Goal: Information Seeking & Learning: Learn about a topic

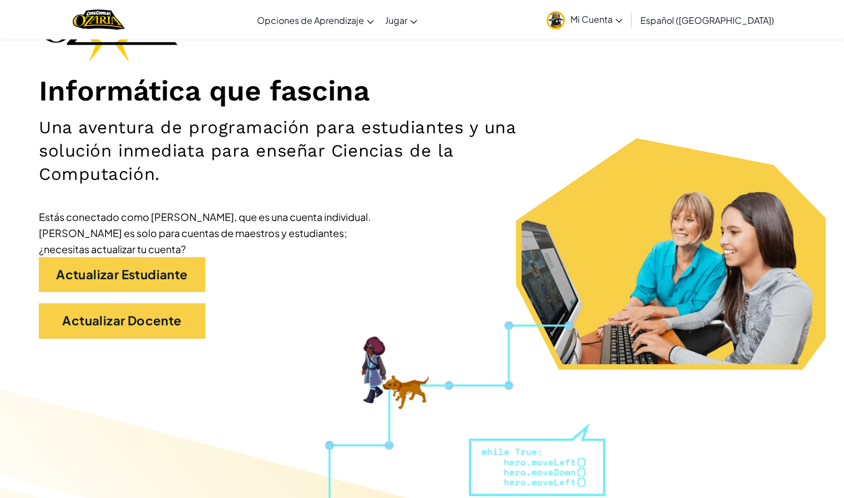
scroll to position [107, 0]
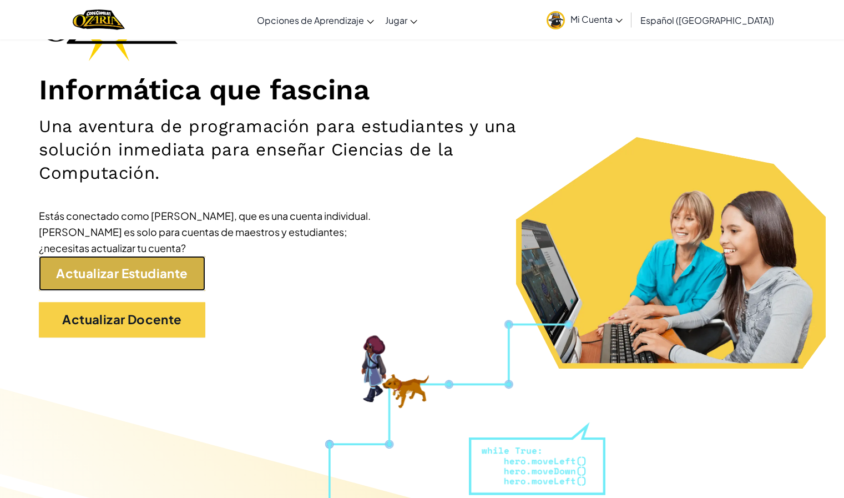
click at [90, 272] on link "Actualizar Estudiante" at bounding box center [122, 273] width 166 height 35
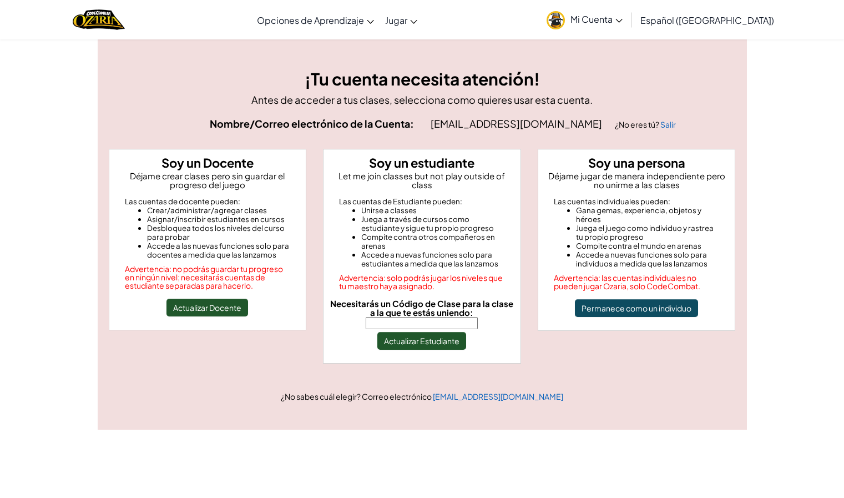
click at [392, 317] on input "Necesitarás un Código de Clase para la clase a la que te estás uniendo:" at bounding box center [422, 323] width 112 height 12
click at [432, 336] on button "Actualizar Estudiante" at bounding box center [421, 341] width 89 height 18
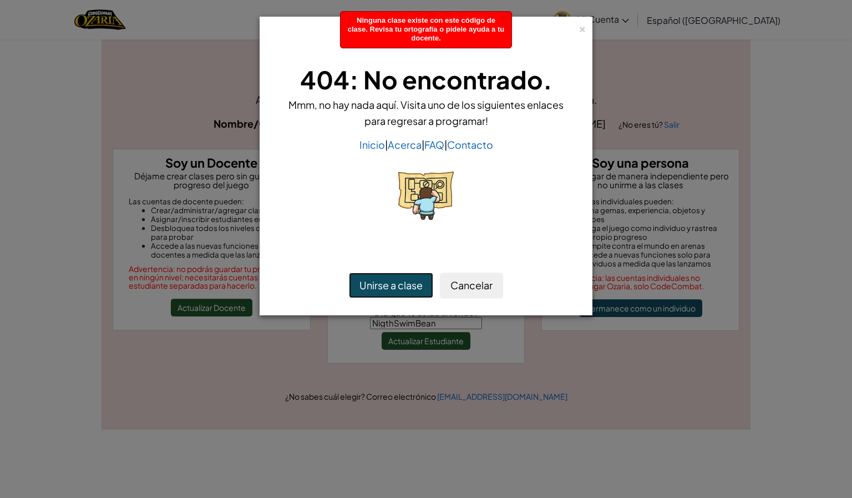
click at [402, 289] on button "Unirse a clase" at bounding box center [391, 285] width 84 height 26
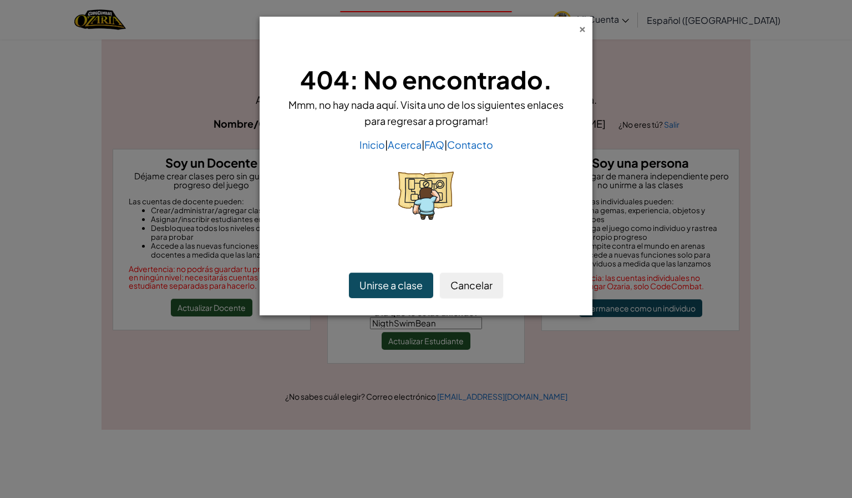
click at [581, 29] on div "×" at bounding box center [583, 28] width 8 height 12
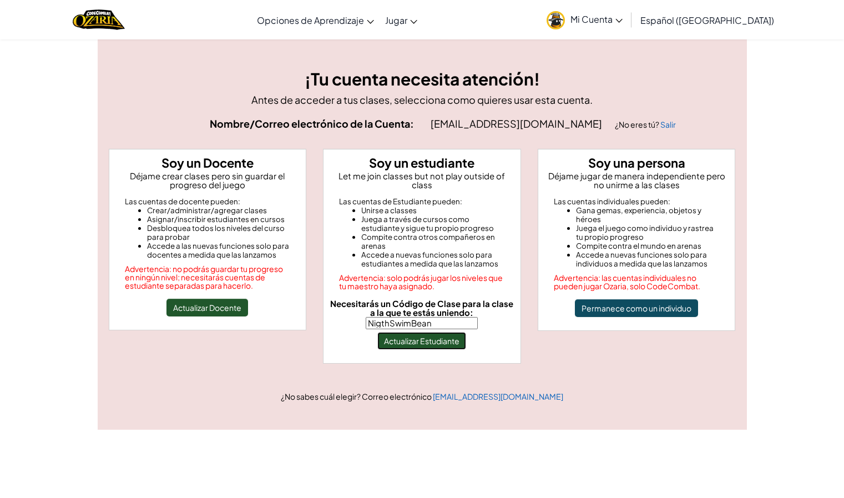
click at [432, 333] on button "Actualizar Estudiante" at bounding box center [421, 341] width 89 height 18
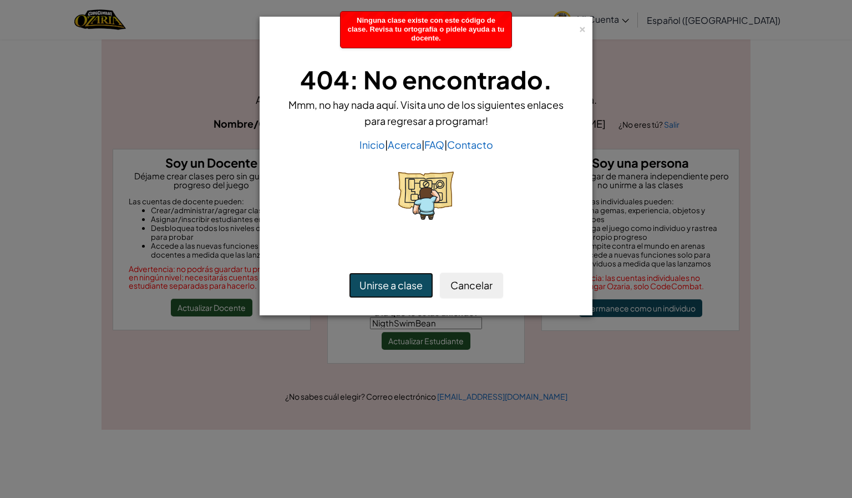
click at [406, 281] on button "Unirse a clase" at bounding box center [391, 285] width 84 height 26
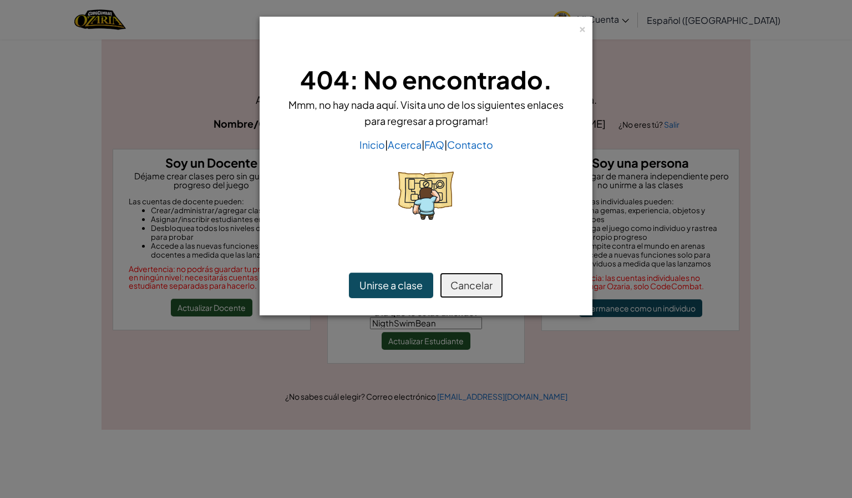
click at [485, 283] on button "Cancelar" at bounding box center [471, 285] width 63 height 26
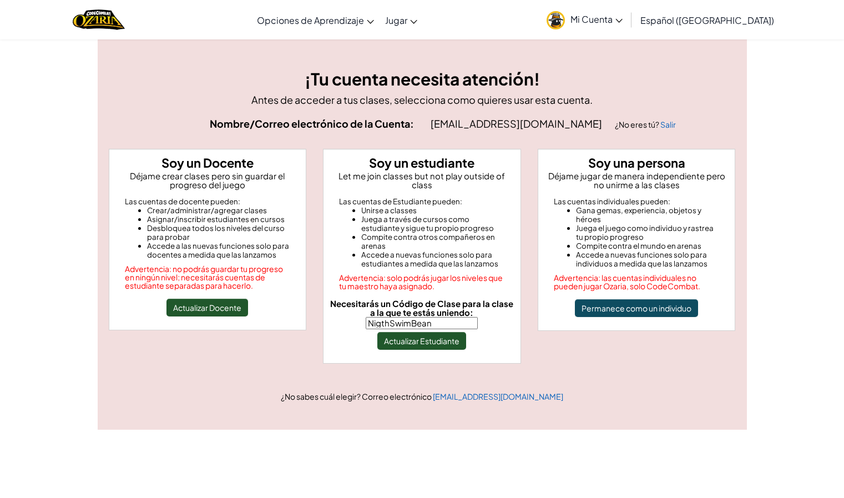
click at [437, 307] on span "Necesitarás un Código de Clase para la clase a la que te estás uniendo:" at bounding box center [421, 307] width 183 height 19
click at [437, 317] on input "NigthSwimBean" at bounding box center [422, 323] width 112 height 12
click at [444, 317] on input "NigthSwimBean" at bounding box center [422, 323] width 112 height 12
type input "N"
click at [481, 330] on div "Necesitarás un Código de Clase para la clase a la que te estás uniendo: Actuali…" at bounding box center [422, 324] width 188 height 50
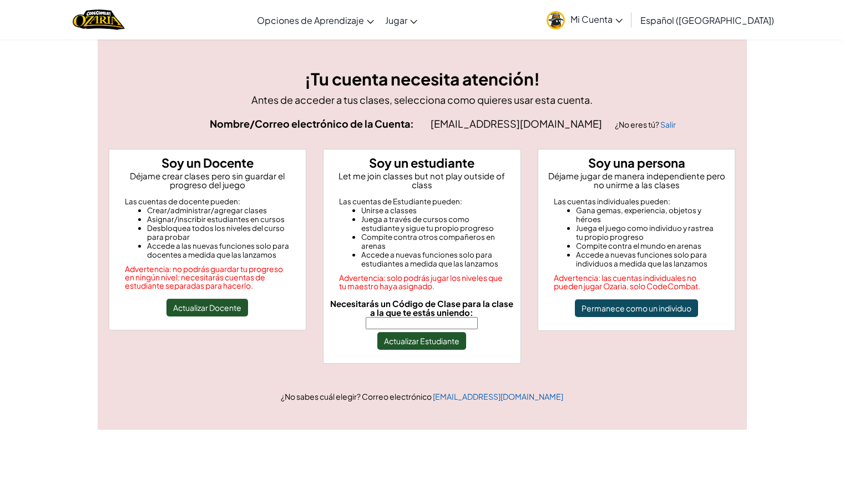
click at [437, 317] on input "Necesitarás un Código de Clase para la clase a la que te estás uniendo:" at bounding box center [422, 323] width 112 height 12
type input "NightSwimBean"
click at [411, 333] on button "Actualizar Estudiante" at bounding box center [421, 341] width 89 height 18
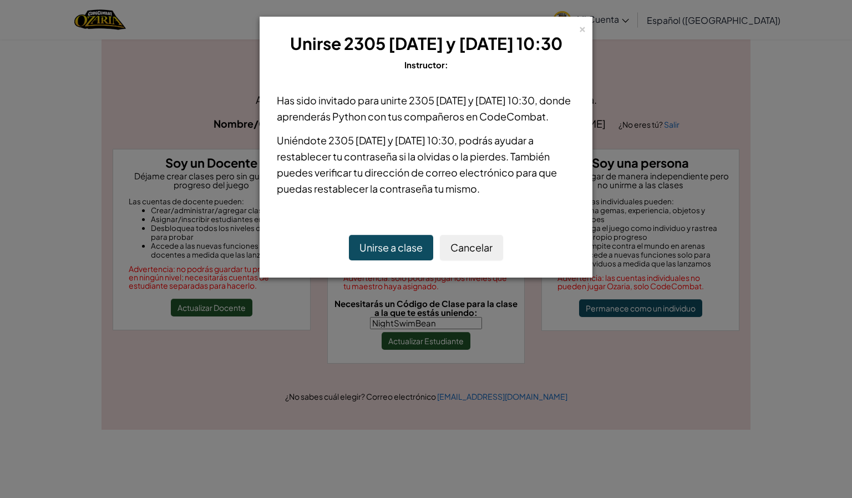
click at [392, 260] on button "Unirse a clase" at bounding box center [391, 248] width 84 height 26
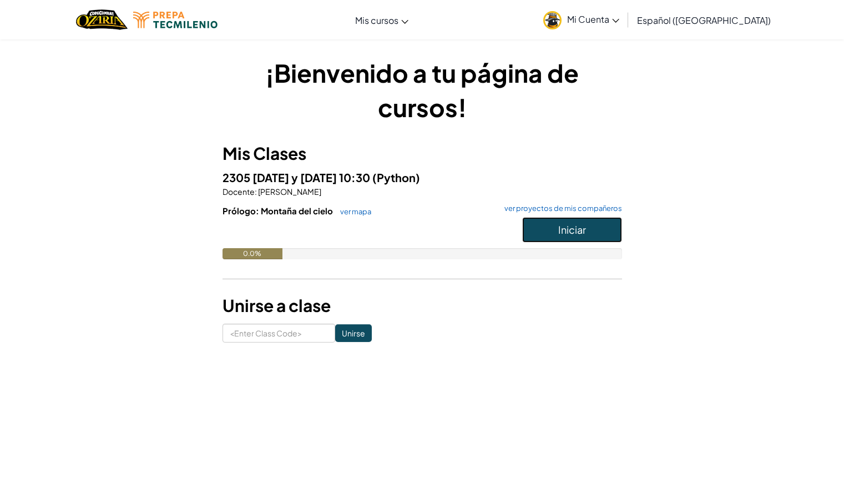
click at [581, 220] on button "Iniciar" at bounding box center [572, 230] width 100 height 26
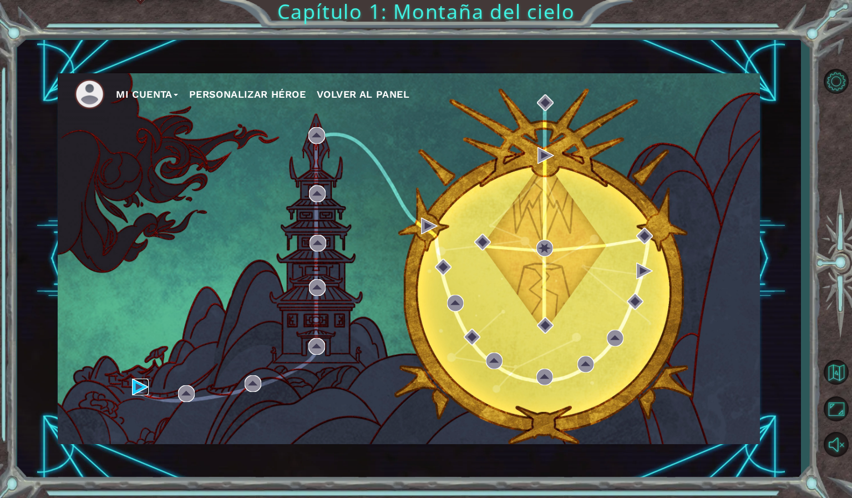
click at [138, 382] on img at bounding box center [140, 386] width 17 height 17
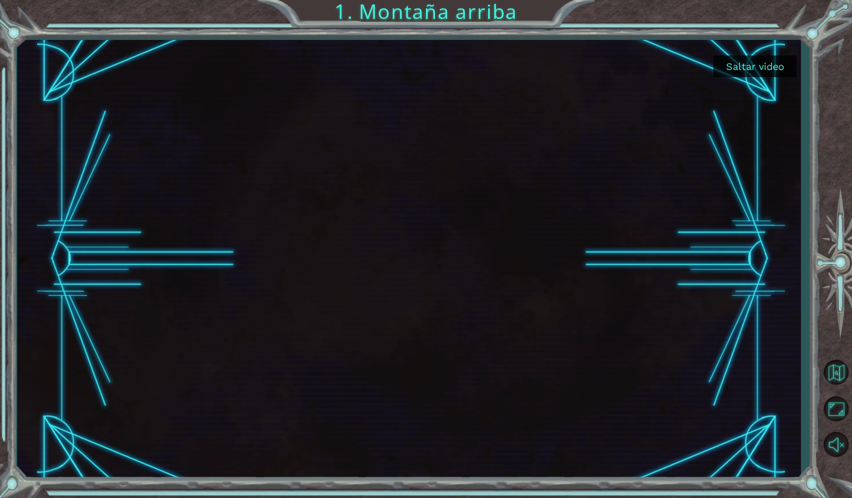
click at [757, 62] on button "Saltar video" at bounding box center [754, 66] width 83 height 22
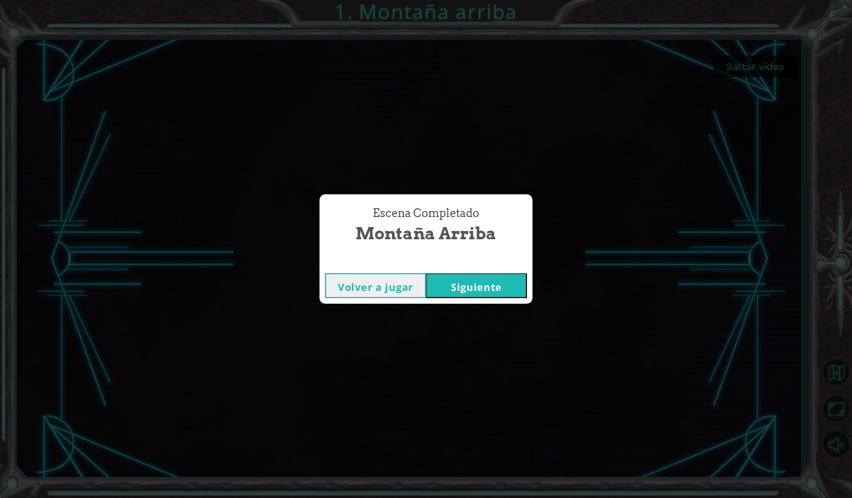
click at [476, 283] on button "Siguiente" at bounding box center [476, 285] width 101 height 25
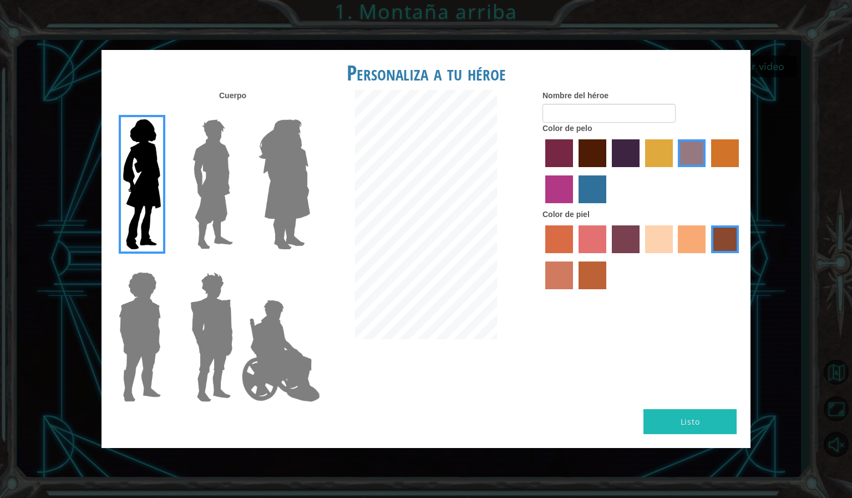
click at [252, 347] on img at bounding box center [280, 350] width 87 height 111
click at [310, 265] on input "Hero Jamie" at bounding box center [310, 265] width 0 height 0
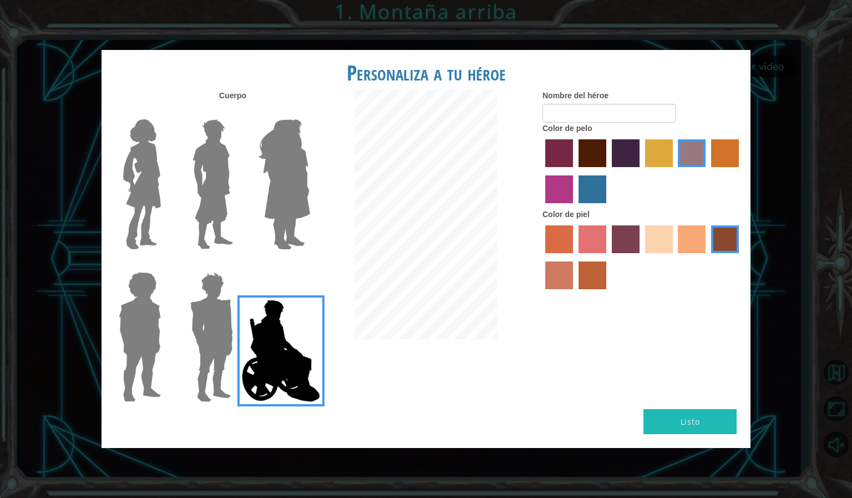
click at [597, 160] on label "maroon hair color" at bounding box center [593, 153] width 28 height 28
click at [575, 171] on input "maroon hair color" at bounding box center [575, 171] width 0 height 0
click at [600, 116] on input "Nombre del héroe" at bounding box center [609, 113] width 133 height 19
type input "b"
click at [151, 357] on img at bounding box center [139, 336] width 51 height 139
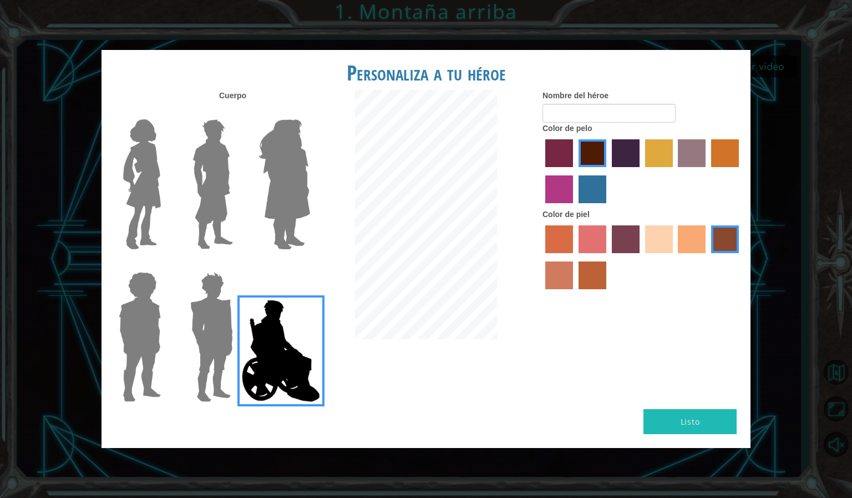
click at [165, 265] on input "Hero Steven" at bounding box center [165, 265] width 0 height 0
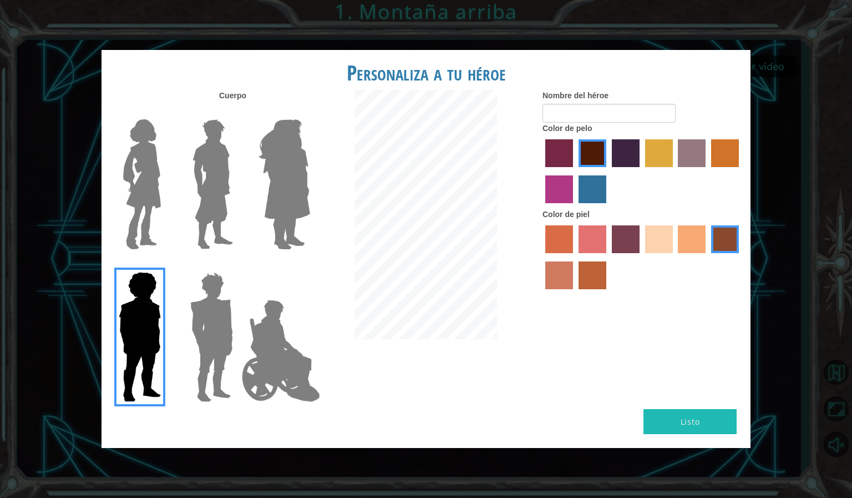
click at [180, 322] on div at bounding box center [210, 332] width 72 height 153
click at [193, 320] on img at bounding box center [212, 336] width 52 height 139
click at [237, 265] on input "Hero Garnet" at bounding box center [237, 265] width 0 height 0
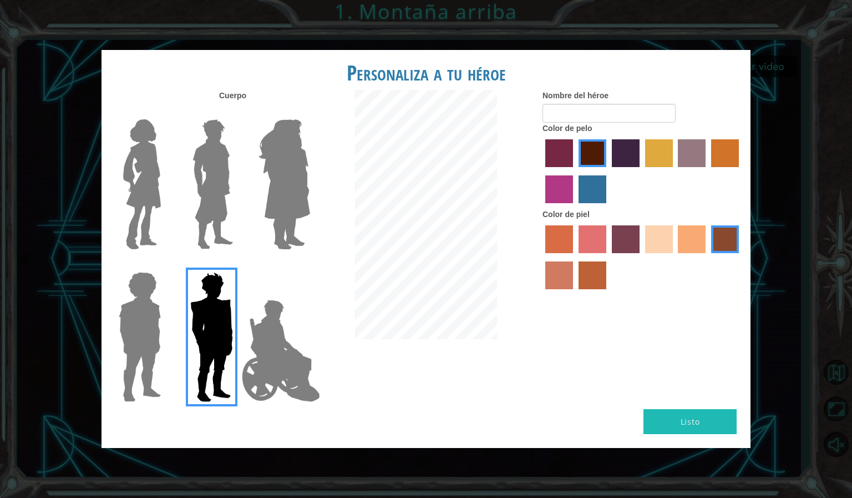
click at [659, 225] on div at bounding box center [643, 258] width 200 height 72
click at [656, 231] on label "sandy beach skin color" at bounding box center [659, 239] width 28 height 28
click at [641, 257] on input "sandy beach skin color" at bounding box center [641, 257] width 0 height 0
click at [646, 107] on input "Nombre del héroe" at bounding box center [609, 113] width 133 height 19
type input "j"
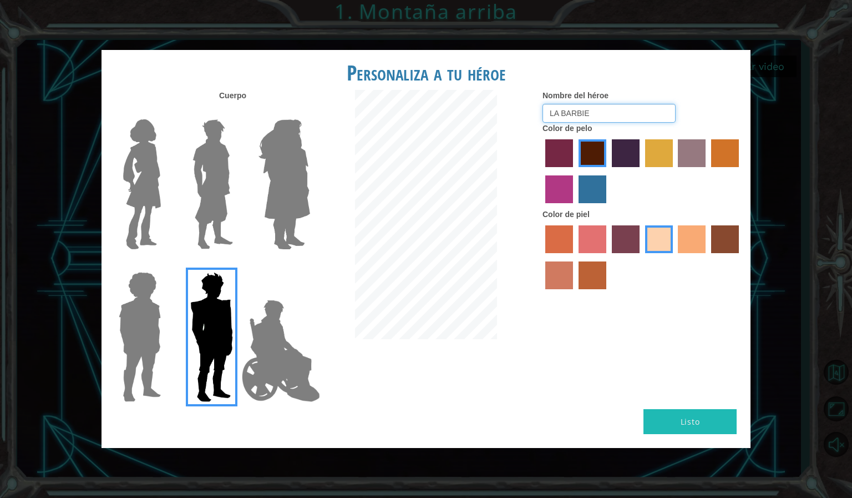
type input "LA BARBIE"
click at [153, 318] on img at bounding box center [139, 336] width 51 height 139
click at [165, 265] on input "Hero Steven" at bounding box center [165, 265] width 0 height 0
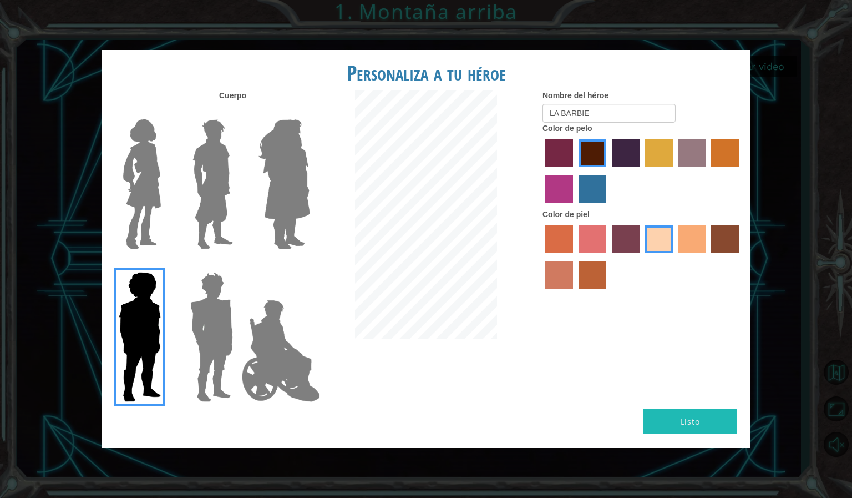
click at [199, 318] on img at bounding box center [212, 336] width 52 height 139
click at [237, 265] on input "Hero Garnet" at bounding box center [237, 265] width 0 height 0
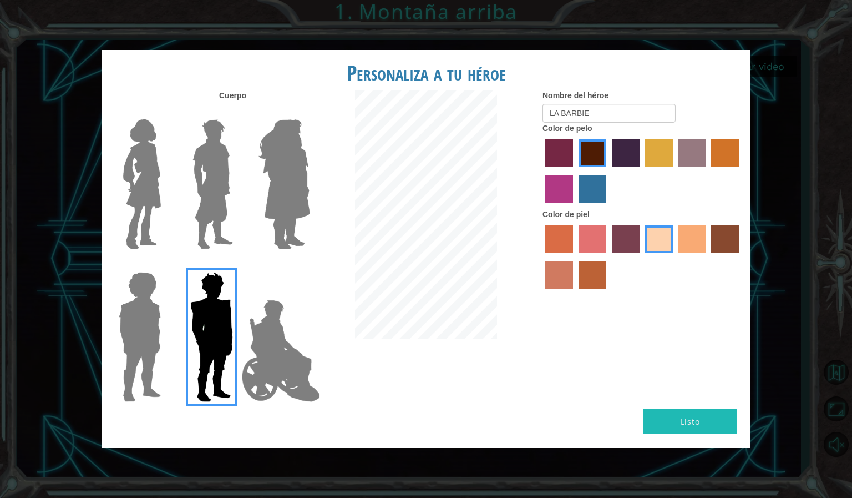
click at [677, 417] on button "Listo" at bounding box center [690, 421] width 93 height 25
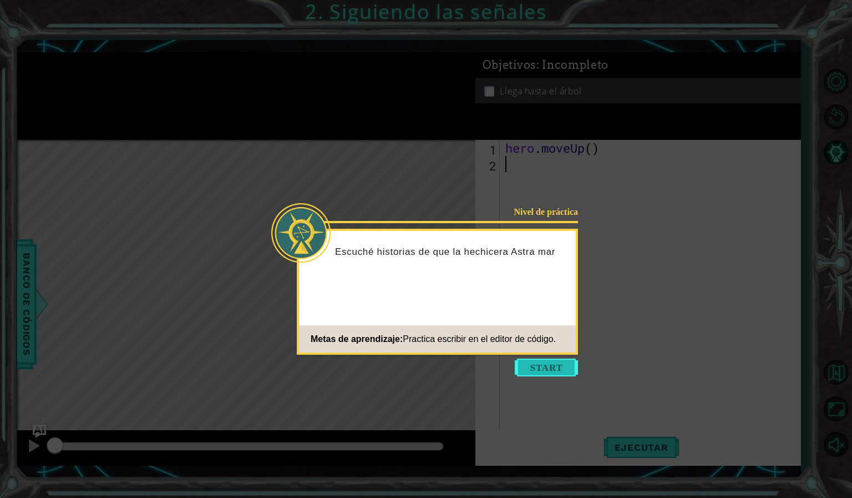
click at [548, 369] on button "Start" at bounding box center [546, 367] width 63 height 18
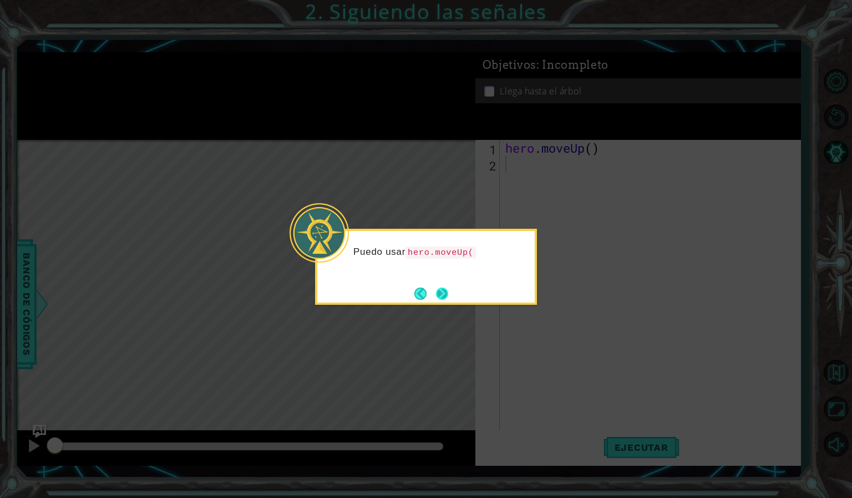
click at [447, 293] on button "Next" at bounding box center [442, 293] width 12 height 12
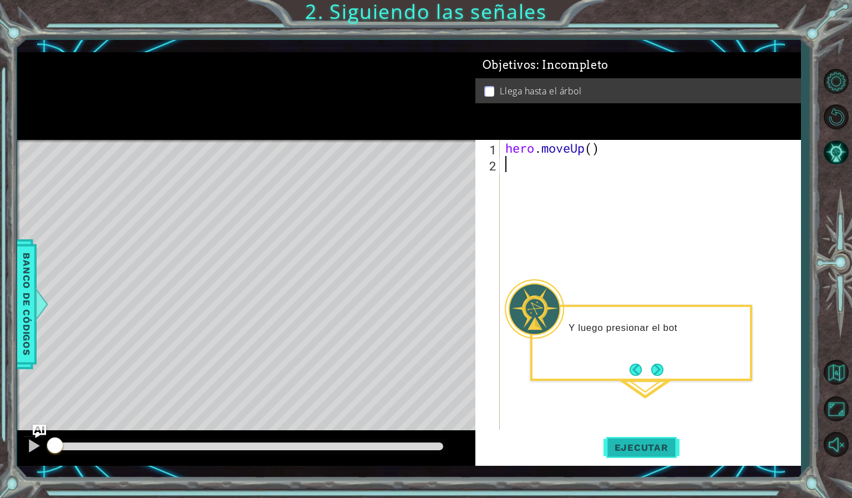
click at [643, 446] on span "Ejecutar" at bounding box center [642, 447] width 76 height 11
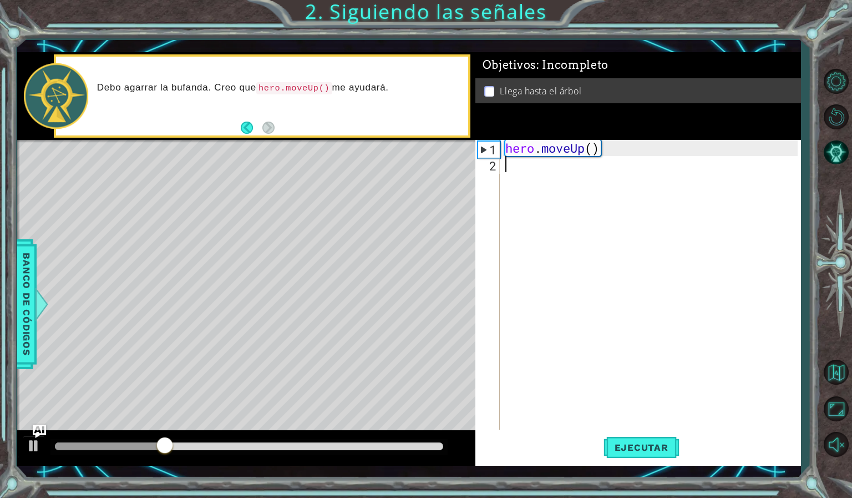
type textarea "m"
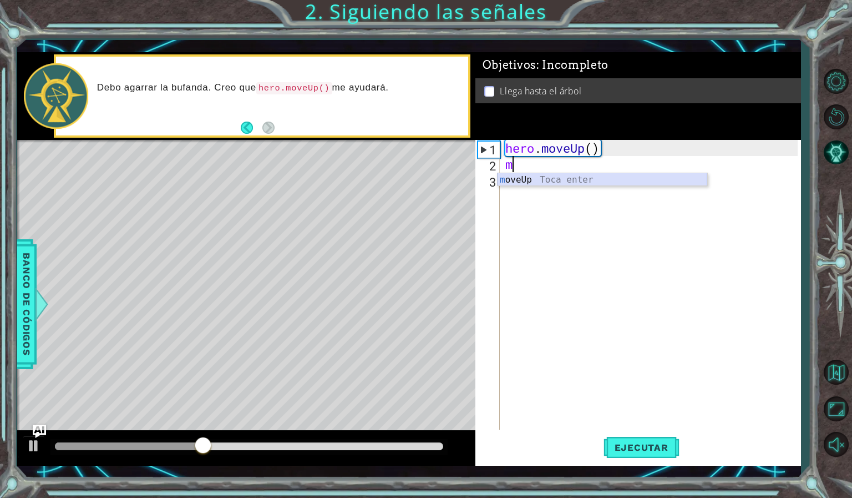
click at [515, 180] on div "m oveUp Toca enter" at bounding box center [603, 193] width 210 height 40
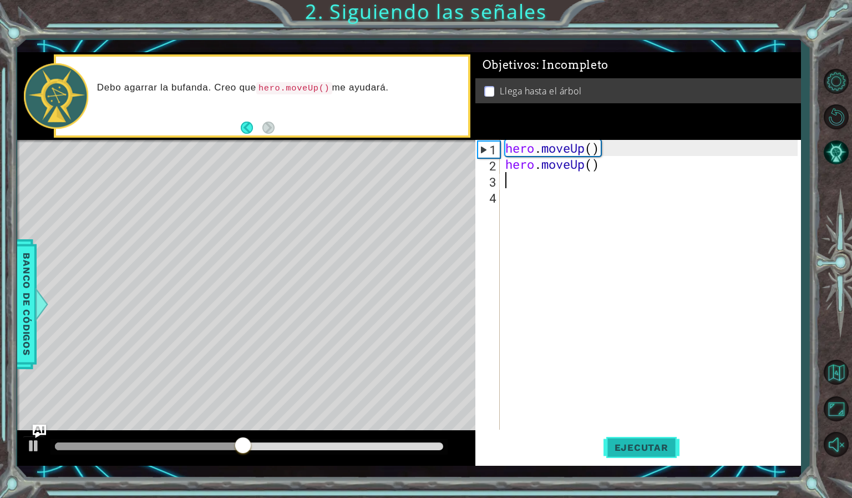
click at [660, 444] on span "Ejecutar" at bounding box center [642, 447] width 76 height 11
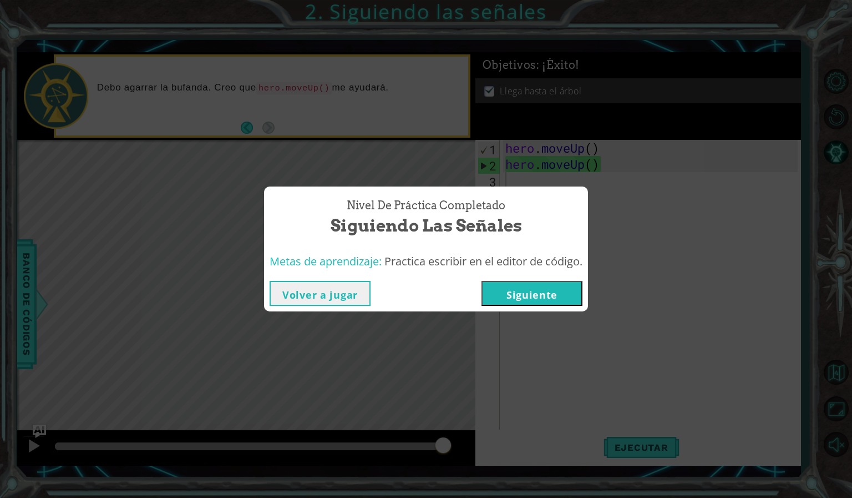
click at [546, 291] on button "Siguiente" at bounding box center [532, 293] width 101 height 25
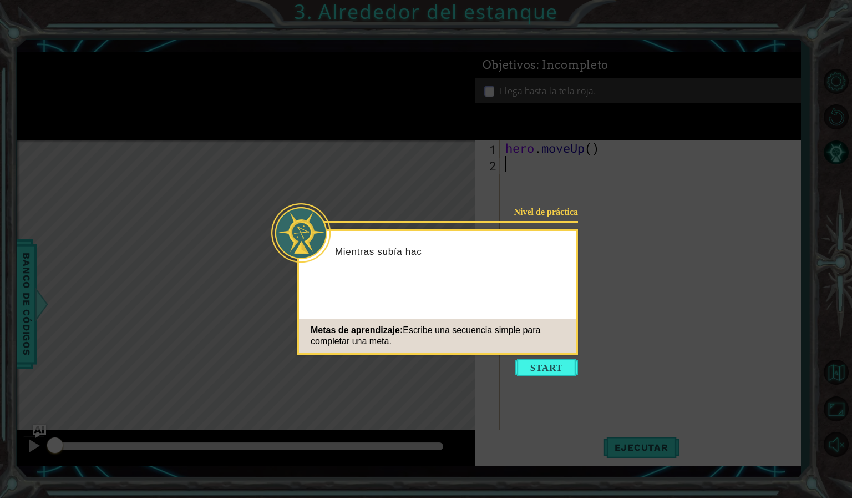
click at [562, 378] on icon at bounding box center [426, 249] width 852 height 498
click at [563, 373] on button "Start" at bounding box center [546, 367] width 63 height 18
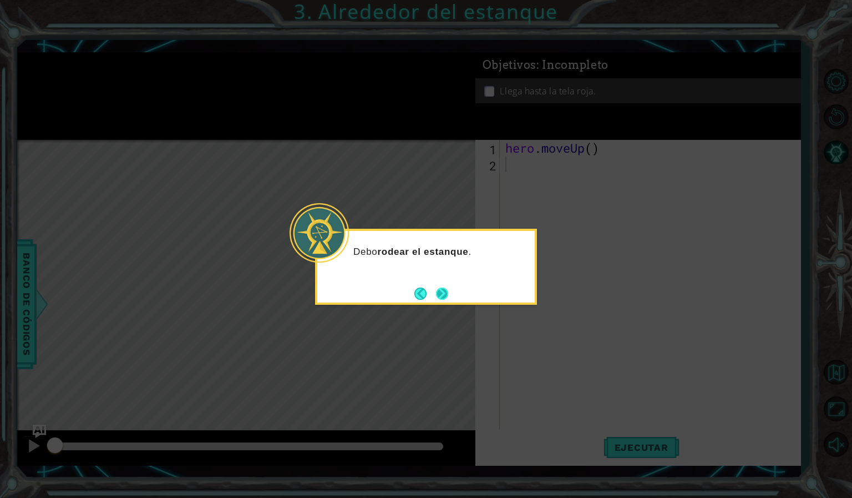
click at [439, 290] on button "Next" at bounding box center [442, 293] width 13 height 13
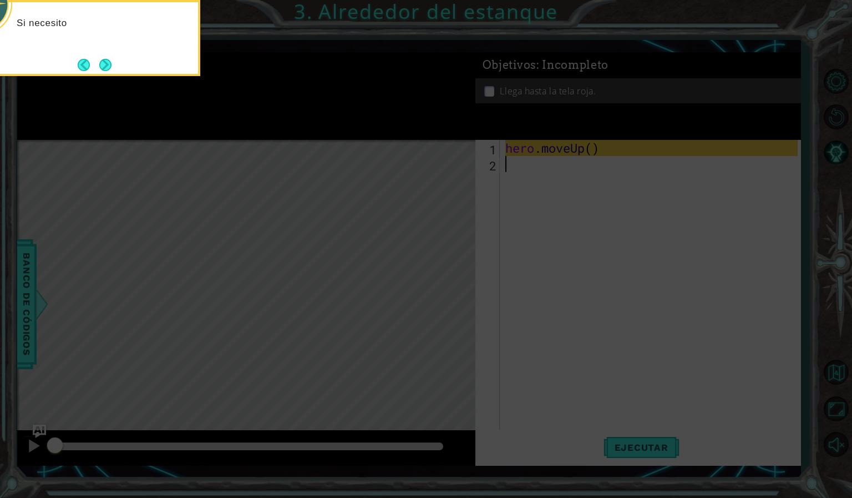
click at [443, 196] on icon at bounding box center [426, 249] width 852 height 498
click at [103, 67] on button "Next" at bounding box center [105, 65] width 12 height 12
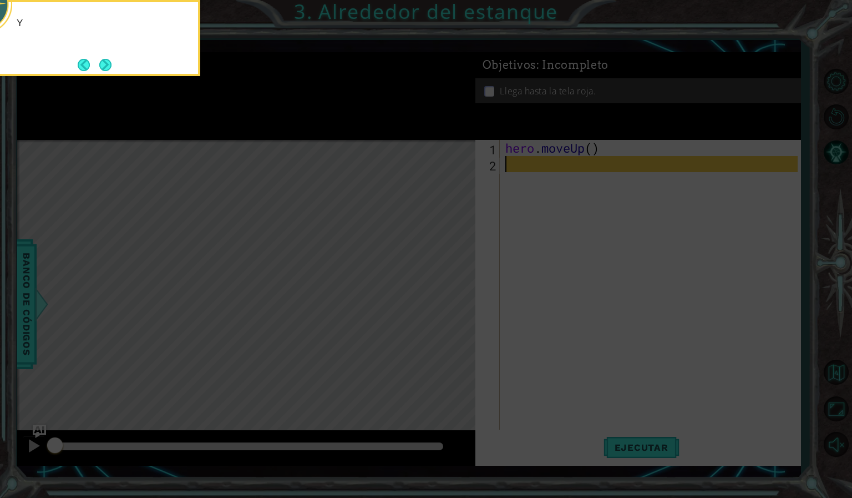
click at [103, 67] on button "Next" at bounding box center [105, 65] width 12 height 12
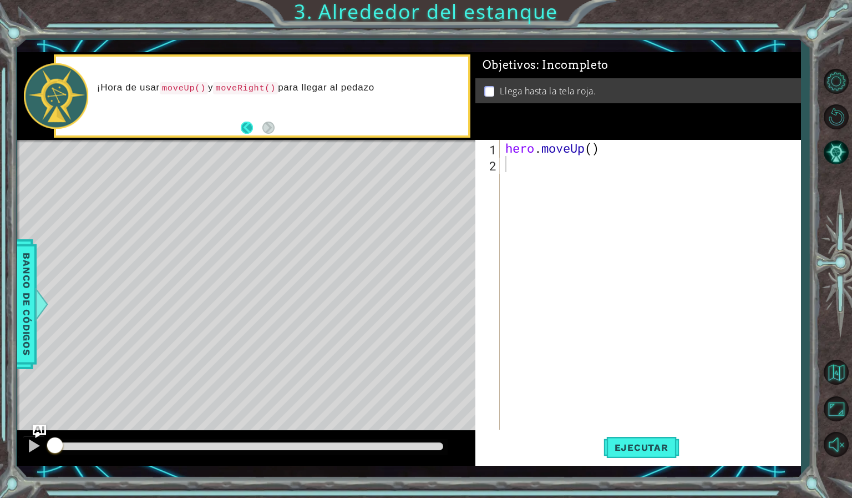
click at [246, 131] on button "Back" at bounding box center [252, 127] width 22 height 12
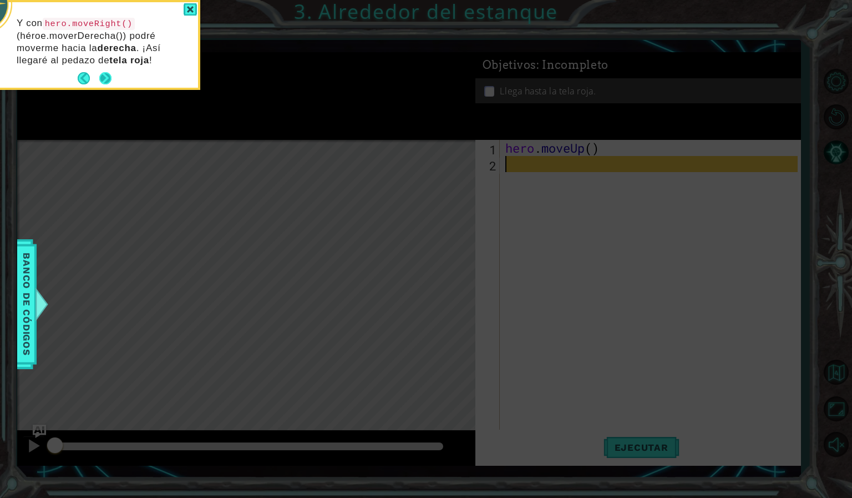
click at [112, 79] on button "Next" at bounding box center [105, 78] width 12 height 12
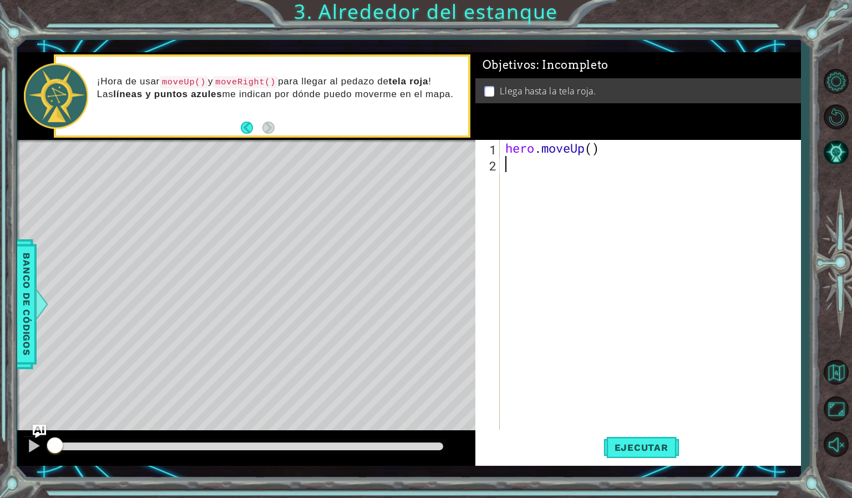
click at [529, 178] on div "hero . moveUp ( )" at bounding box center [653, 301] width 300 height 322
type textarea "m"
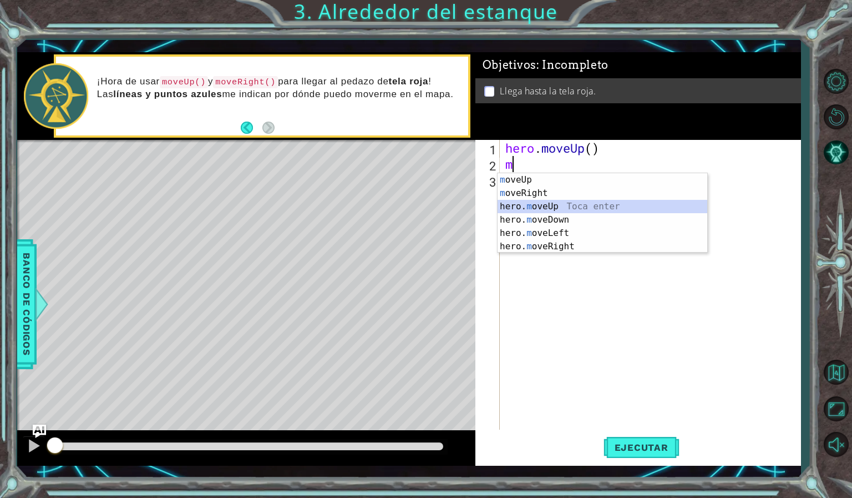
click at [536, 207] on div "m oveUp Toca enter m [PERSON_NAME] Toca enter hero. m oveUp Toca enter hero. m …" at bounding box center [603, 226] width 210 height 107
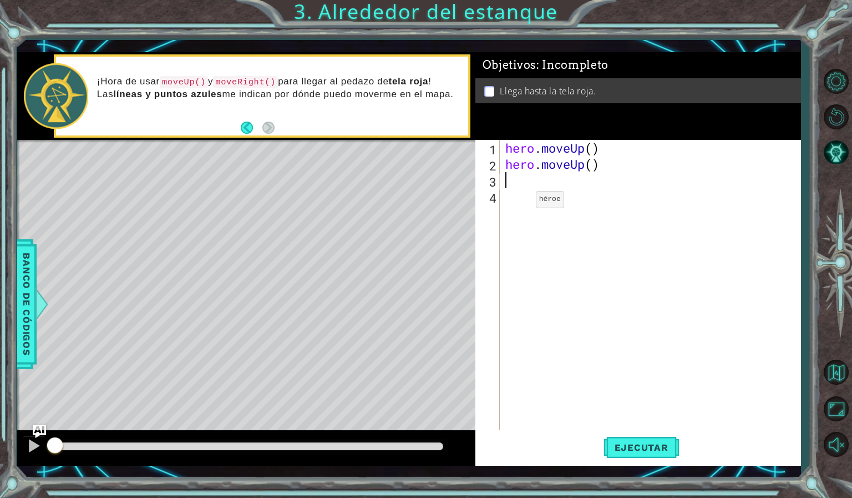
type textarea "m"
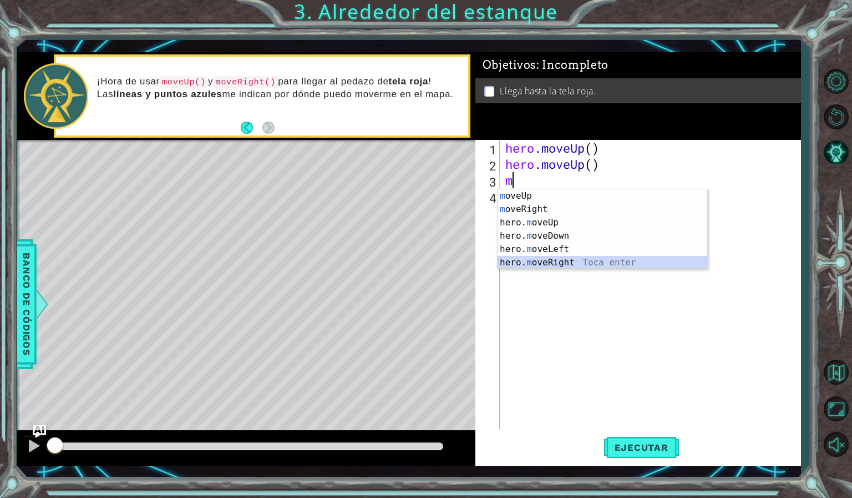
click at [531, 257] on div "m oveUp Toca enter m [PERSON_NAME] Toca enter hero. m oveUp Toca enter hero. m …" at bounding box center [603, 242] width 210 height 107
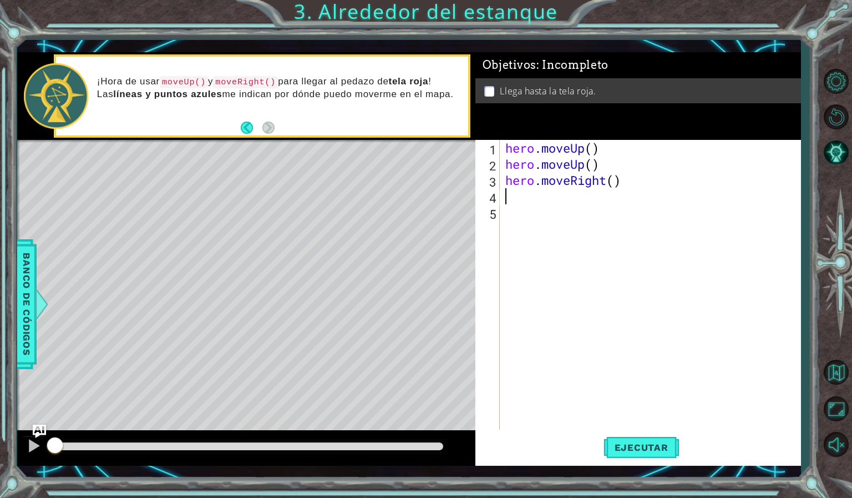
type textarea "m"
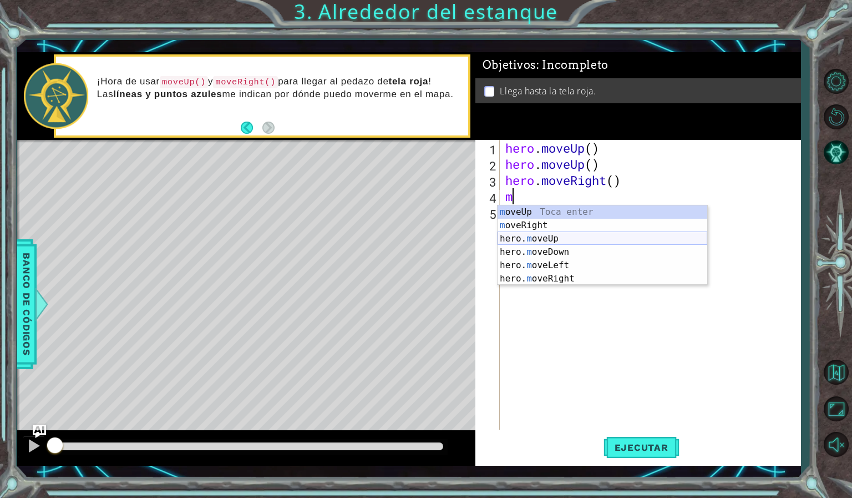
click at [542, 238] on div "m oveUp Toca enter m [PERSON_NAME] Toca enter hero. m oveUp Toca enter hero. m …" at bounding box center [603, 258] width 210 height 107
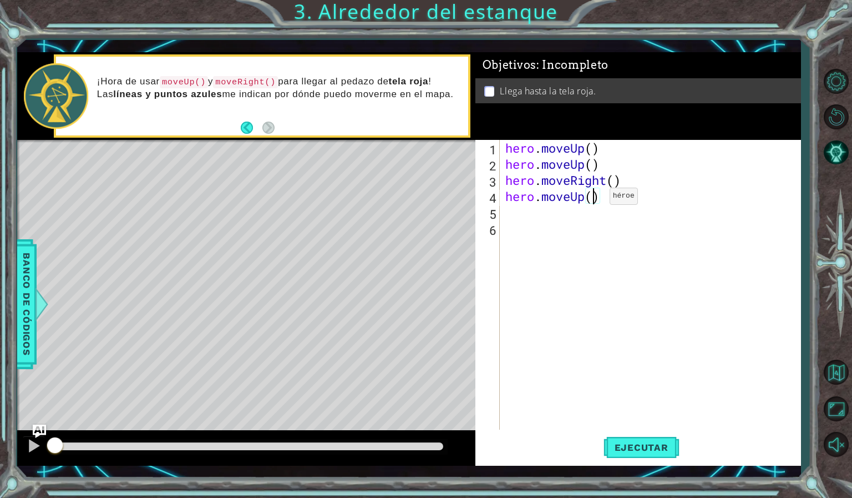
click at [593, 199] on div "hero . moveUp ( ) hero . moveUp ( ) hero . moveRight ( ) hero . moveUp ( )" at bounding box center [653, 301] width 300 height 322
click at [596, 149] on div "hero . moveUp ( ) hero . moveUp ( ) hero . moveRight ( ) hero . moveUp ( )" at bounding box center [653, 301] width 300 height 322
click at [595, 162] on div "hero . moveUp ( 2 ) hero . moveUp ( ) hero . moveRight ( ) hero . moveUp ( )" at bounding box center [653, 301] width 300 height 322
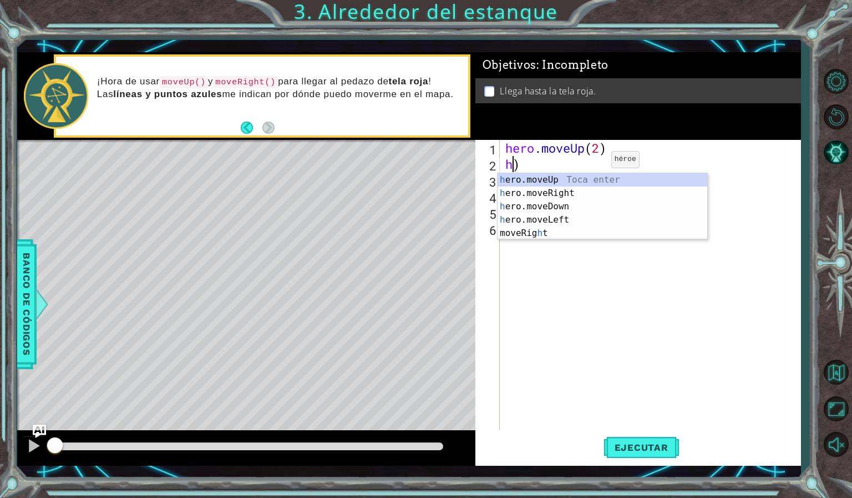
scroll to position [0, 0]
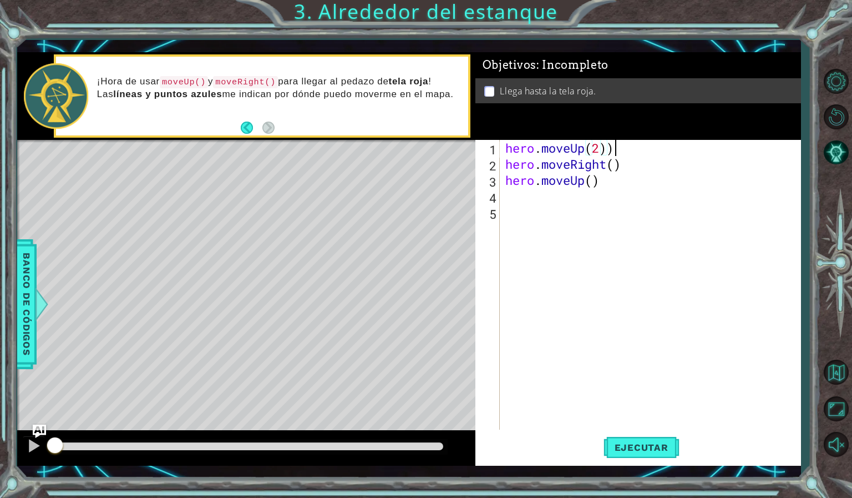
click at [614, 152] on div "hero . moveUp ( 2 )) hero . moveRight ( ) hero . moveUp ( )" at bounding box center [653, 301] width 300 height 322
click at [613, 164] on div "hero . moveUp ( 2 ) hero . moveRight ( ) hero . moveUp ( )" at bounding box center [653, 301] width 300 height 322
click at [595, 183] on div "hero . moveUp ( 2 ) hero . moveRight ( ) hero . moveUp ( )" at bounding box center [653, 301] width 300 height 322
type textarea "hero.moveUp(2)"
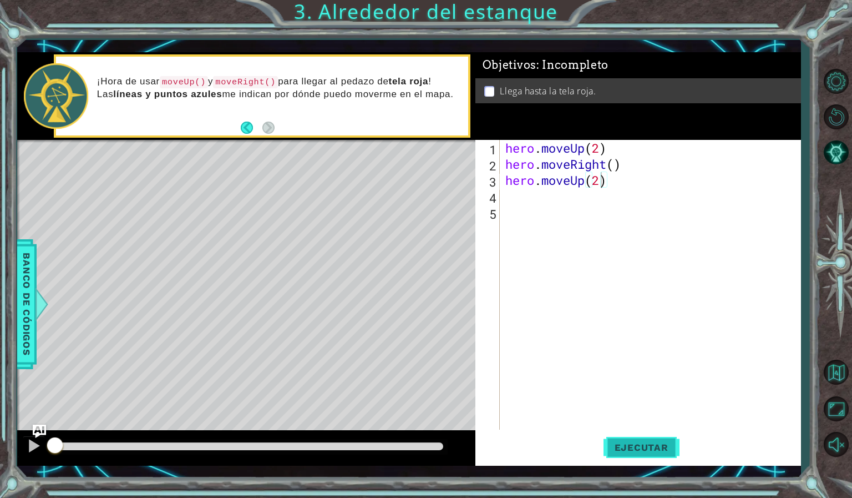
click at [619, 445] on span "Ejecutar" at bounding box center [642, 447] width 76 height 11
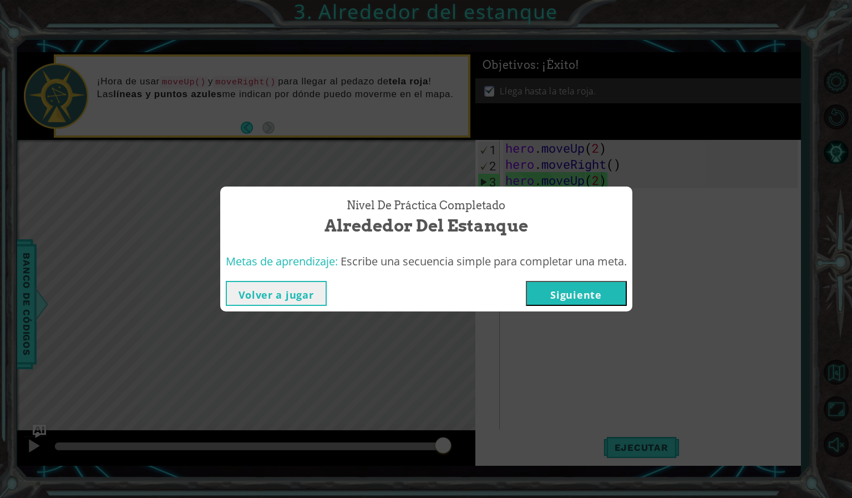
click at [590, 290] on button "Siguiente" at bounding box center [576, 293] width 101 height 25
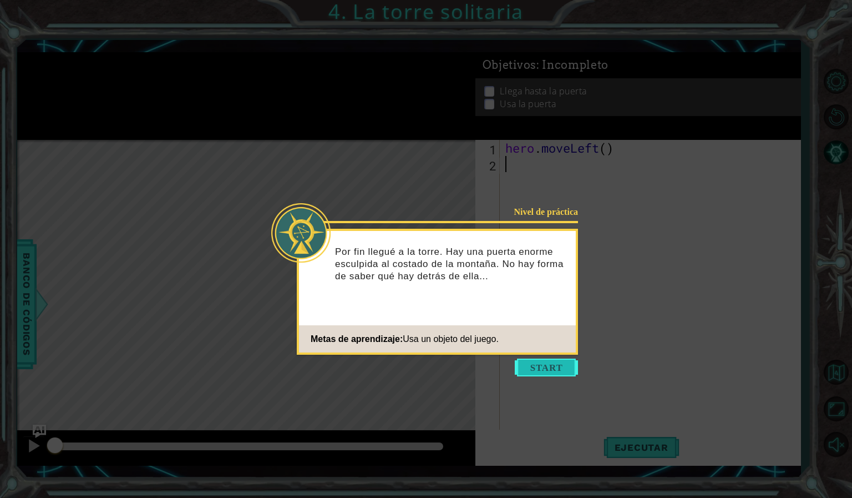
click at [533, 363] on button "Start" at bounding box center [546, 367] width 63 height 18
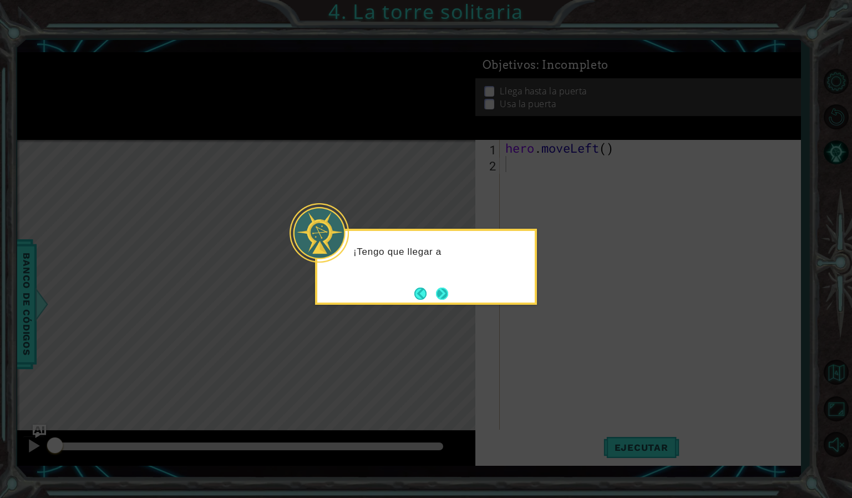
click at [437, 290] on button "Next" at bounding box center [442, 293] width 13 height 13
click at [437, 290] on button "Next" at bounding box center [442, 293] width 12 height 12
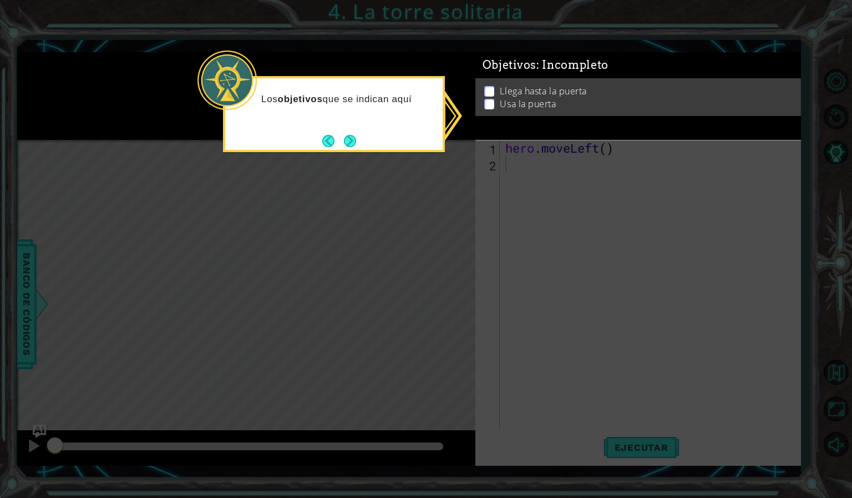
click at [444, 116] on div "Los objetivos que se indican aquí" at bounding box center [334, 114] width 222 height 76
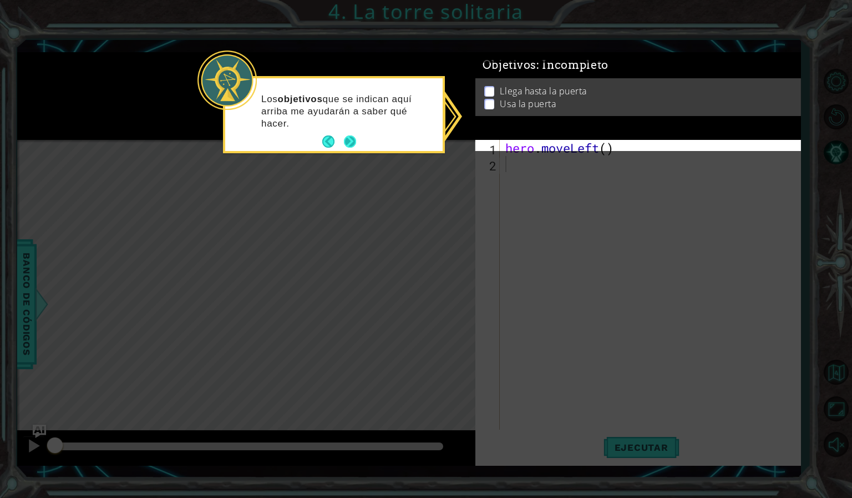
click at [351, 143] on button "Next" at bounding box center [350, 141] width 12 height 12
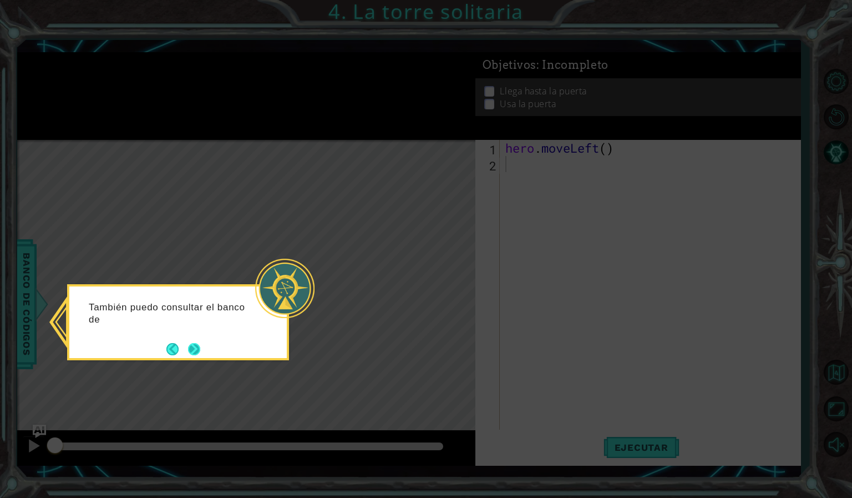
click at [200, 346] on button "Next" at bounding box center [194, 349] width 12 height 12
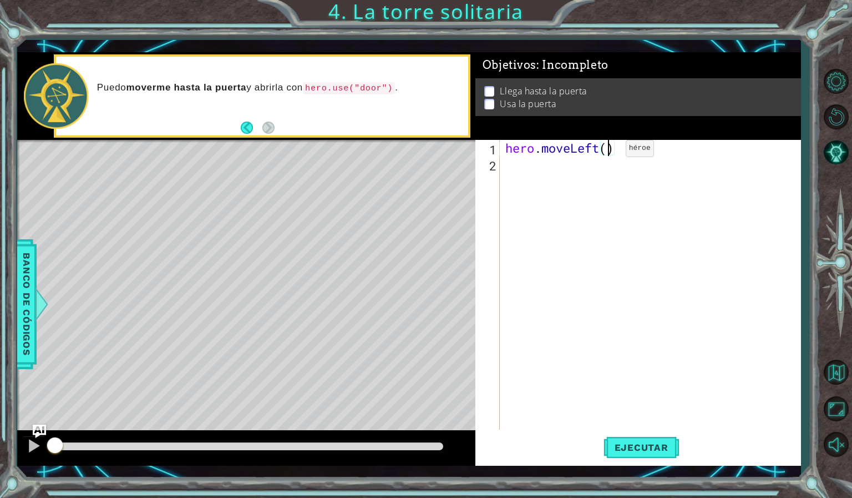
click at [609, 151] on div "hero . moveLeft ( )" at bounding box center [653, 301] width 300 height 322
type textarea "hero.moveLeft(2)"
click at [513, 153] on div "hero . moveLeft ( 2 )" at bounding box center [653, 301] width 300 height 322
click at [505, 165] on div "hero . moveLeft ( 2 )" at bounding box center [653, 301] width 300 height 322
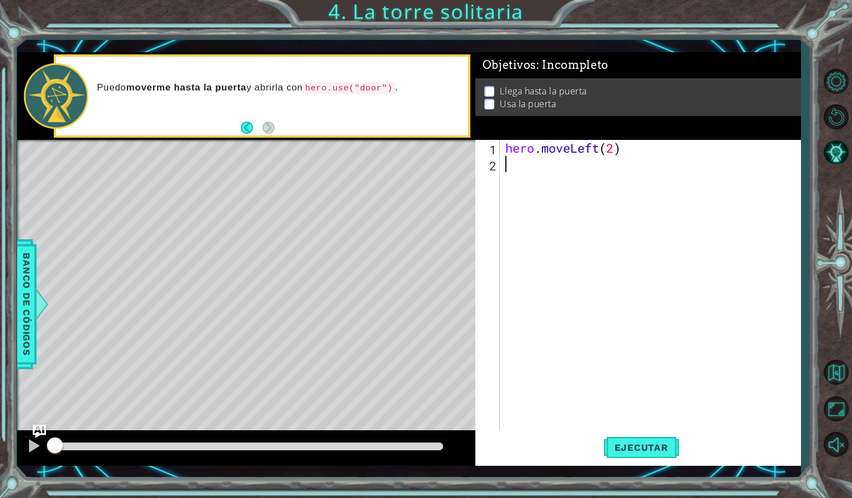
scroll to position [0, 0]
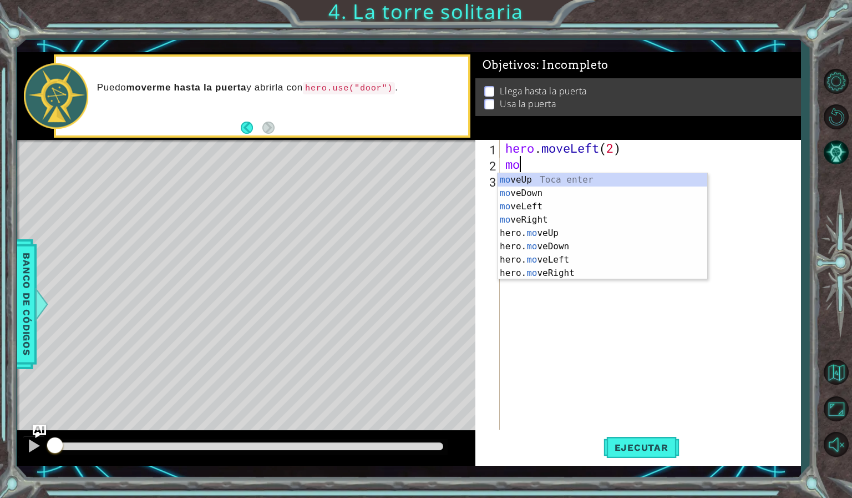
type textarea "mov"
click at [546, 177] on div "mov eUp Toca enter mov eDown Toca enter mov eLeft Toca enter mov eRight Toca en…" at bounding box center [603, 239] width 210 height 133
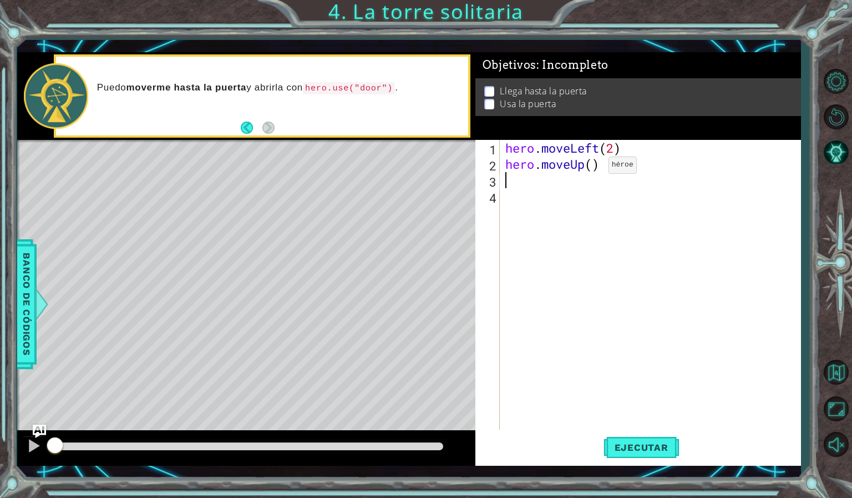
click at [592, 166] on div "hero . moveLeft ( 2 ) hero . moveUp ( )" at bounding box center [653, 301] width 300 height 322
type textarea "hero.moveUp(2)"
click at [509, 191] on div "hero . moveLeft ( 2 ) hero . moveUp ( 2 )" at bounding box center [653, 301] width 300 height 322
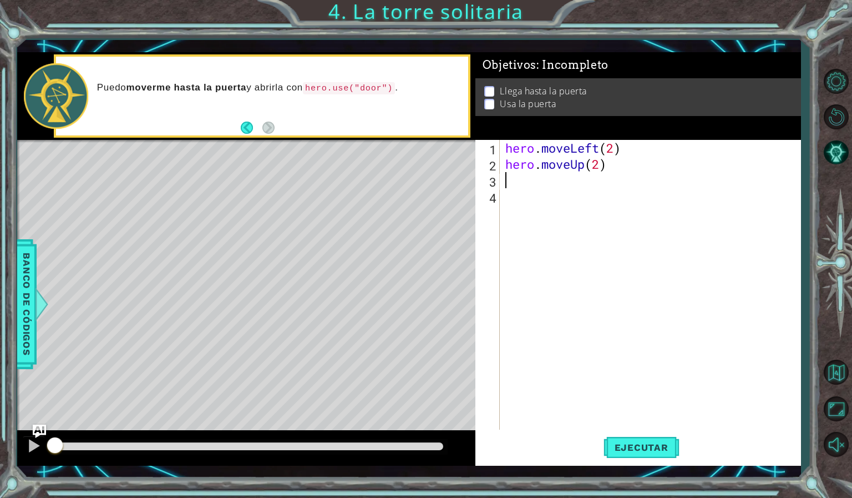
click at [509, 180] on div "hero . moveLeft ( 2 ) hero . moveUp ( 2 )" at bounding box center [653, 301] width 300 height 322
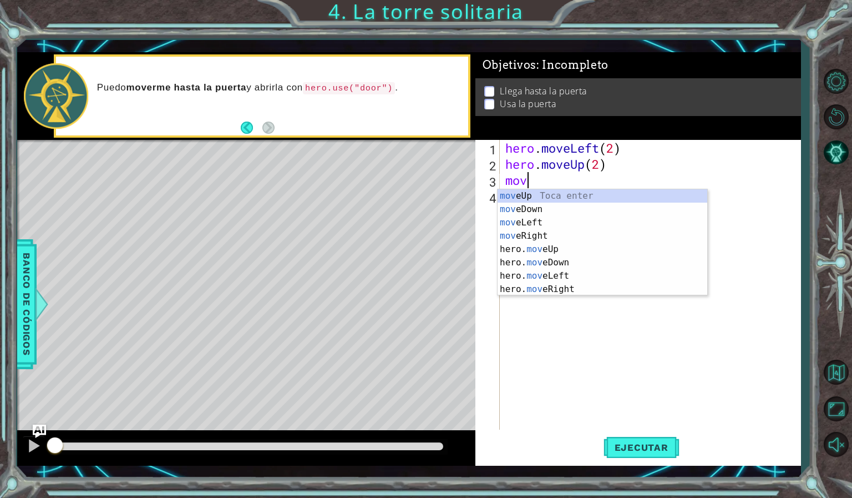
type textarea "move"
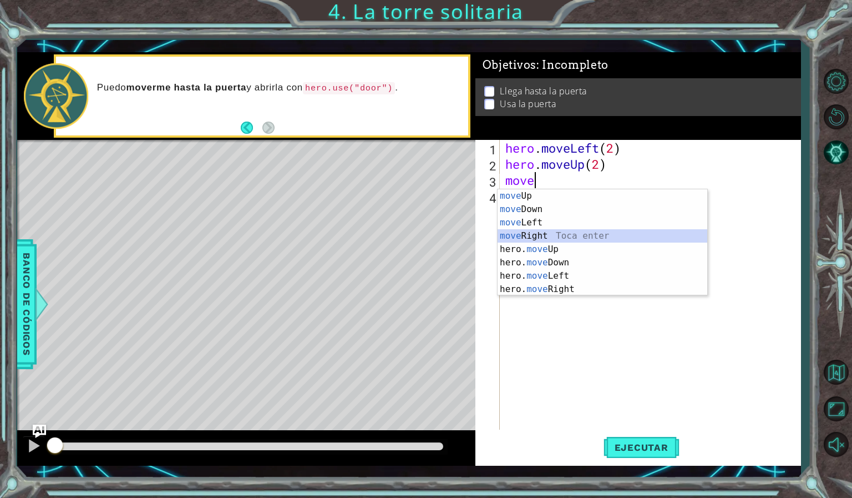
click at [542, 234] on div "move Up Toca enter move Down Toca enter move Left Toca enter move Right Toca en…" at bounding box center [603, 255] width 210 height 133
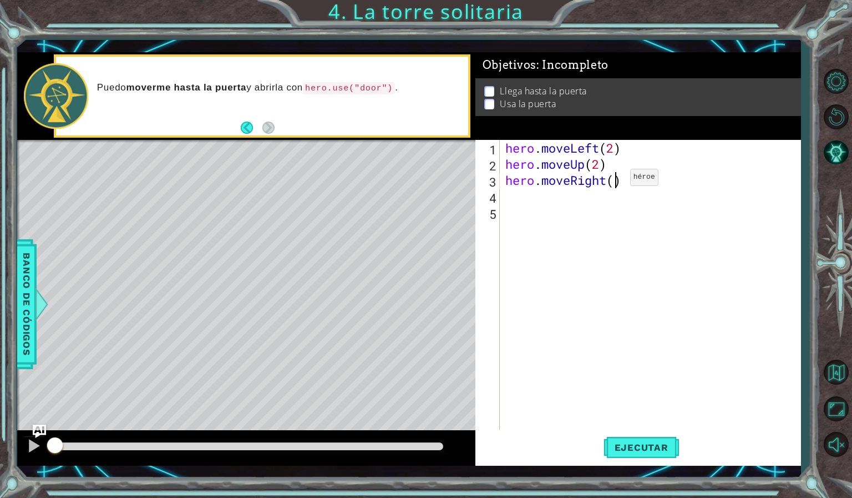
click at [614, 180] on div "hero . moveLeft ( 2 ) hero . moveUp ( 2 ) hero . moveRight ( )" at bounding box center [653, 301] width 300 height 322
type textarea "hero.moveRight(2)"
click at [505, 196] on div "hero . moveLeft ( 2 ) hero . moveUp ( 2 ) hero . moveRight ( 2 )" at bounding box center [653, 301] width 300 height 322
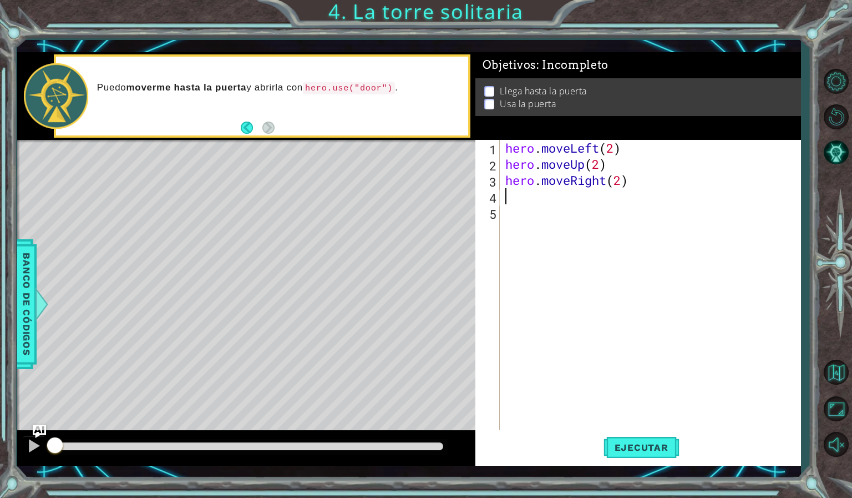
type textarea "o"
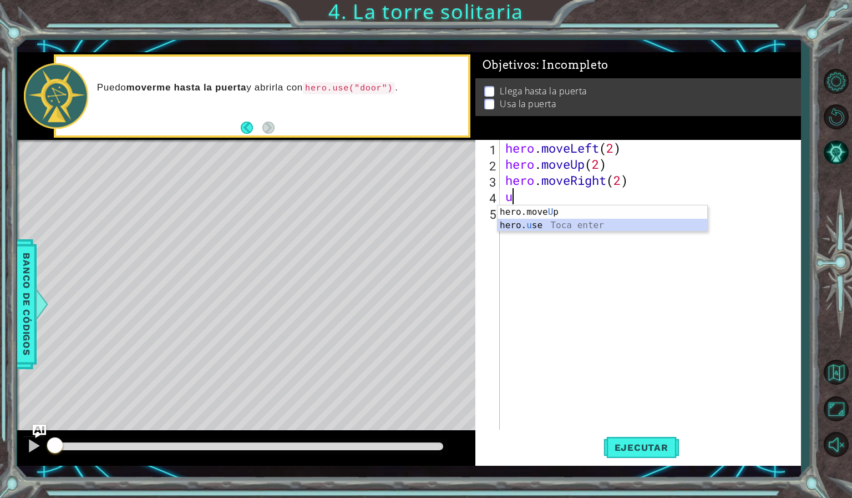
click at [528, 222] on div "hero.move U p Toca enter hero. u se Toca enter" at bounding box center [603, 231] width 210 height 53
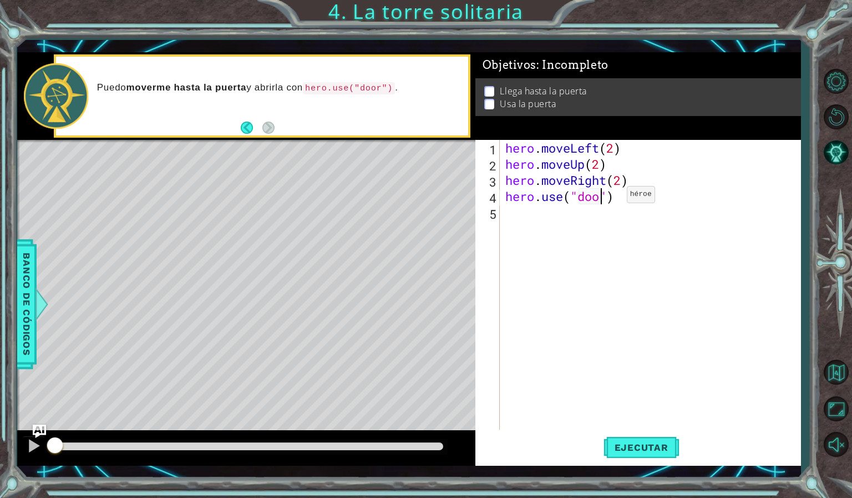
scroll to position [0, 4]
type textarea "hero.use("door")"
click at [633, 451] on span "Ejecutar" at bounding box center [642, 447] width 76 height 11
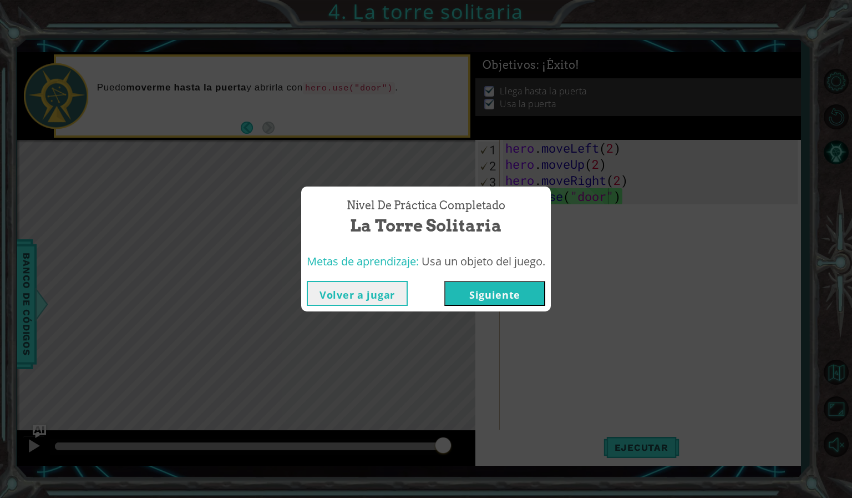
click at [542, 294] on button "Siguiente" at bounding box center [494, 293] width 101 height 25
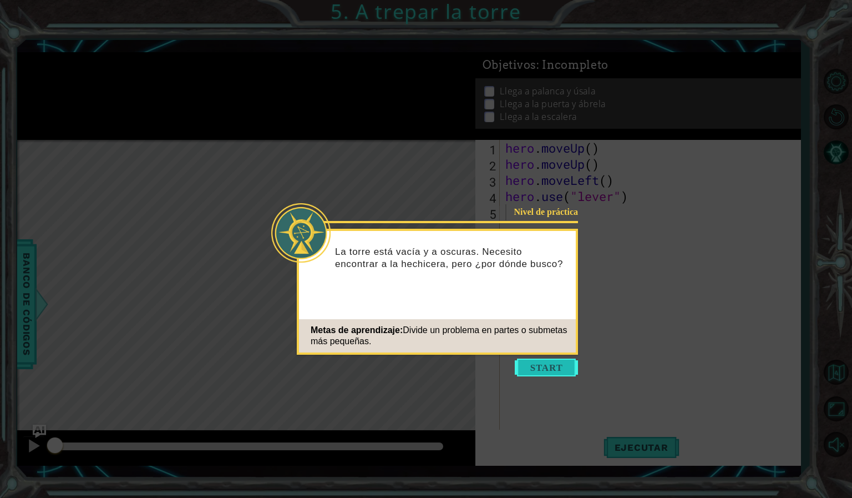
click at [561, 363] on button "Start" at bounding box center [546, 367] width 63 height 18
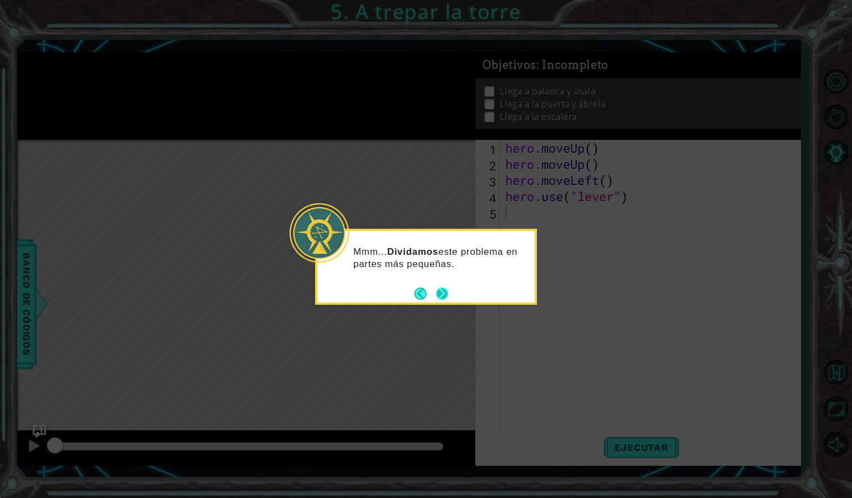
click at [445, 294] on button "Next" at bounding box center [442, 293] width 12 height 12
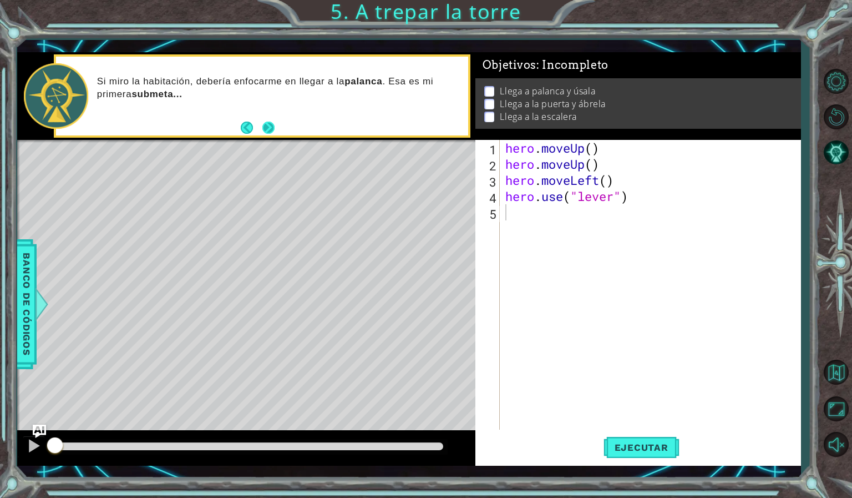
click at [271, 123] on button "Next" at bounding box center [268, 127] width 12 height 12
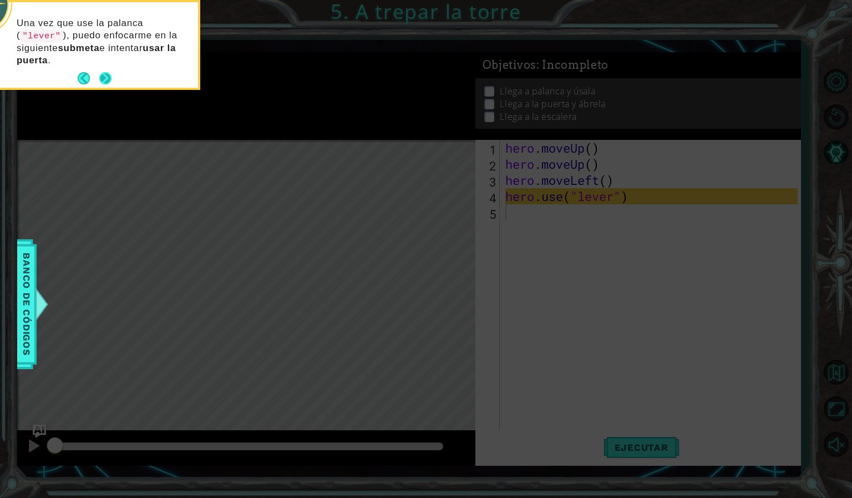
click at [105, 72] on button "Next" at bounding box center [105, 78] width 12 height 12
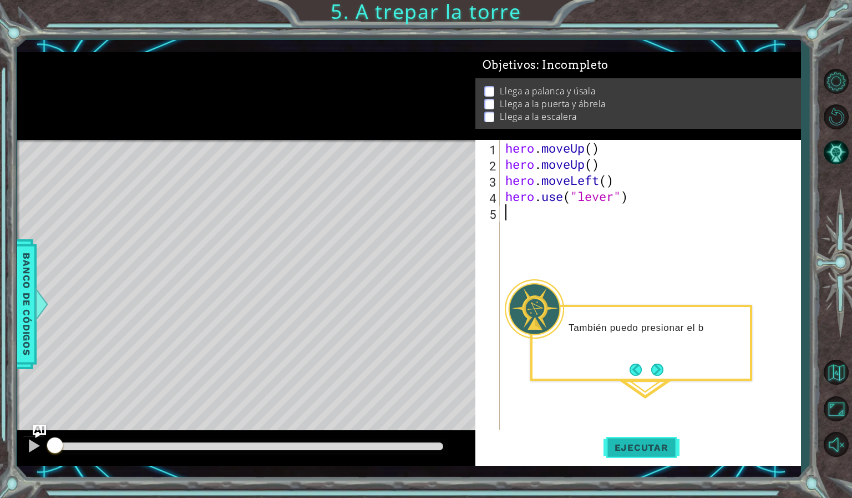
click at [652, 451] on span "Ejecutar" at bounding box center [642, 447] width 76 height 11
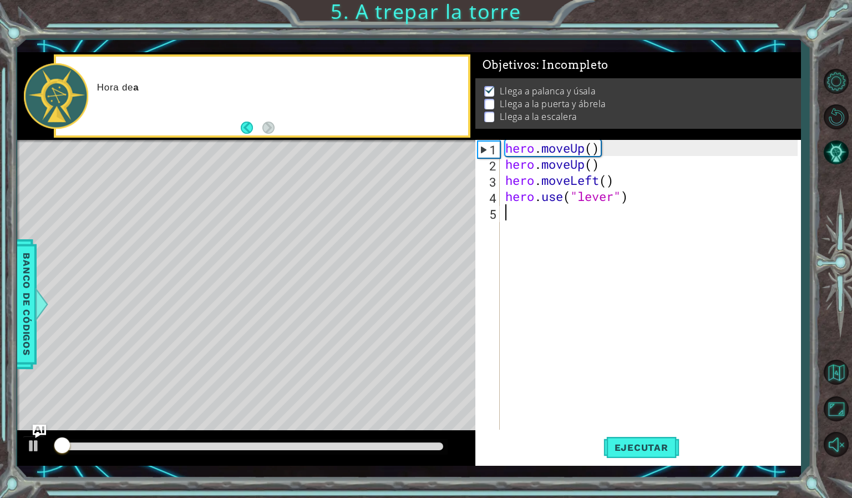
scroll to position [2, 0]
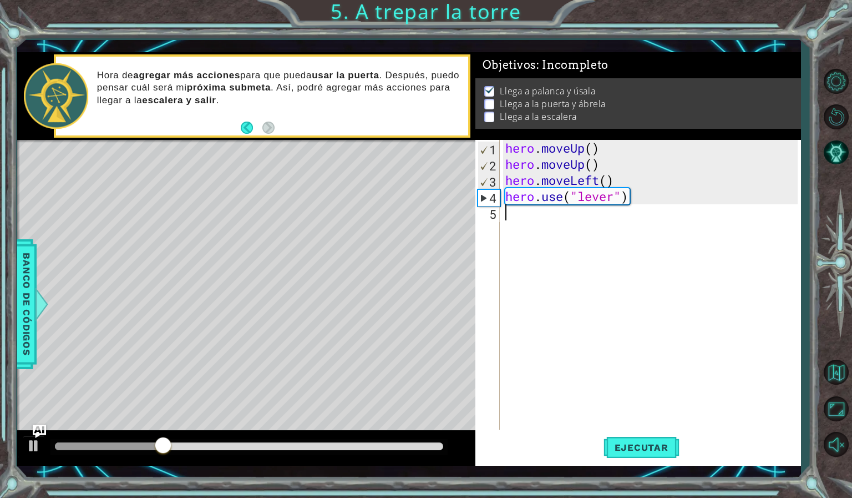
type textarea "m"
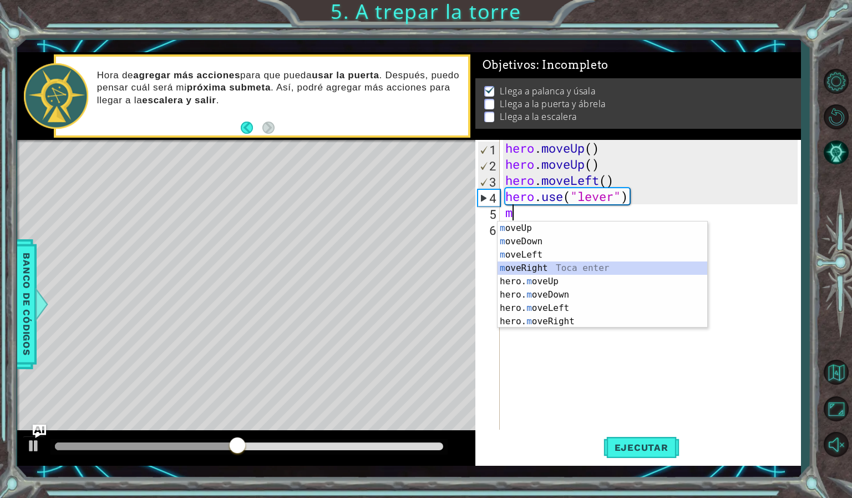
click at [533, 264] on div "m oveUp Toca enter m oveDown Toca enter m oveLeft Toca enter m [PERSON_NAME] To…" at bounding box center [603, 287] width 210 height 133
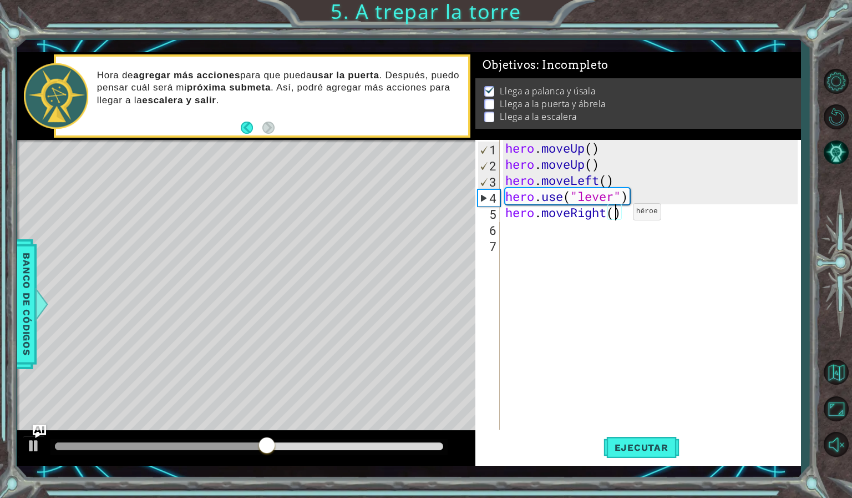
click at [616, 214] on div "hero . moveUp ( ) hero . moveUp ( ) hero . moveLeft ( ) hero . use ( "lever" ) …" at bounding box center [653, 301] width 300 height 322
type textarea "hero.moveRight(3)"
click at [500, 225] on div "hero.moveRight(3) 1 2 3 4 5 6 7 hero . moveUp ( ) hero . moveUp ( ) hero . move…" at bounding box center [636, 285] width 322 height 290
click at [508, 229] on div "hero . moveUp ( ) hero . moveUp ( ) hero . moveLeft ( ) hero . use ( "lever" ) …" at bounding box center [653, 301] width 300 height 322
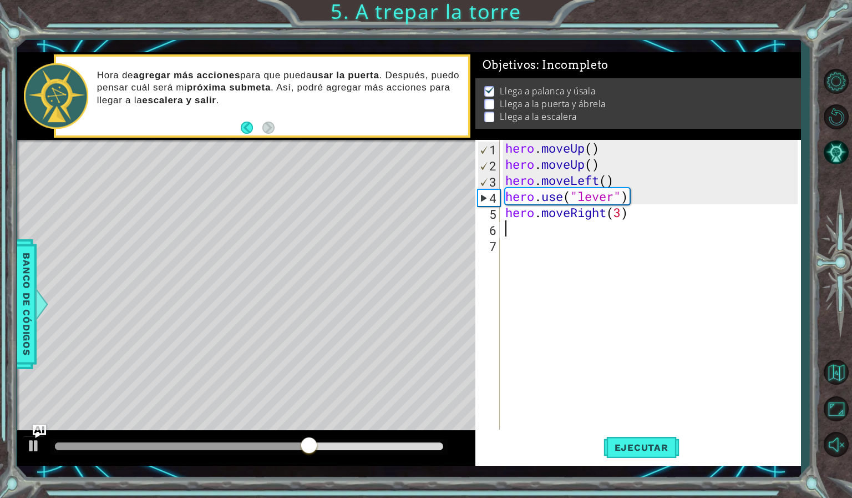
scroll to position [0, 0]
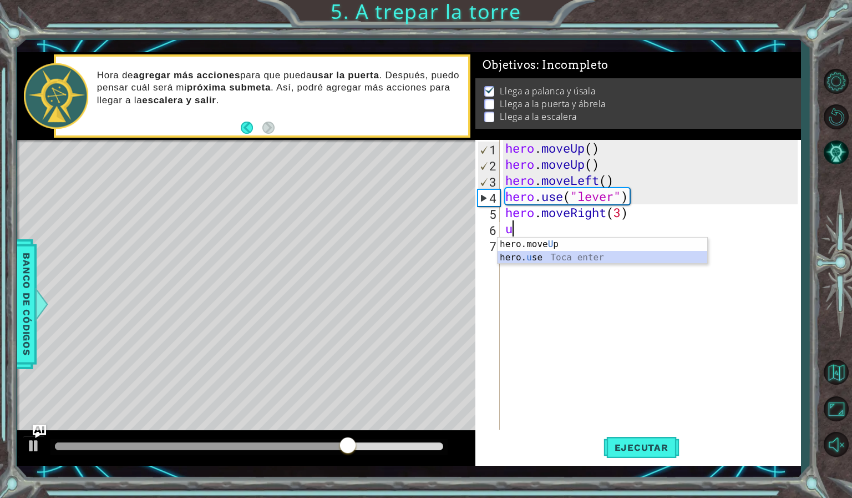
click at [524, 257] on div "hero.move U p Toca enter hero. u se Toca enter" at bounding box center [603, 263] width 210 height 53
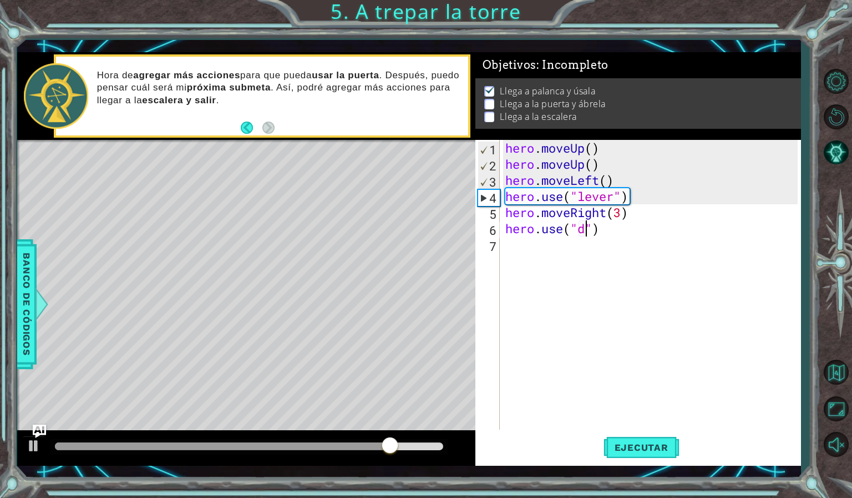
scroll to position [0, 4]
type textarea "hero.use("door")"
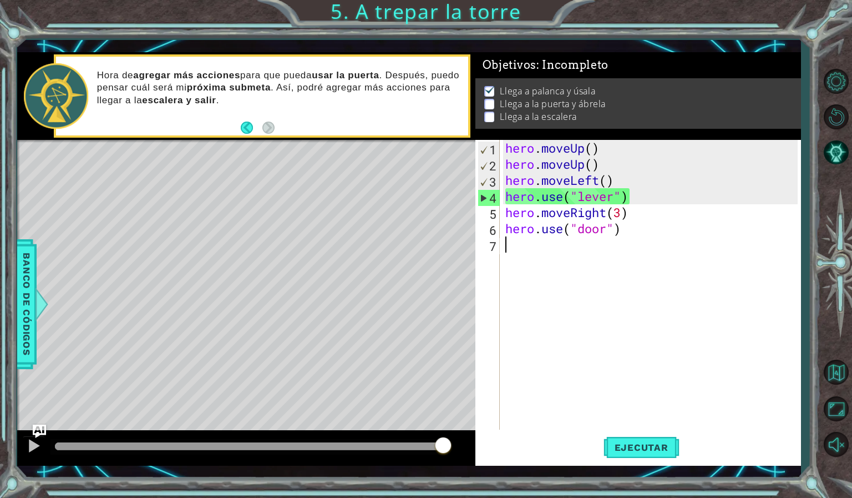
click at [511, 246] on div "hero . moveUp ( ) hero . moveUp ( ) hero . moveLeft ( ) hero . use ( "lever" ) …" at bounding box center [653, 301] width 300 height 322
click at [649, 440] on button "Ejecutar" at bounding box center [642, 447] width 76 height 33
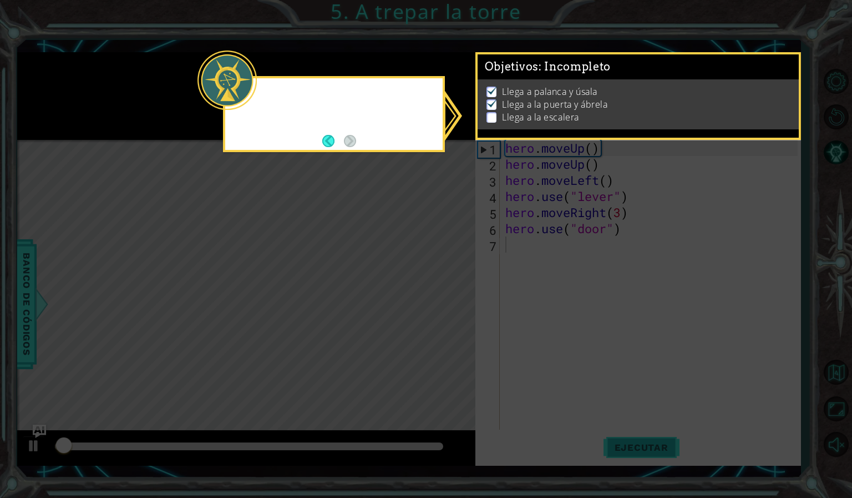
scroll to position [2, 0]
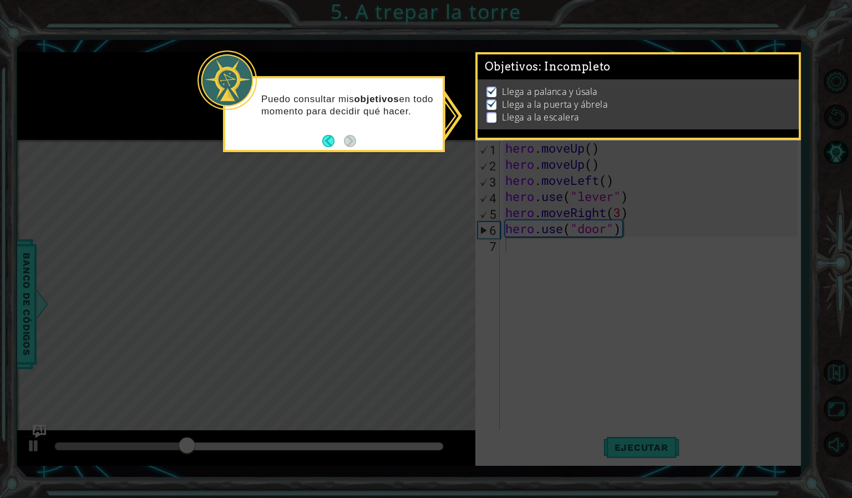
click at [514, 236] on icon at bounding box center [426, 249] width 852 height 498
click at [450, 115] on icon at bounding box center [426, 249] width 852 height 498
click at [488, 112] on p at bounding box center [492, 117] width 10 height 11
click at [415, 64] on icon at bounding box center [426, 249] width 852 height 498
click at [495, 243] on icon at bounding box center [426, 249] width 852 height 498
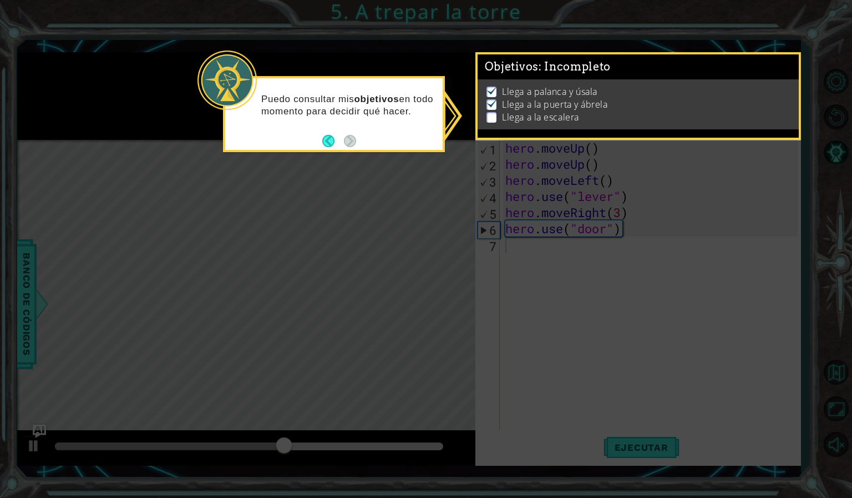
scroll to position [0, 0]
click at [766, 217] on icon at bounding box center [426, 249] width 852 height 498
click at [634, 442] on icon at bounding box center [426, 249] width 852 height 498
click at [246, 87] on div at bounding box center [226, 79] width 59 height 59
click at [462, 125] on icon at bounding box center [426, 249] width 852 height 498
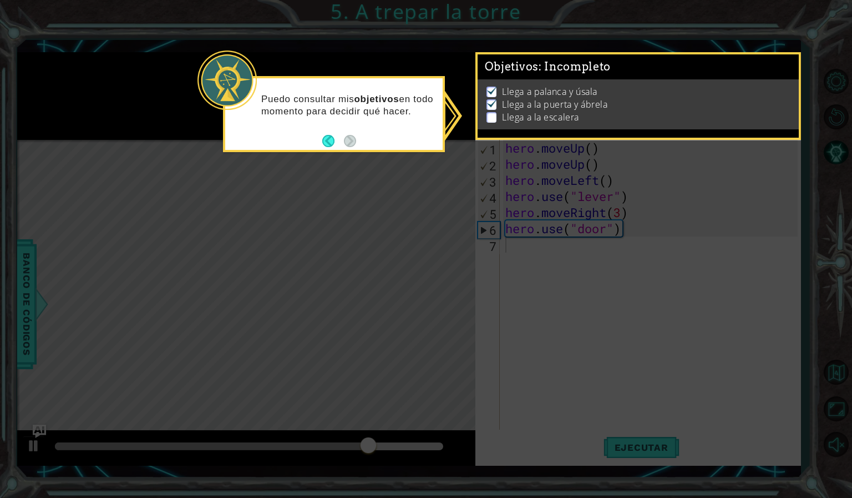
click at [445, 110] on icon at bounding box center [426, 249] width 852 height 498
click at [470, 94] on icon at bounding box center [426, 249] width 852 height 498
click at [482, 197] on icon at bounding box center [426, 249] width 852 height 498
click at [419, 297] on icon at bounding box center [426, 249] width 852 height 498
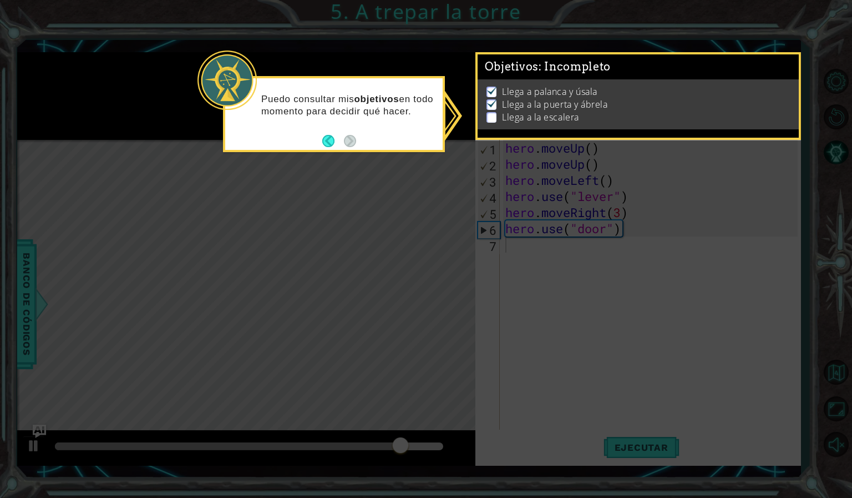
click at [419, 297] on icon at bounding box center [426, 249] width 852 height 498
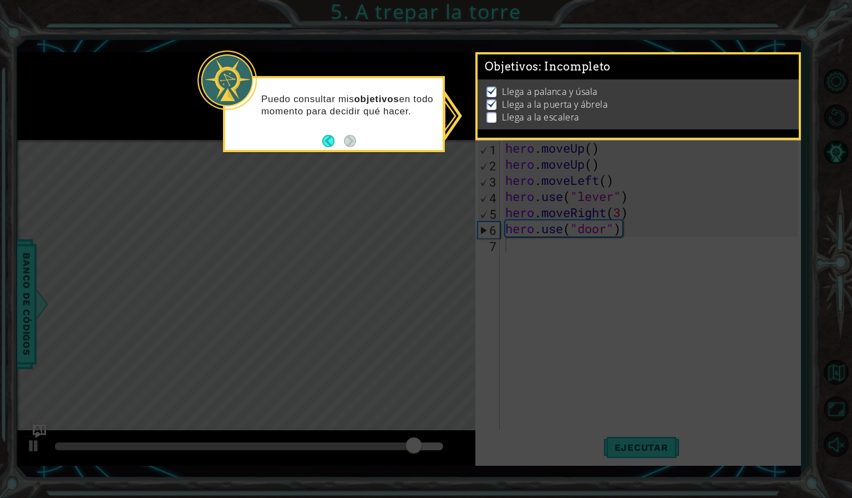
click at [419, 297] on icon at bounding box center [426, 249] width 852 height 498
drag, startPoint x: 419, startPoint y: 297, endPoint x: 427, endPoint y: 191, distance: 106.3
click at [427, 191] on icon at bounding box center [426, 249] width 852 height 498
click at [422, 92] on div "Puedo consultar mis objetivos en todo momento para decidir qué hacer." at bounding box center [333, 111] width 217 height 56
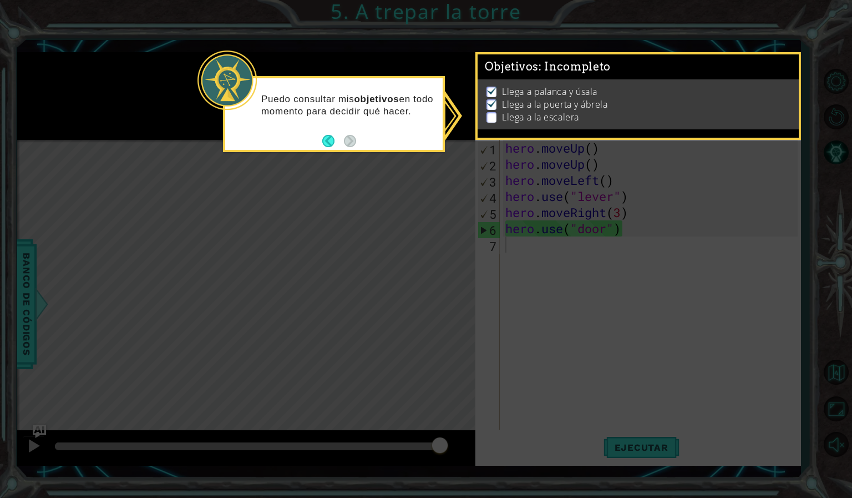
click at [194, 69] on icon at bounding box center [426, 249] width 852 height 498
click at [200, 70] on div at bounding box center [226, 79] width 59 height 59
click at [480, 165] on icon at bounding box center [426, 249] width 852 height 498
click at [494, 114] on p at bounding box center [492, 117] width 10 height 11
click at [332, 139] on button "Back" at bounding box center [333, 141] width 22 height 12
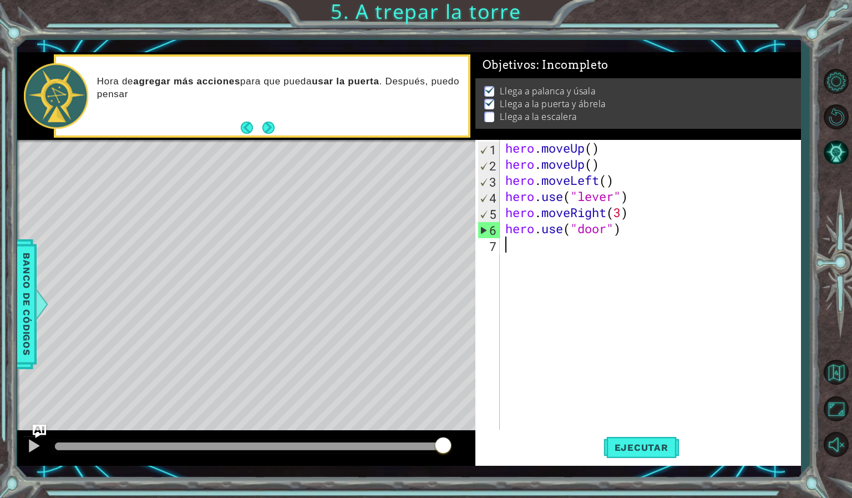
click at [520, 251] on div "hero . moveUp ( ) hero . moveUp ( ) hero . moveLeft ( ) hero . use ( "lever" ) …" at bounding box center [653, 301] width 300 height 322
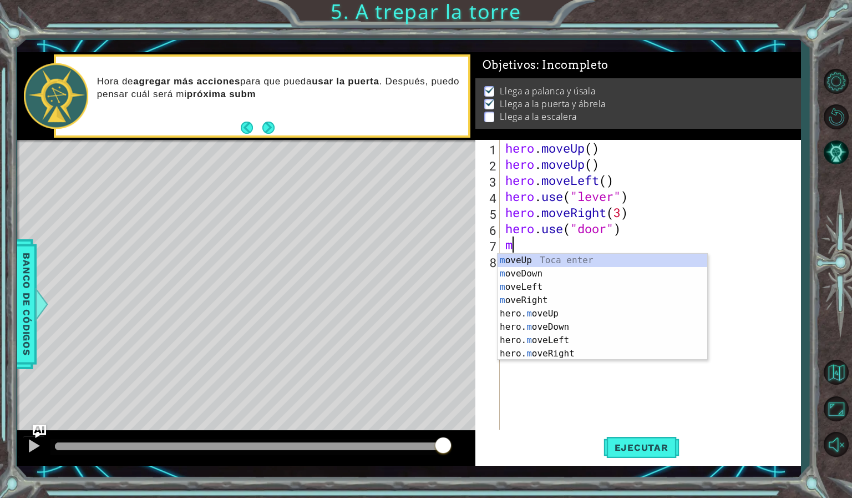
type textarea "mop"
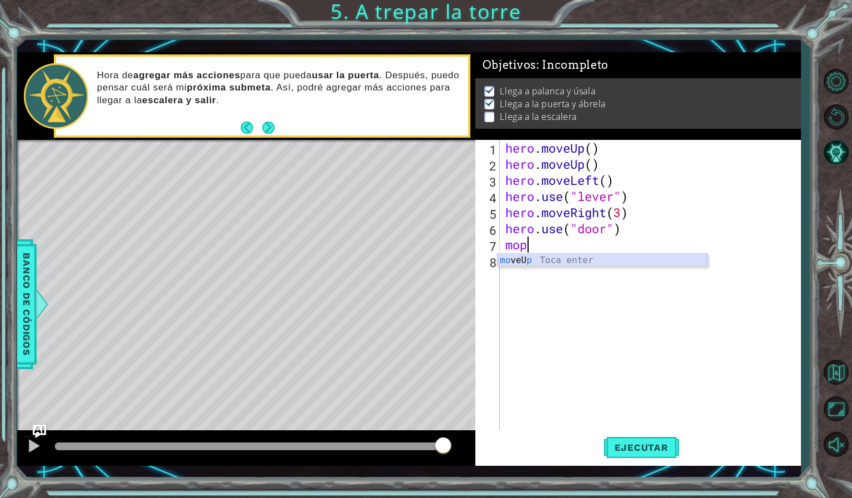
click at [533, 259] on div "mo veU p Toca enter" at bounding box center [603, 274] width 210 height 40
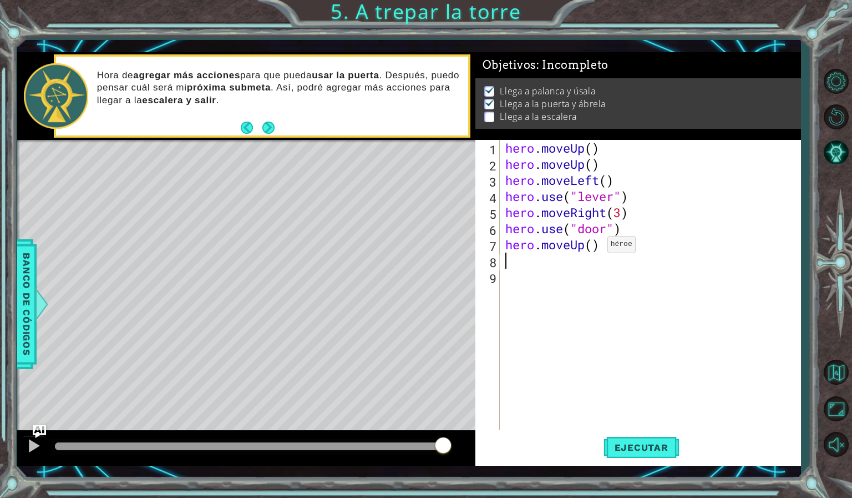
click at [591, 247] on div "hero . moveUp ( ) hero . moveUp ( ) hero . moveLeft ( ) hero . use ( "lever" ) …" at bounding box center [653, 301] width 300 height 322
type textarea "hero.moveUp(2)"
click at [510, 265] on div "hero . moveUp ( ) hero . moveUp ( ) hero . moveLeft ( ) hero . use ( "lever" ) …" at bounding box center [653, 301] width 300 height 322
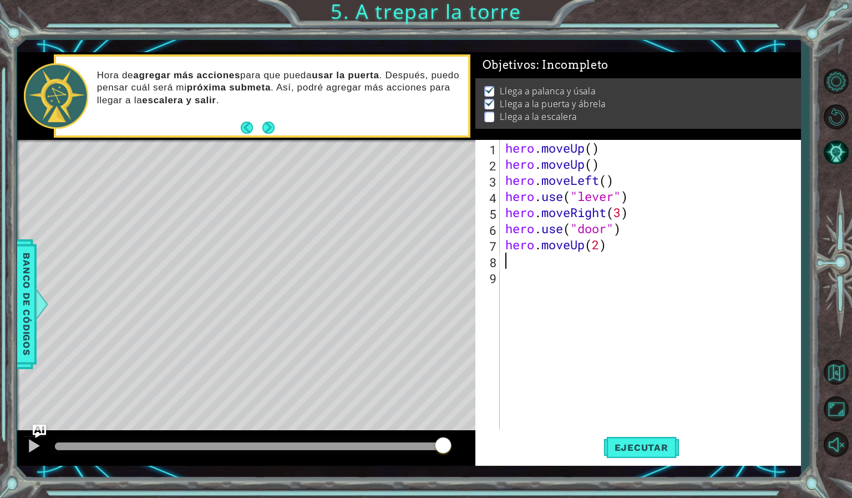
type textarea "m"
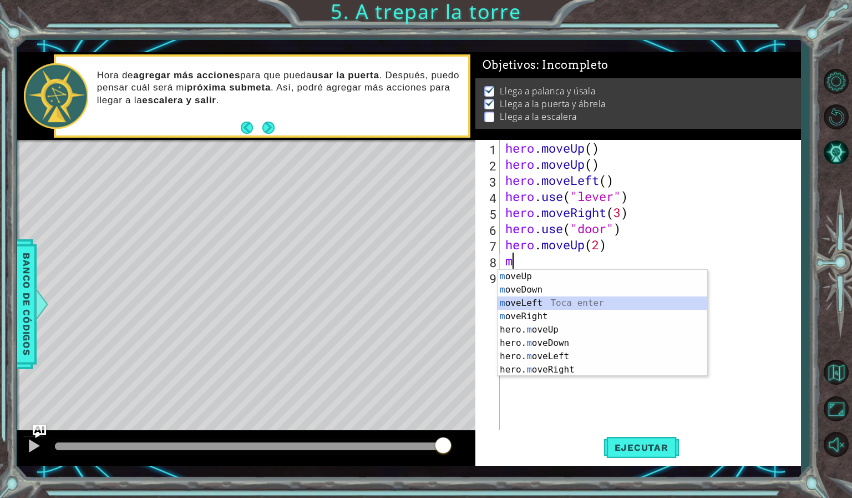
click at [525, 303] on div "m oveUp Toca enter m oveDown Toca enter m oveLeft Toca enter m [PERSON_NAME] To…" at bounding box center [603, 336] width 210 height 133
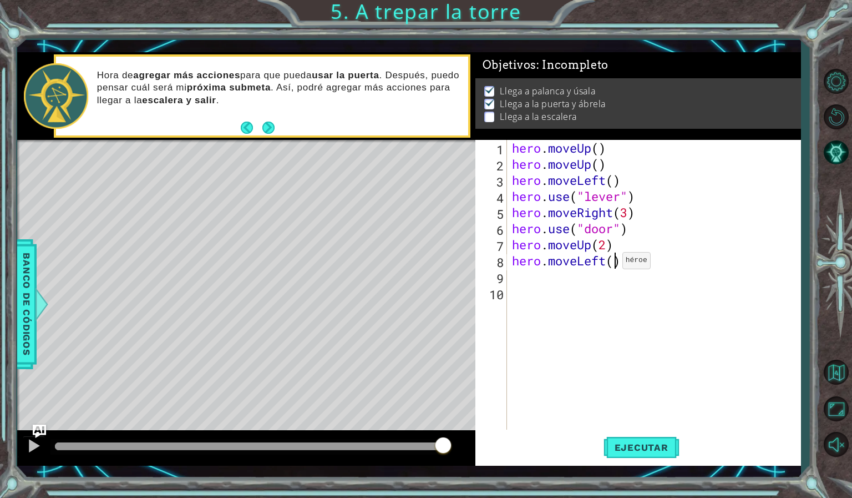
click at [612, 263] on div "hero . moveUp ( ) hero . moveUp ( ) hero . moveLeft ( ) hero . use ( "lever" ) …" at bounding box center [656, 301] width 293 height 322
type textarea "hero.moveLeft(3)"
click at [510, 281] on div "hero . moveUp ( ) hero . moveUp ( ) hero . moveLeft ( ) hero . use ( "lever" ) …" at bounding box center [656, 301] width 293 height 322
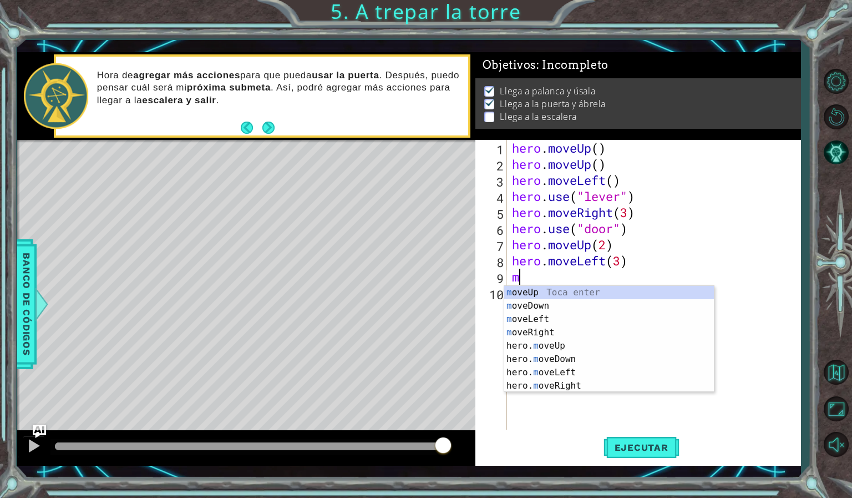
type textarea "mo"
click at [529, 290] on div "mo veUp Toca enter mo veDown Toca enter mo veLeft Toca enter mo veRight Toca en…" at bounding box center [609, 352] width 210 height 133
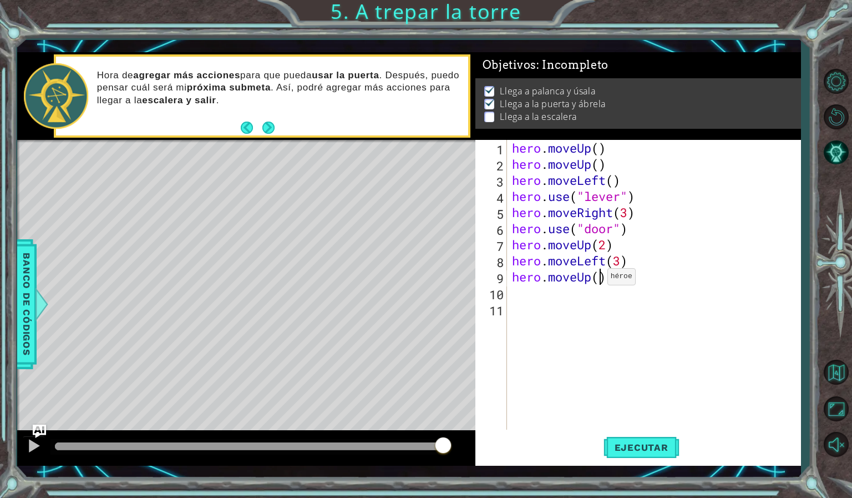
click at [597, 279] on div "hero . moveUp ( ) hero . moveUp ( ) hero . moveLeft ( ) hero . use ( "lever" ) …" at bounding box center [656, 301] width 293 height 322
type textarea "hero.moveUp(1)"
click at [512, 293] on div "hero . moveUp ( ) hero . moveUp ( ) hero . moveLeft ( ) hero . use ( "lever" ) …" at bounding box center [656, 301] width 293 height 322
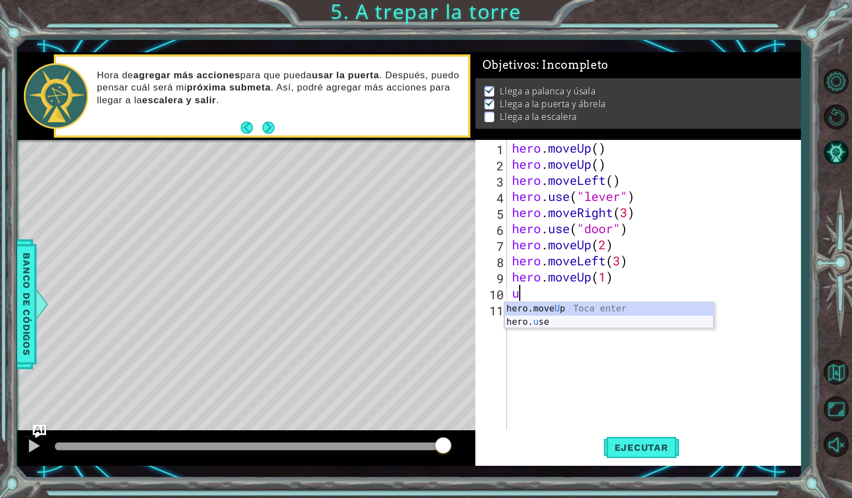
click at [533, 319] on div "hero.move U p Toca enter hero. u se Toca enter" at bounding box center [609, 328] width 210 height 53
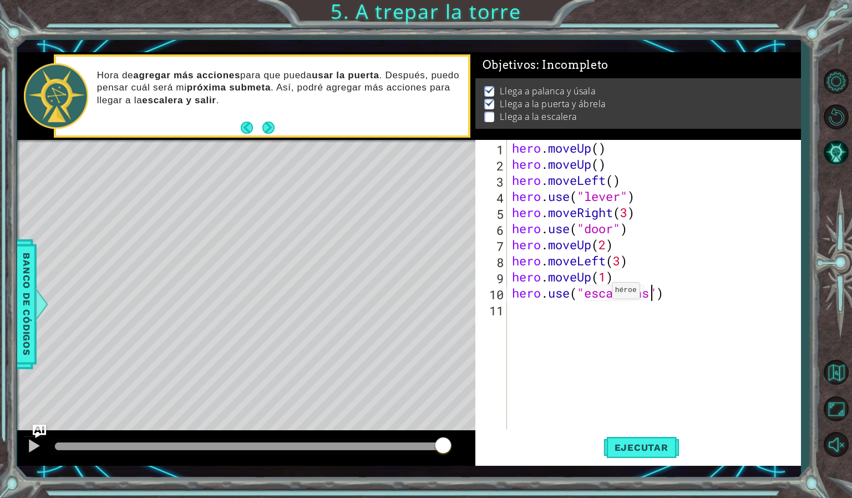
scroll to position [0, 6]
type textarea "hero.use("escaleras")"
click at [661, 444] on span "Ejecutar" at bounding box center [642, 447] width 76 height 11
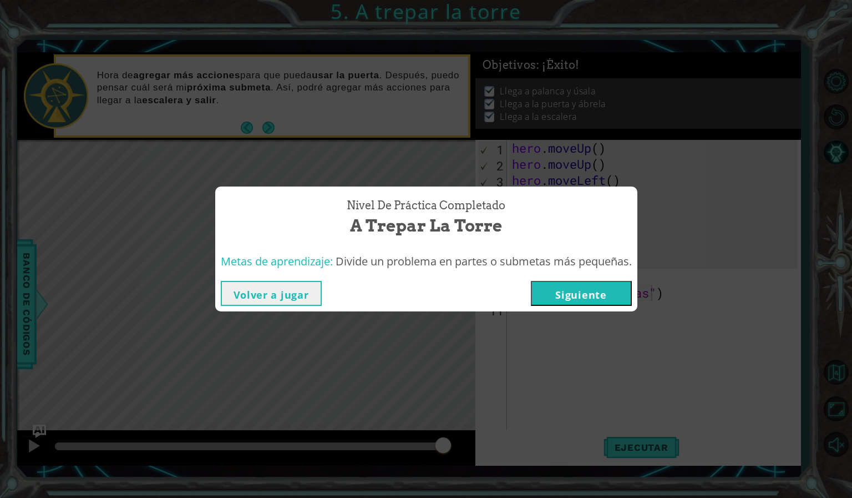
click at [582, 289] on button "Siguiente" at bounding box center [581, 293] width 101 height 25
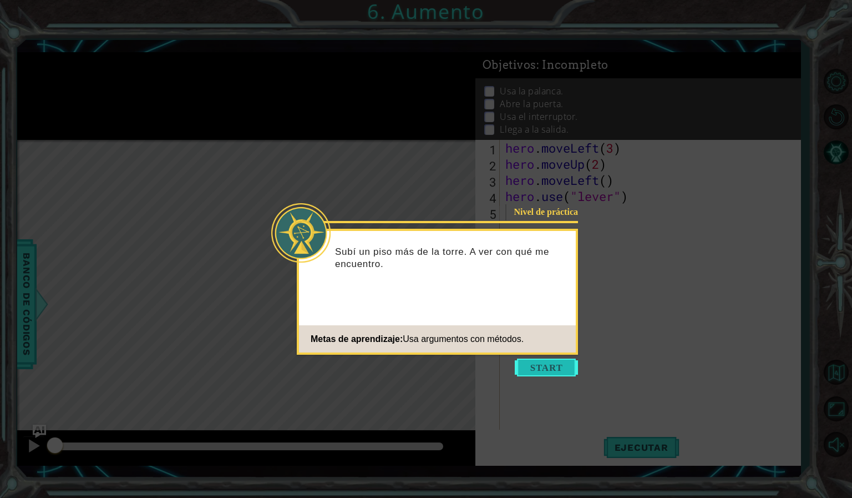
click at [546, 362] on button "Start" at bounding box center [546, 367] width 63 height 18
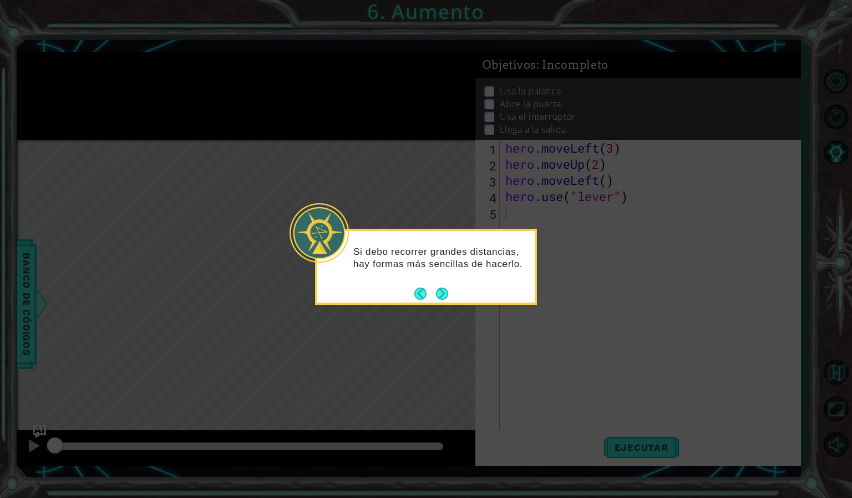
click at [447, 309] on icon at bounding box center [426, 249] width 852 height 498
click at [441, 292] on button "Next" at bounding box center [442, 293] width 12 height 12
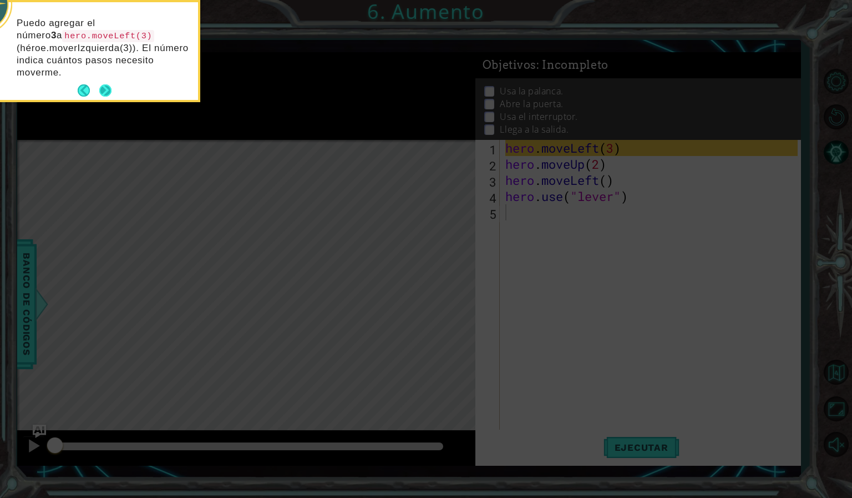
click at [106, 87] on button "Next" at bounding box center [105, 90] width 12 height 12
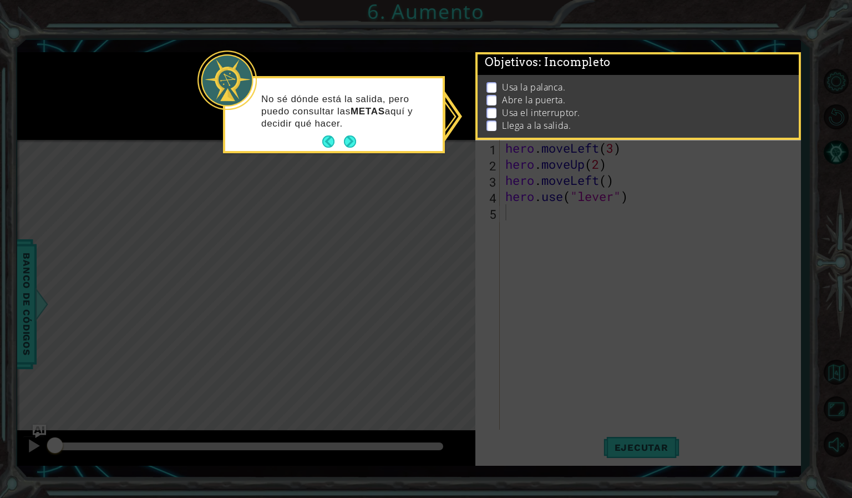
scroll to position [18, 0]
click at [352, 136] on button "Next" at bounding box center [350, 141] width 12 height 12
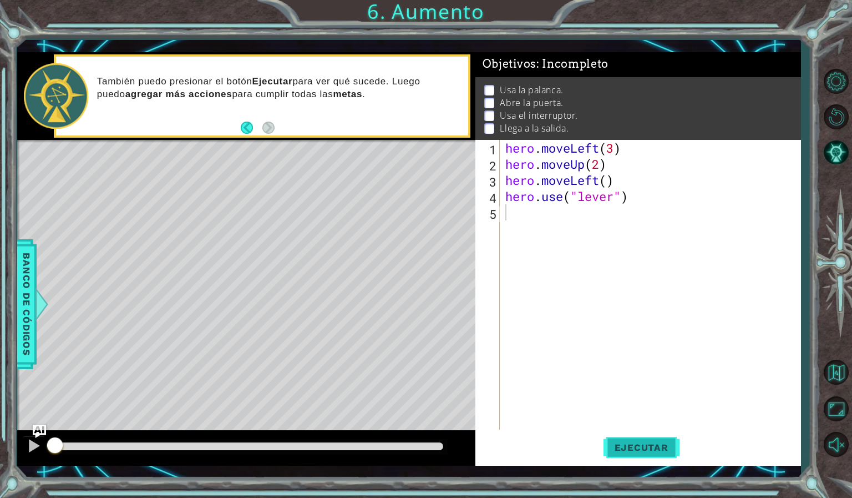
click at [652, 439] on button "Ejecutar" at bounding box center [642, 447] width 76 height 33
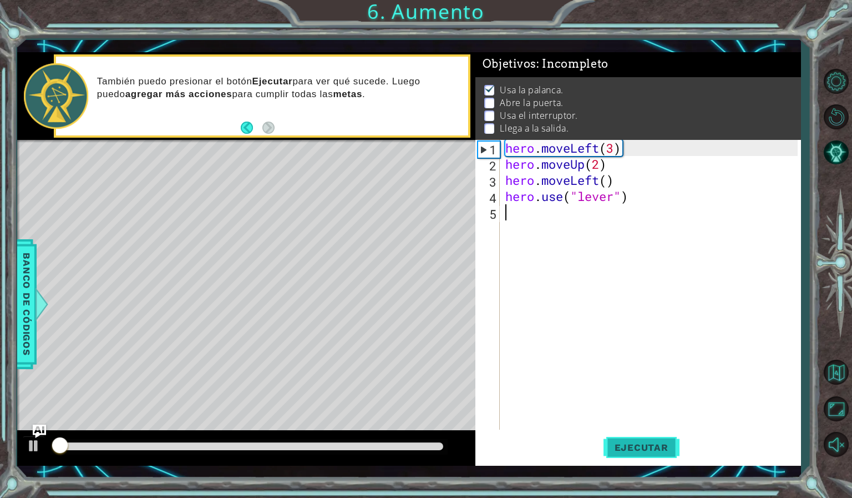
scroll to position [8, 0]
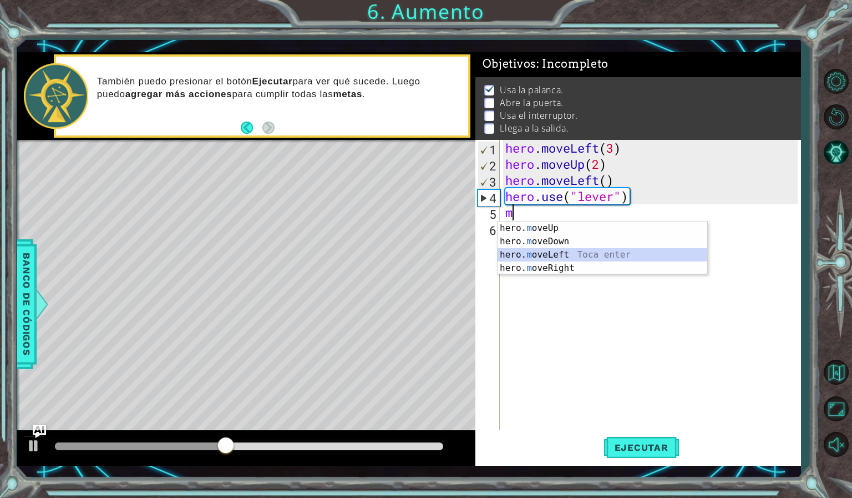
click at [544, 251] on div "hero. m oveUp Toca enter hero. m oveDown Toca enter hero. m oveLeft Toca enter …" at bounding box center [603, 261] width 210 height 80
type textarea "hero.moveLeft(1)"
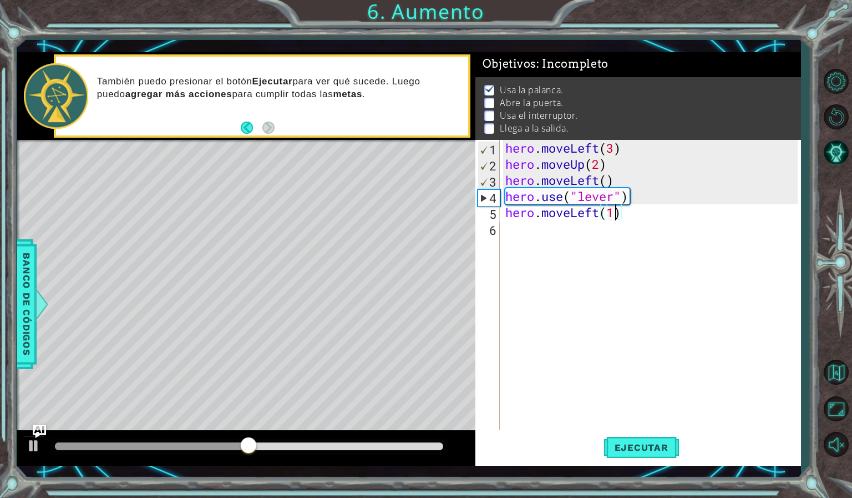
scroll to position [0, 4]
click at [504, 229] on div "hero . moveLeft ( 3 ) hero . moveUp ( 2 ) hero . moveLeft ( ) hero . use ( "lev…" at bounding box center [653, 301] width 300 height 322
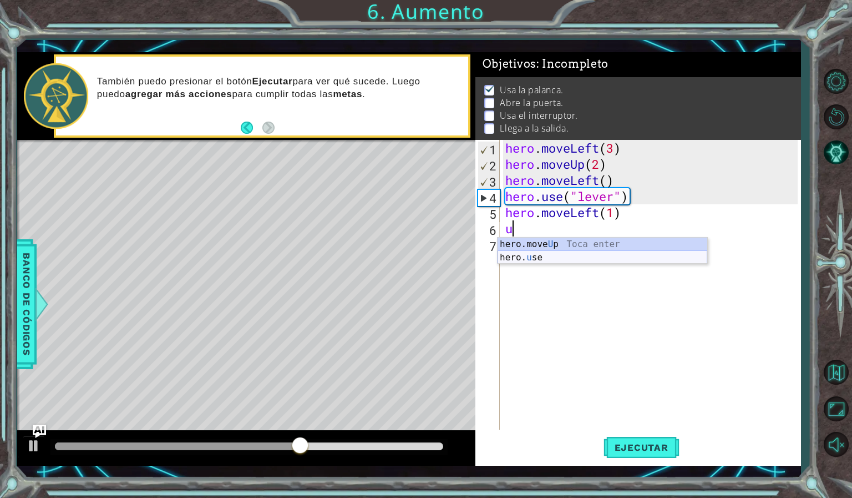
click at [518, 254] on div "hero.move U p Toca enter hero. u se Toca enter" at bounding box center [603, 263] width 210 height 53
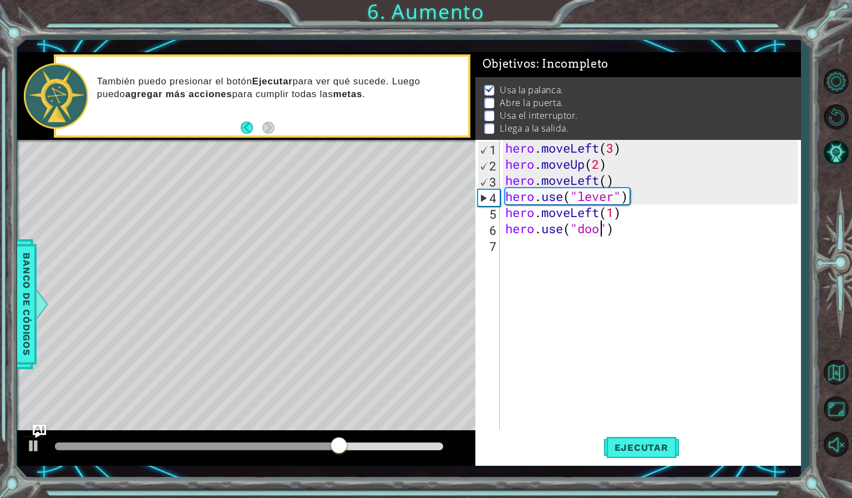
type textarea "hero.use("door")"
click at [528, 254] on div "hero . moveLeft ( 3 ) hero . moveUp ( 2 ) hero . moveLeft ( ) hero . use ( "lev…" at bounding box center [653, 301] width 300 height 322
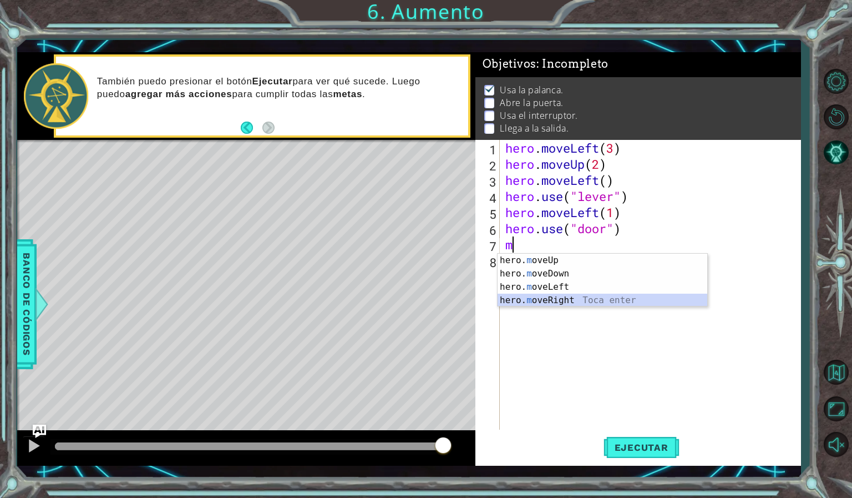
click at [541, 296] on div "hero. m oveUp Toca enter hero. m oveDown Toca enter hero. m oveLeft Toca enter …" at bounding box center [603, 294] width 210 height 80
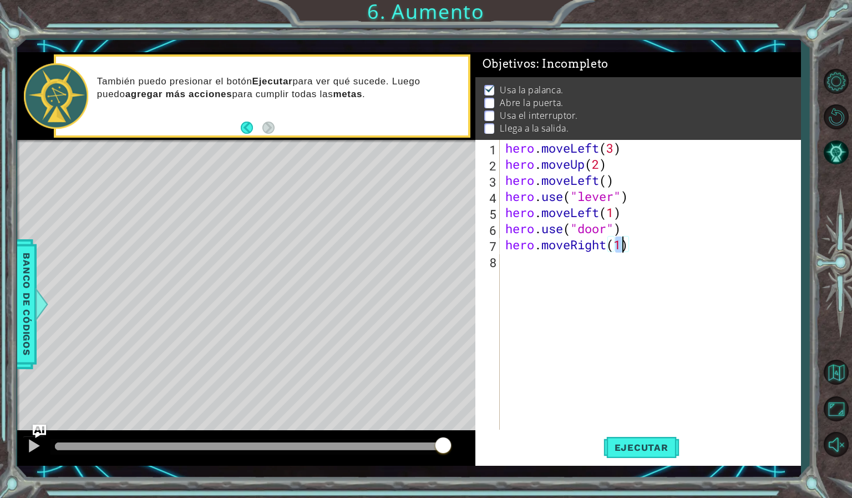
type textarea "hero.moveRight(2)"
click at [510, 260] on div "hero . moveLeft ( 3 ) hero . moveUp ( 2 ) hero . moveLeft ( ) hero . use ( "lev…" at bounding box center [653, 301] width 300 height 322
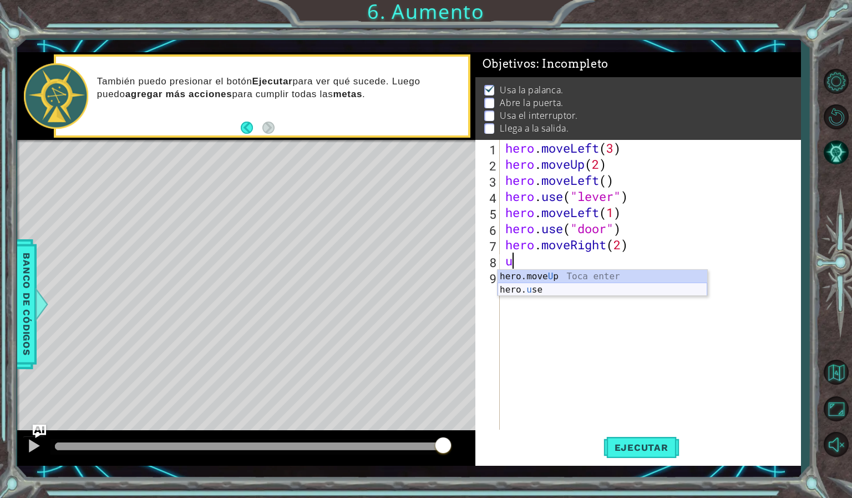
click at [520, 285] on div "hero.move U p Toca enter hero. u se Toca enter" at bounding box center [603, 296] width 210 height 53
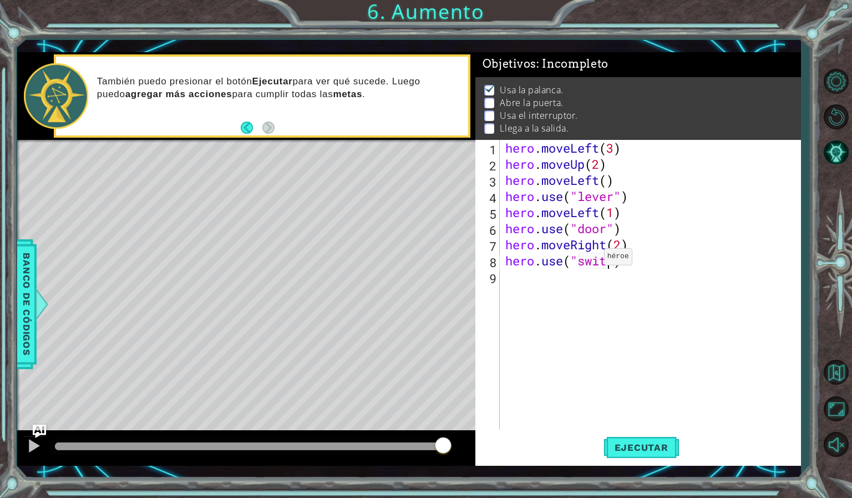
scroll to position [0, 5]
type textarea "hero.use("switch")"
click at [520, 283] on div "hero . moveLeft ( 3 ) hero . moveUp ( 2 ) hero . moveLeft ( ) hero . use ( "lev…" at bounding box center [653, 301] width 300 height 322
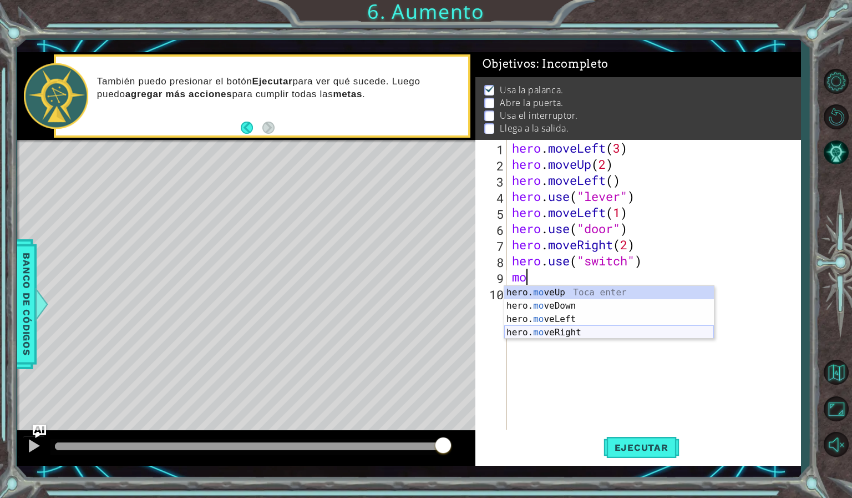
click at [544, 330] on div "hero. mo veUp Toca enter hero. mo veDown Toca enter hero. mo veLeft Toca enter …" at bounding box center [609, 326] width 210 height 80
type textarea "hero.moveRight(1)"
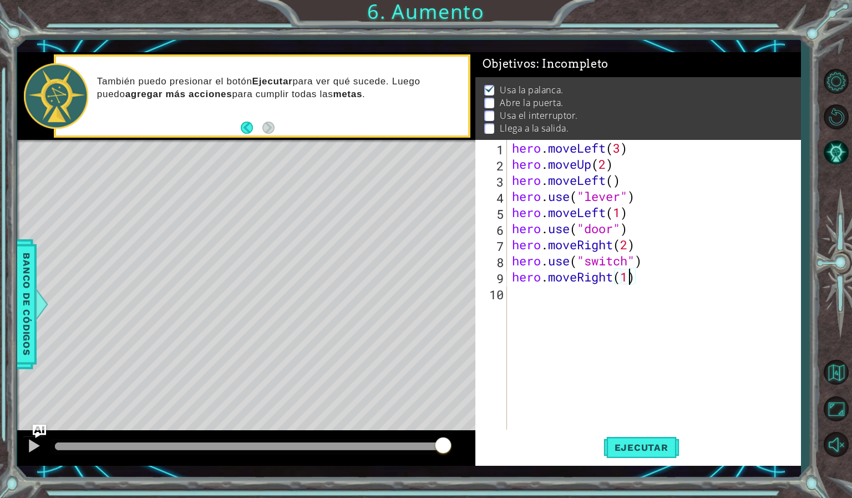
scroll to position [0, 5]
click at [512, 296] on div "hero . moveLeft ( 3 ) hero . moveUp ( 2 ) hero . moveLeft ( ) hero . use ( "lev…" at bounding box center [656, 301] width 293 height 322
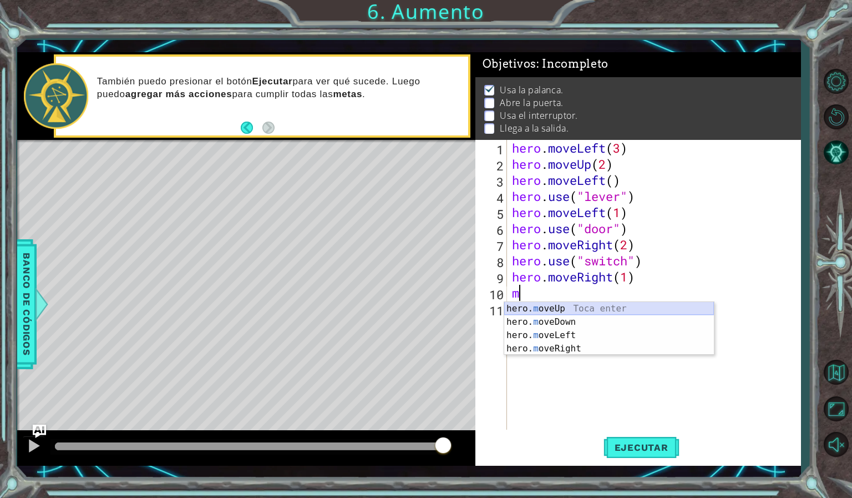
click at [526, 308] on div "hero. m oveUp Toca enter hero. m oveDown Toca enter hero. m oveLeft Toca enter …" at bounding box center [609, 342] width 210 height 80
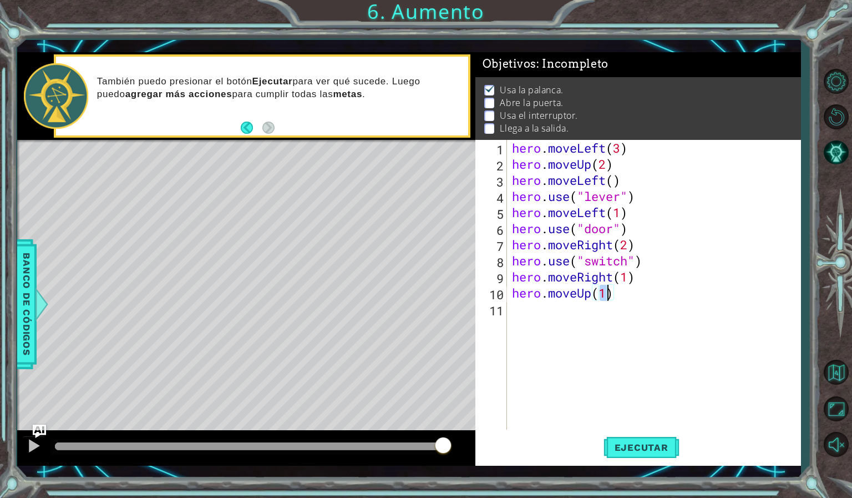
scroll to position [0, 4]
click at [625, 435] on button "Ejecutar" at bounding box center [642, 447] width 76 height 33
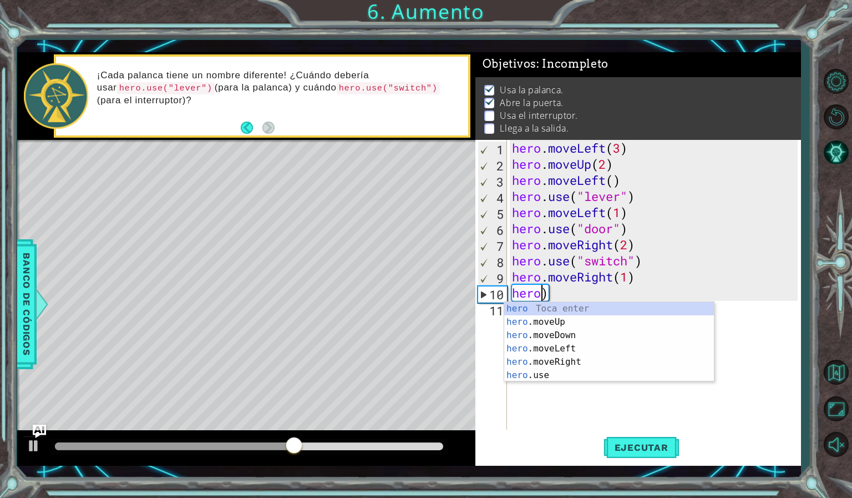
scroll to position [0, 0]
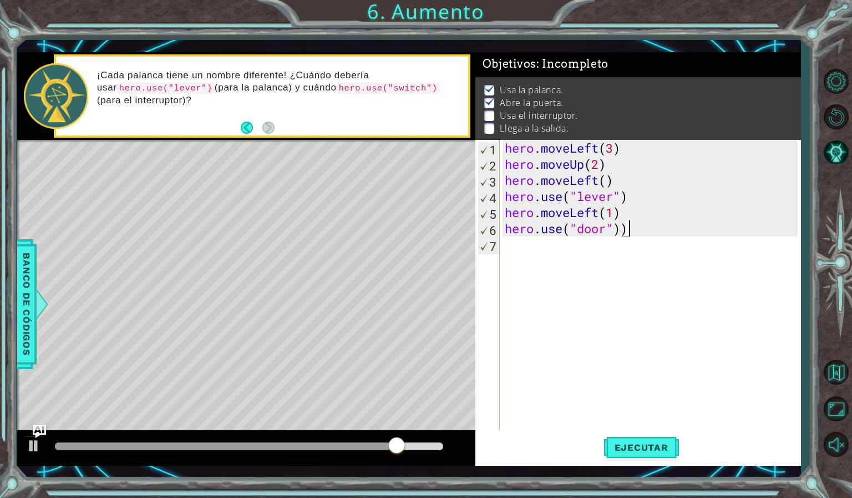
click at [636, 234] on div "hero . moveLeft ( 3 ) hero . moveUp ( 2 ) hero . moveLeft ( ) hero . use ( "lev…" at bounding box center [653, 301] width 301 height 322
type textarea "hero.use("door")"
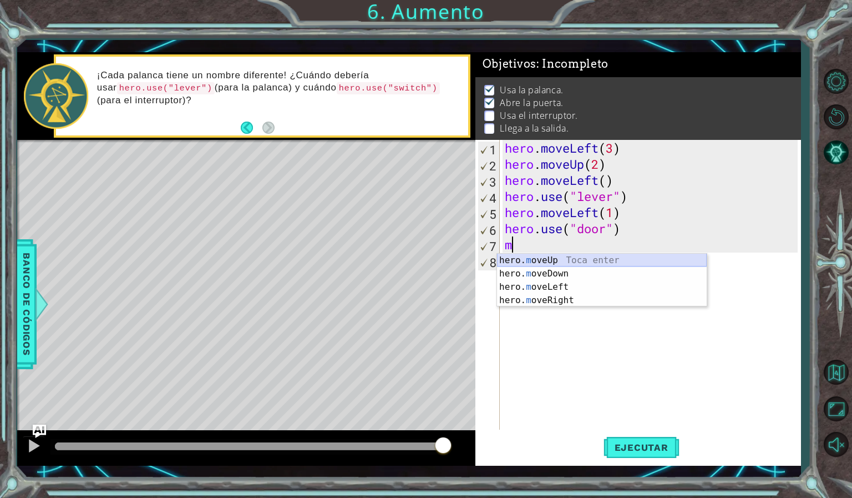
click at [606, 257] on div "hero. m oveUp Toca enter hero. m oveDown Toca enter hero. m oveLeft Toca enter …" at bounding box center [602, 294] width 210 height 80
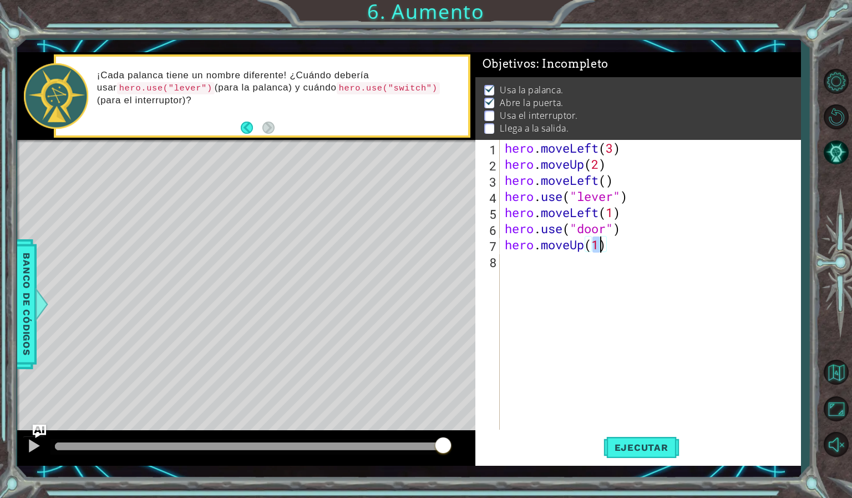
type textarea "hero.moveUp(2)"
click at [524, 262] on div "hero . moveLeft ( 3 ) hero . moveUp ( 2 ) hero . moveLeft ( ) hero . use ( "lev…" at bounding box center [653, 301] width 301 height 322
click at [614, 442] on span "Ejecutar" at bounding box center [642, 447] width 76 height 11
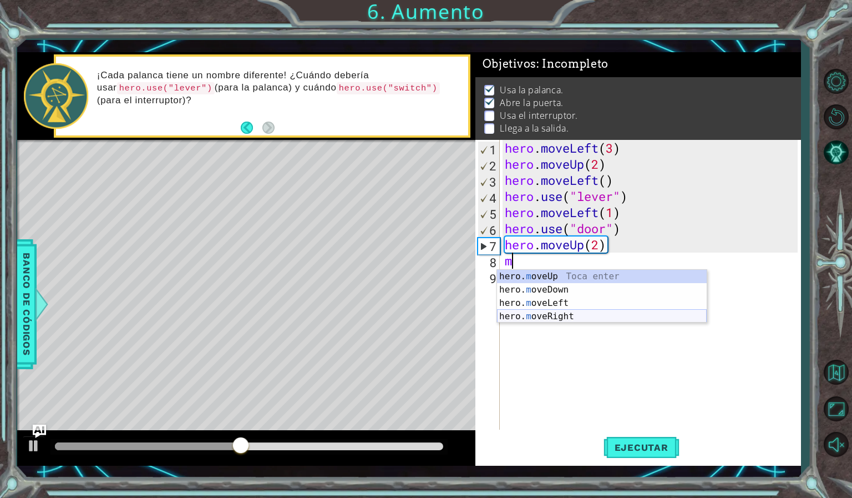
click at [600, 314] on div "hero. m oveUp Toca enter hero. m oveDown Toca enter hero. m oveLeft Toca enter …" at bounding box center [602, 310] width 210 height 80
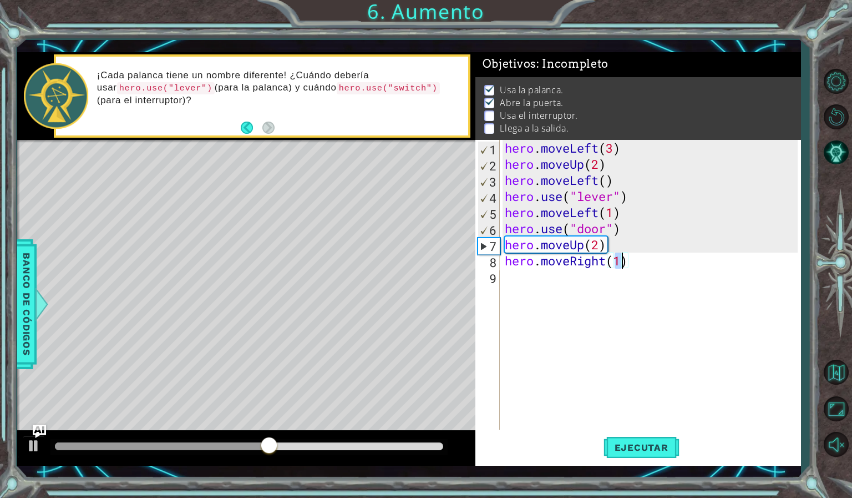
type textarea "hero.moveRight(2)"
click at [525, 279] on div "hero . moveLeft ( 3 ) hero . moveUp ( 2 ) hero . moveLeft ( ) hero . use ( "lev…" at bounding box center [653, 301] width 301 height 322
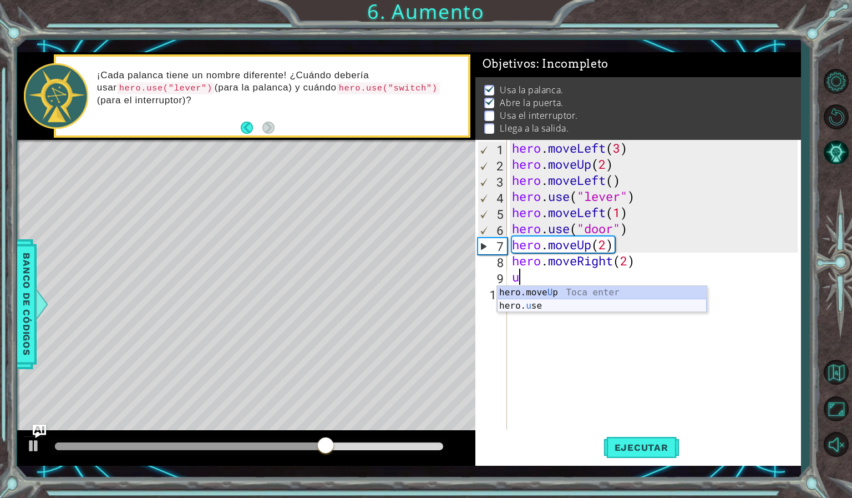
click at [532, 305] on div "hero.move U p Toca enter hero. u se Toca enter" at bounding box center [602, 312] width 210 height 53
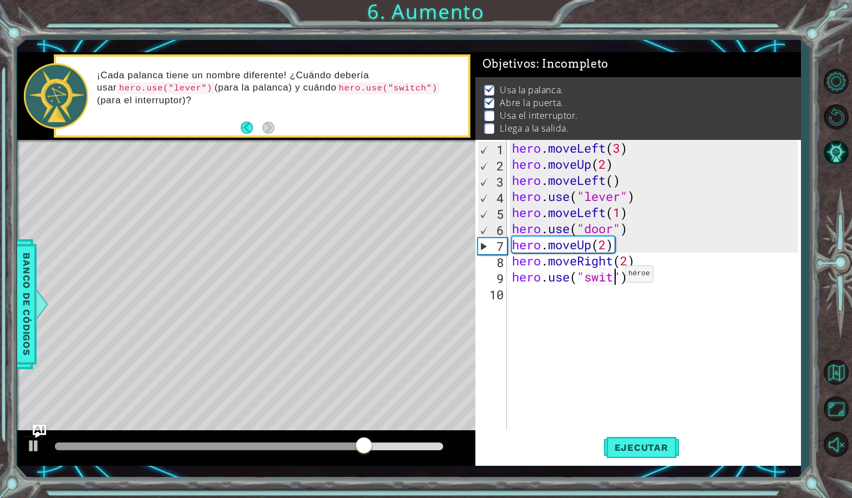
scroll to position [0, 5]
type textarea "hero.use("switch")"
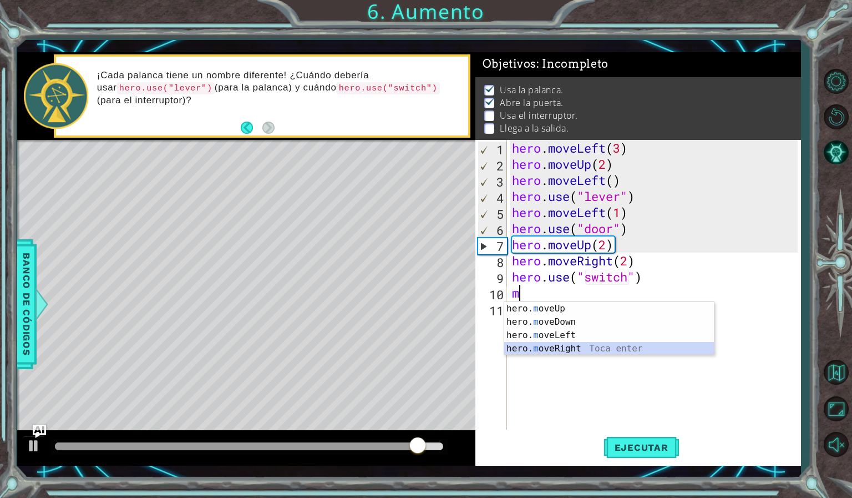
click at [592, 345] on div "hero. m oveUp Toca enter hero. m oveDown Toca enter hero. m oveLeft Toca enter …" at bounding box center [609, 342] width 210 height 80
type textarea "hero.moveRight(1)"
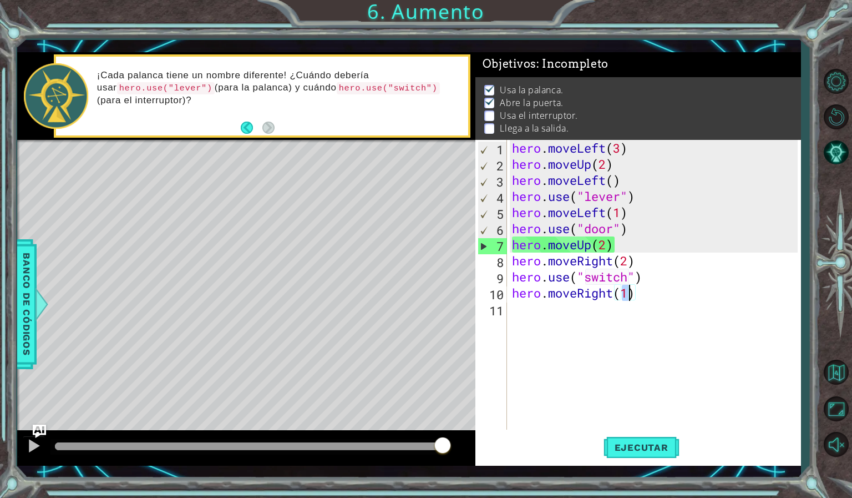
scroll to position [0, 5]
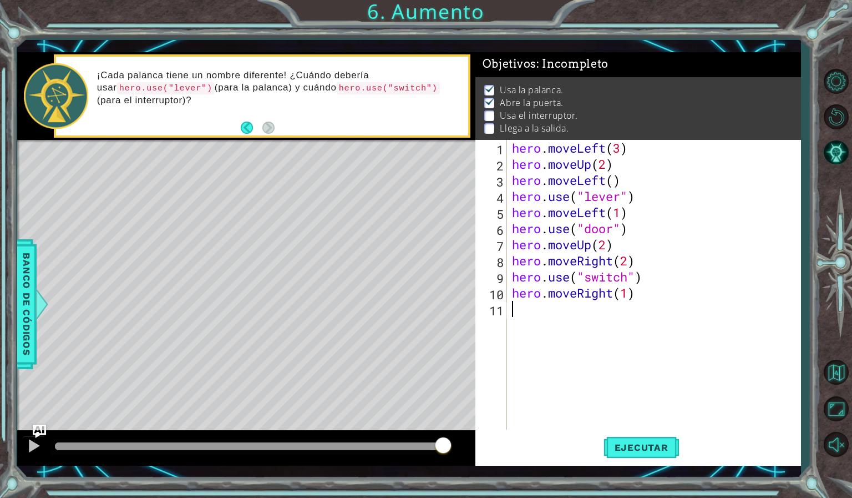
click at [543, 309] on div "hero . moveLeft ( 3 ) hero . moveUp ( 2 ) hero . moveLeft ( ) hero . use ( "lev…" at bounding box center [656, 301] width 293 height 322
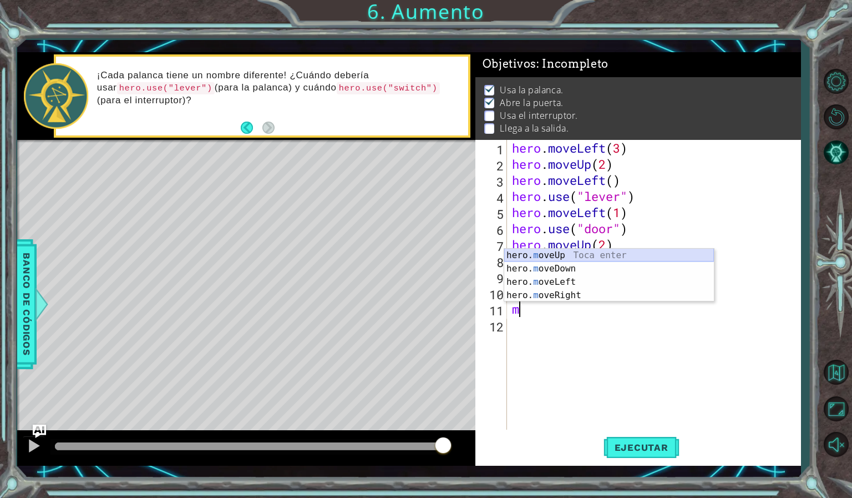
click at [554, 254] on div "hero. m oveUp Toca enter hero. m oveDown Toca enter hero. m oveLeft Toca enter …" at bounding box center [609, 289] width 210 height 80
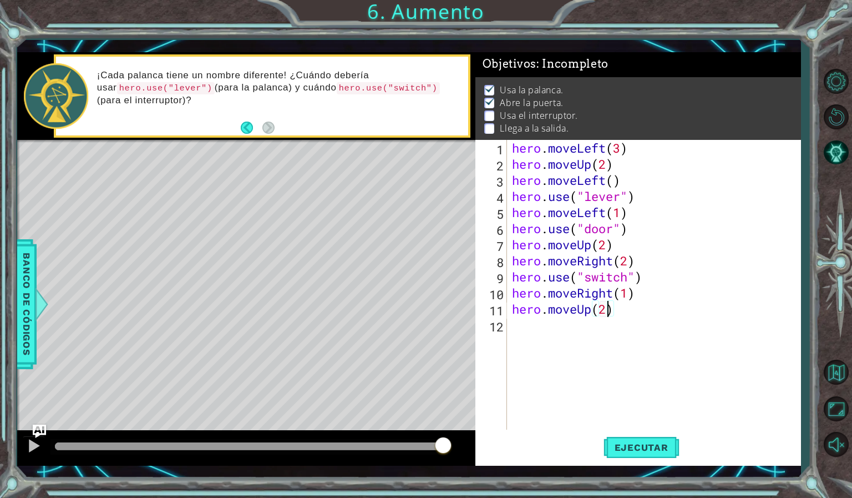
scroll to position [0, 4]
type textarea "hero.moveUp(2)"
click at [614, 449] on span "Ejecutar" at bounding box center [642, 447] width 76 height 11
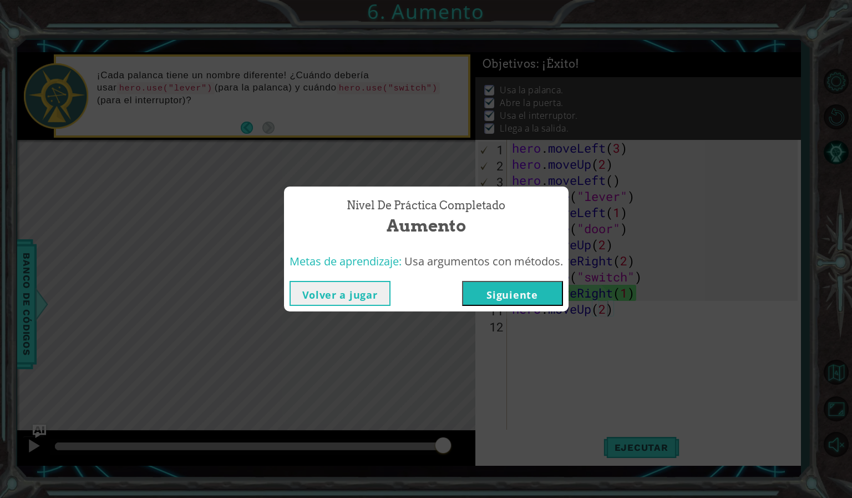
click at [530, 285] on button "Siguiente" at bounding box center [512, 293] width 101 height 25
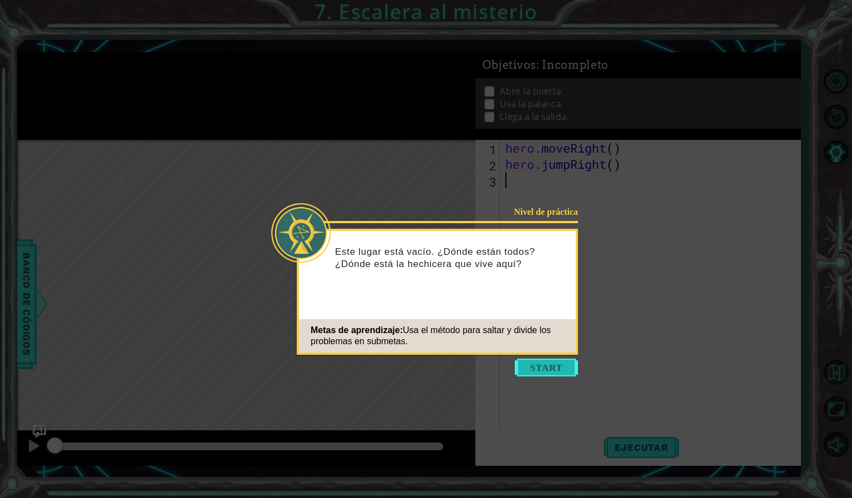
click at [529, 361] on button "Start" at bounding box center [546, 367] width 63 height 18
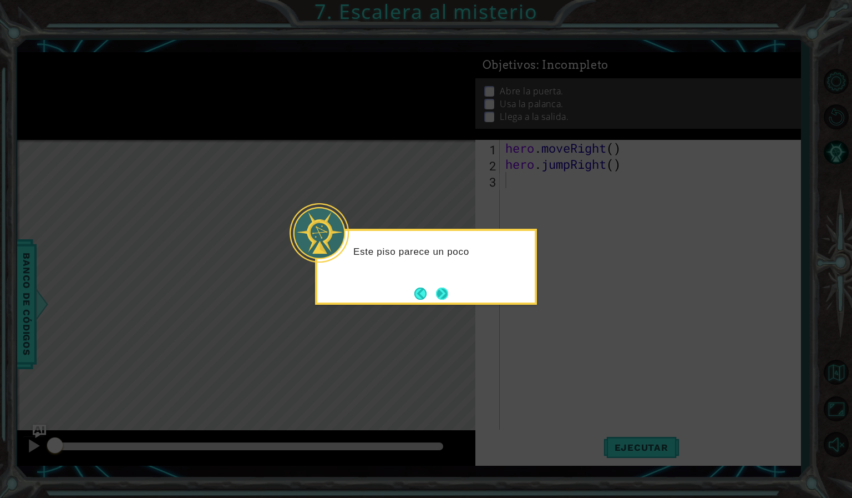
click at [448, 291] on button "Next" at bounding box center [442, 293] width 12 height 12
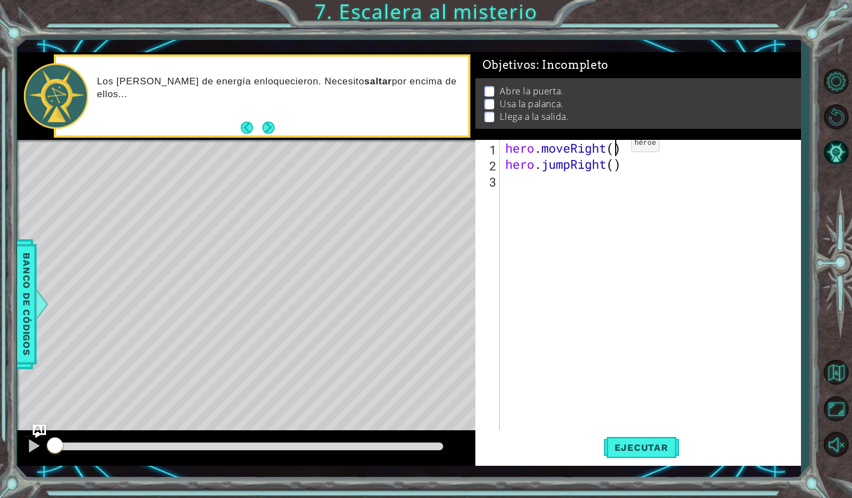
click at [615, 146] on div "hero . moveRight ( ) hero . jumpRight ( )" at bounding box center [653, 301] width 300 height 322
click at [614, 168] on div "hero . moveRight ( 1 ) hero . jumpRight ( )" at bounding box center [653, 301] width 300 height 322
type textarea "hero.jumpRight(1)"
click at [622, 445] on span "Ejecutar" at bounding box center [642, 447] width 76 height 11
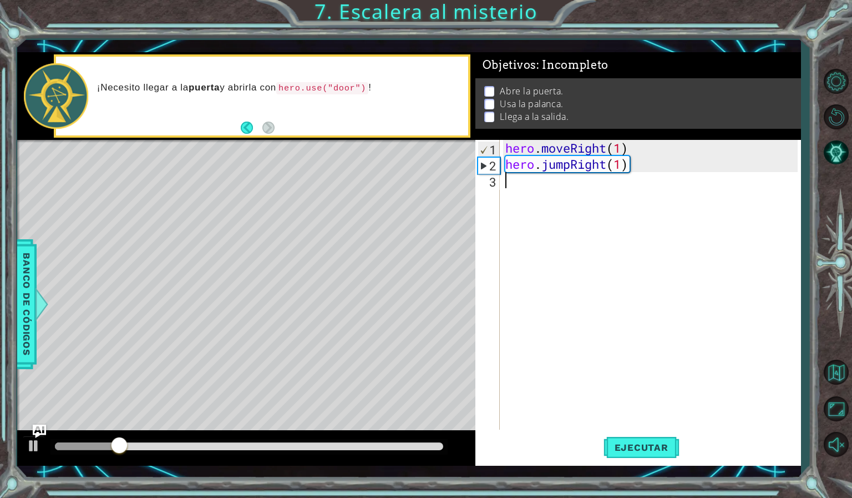
click at [535, 193] on div "hero . moveRight ( 1 ) hero . jumpRight ( 1 )" at bounding box center [653, 301] width 300 height 322
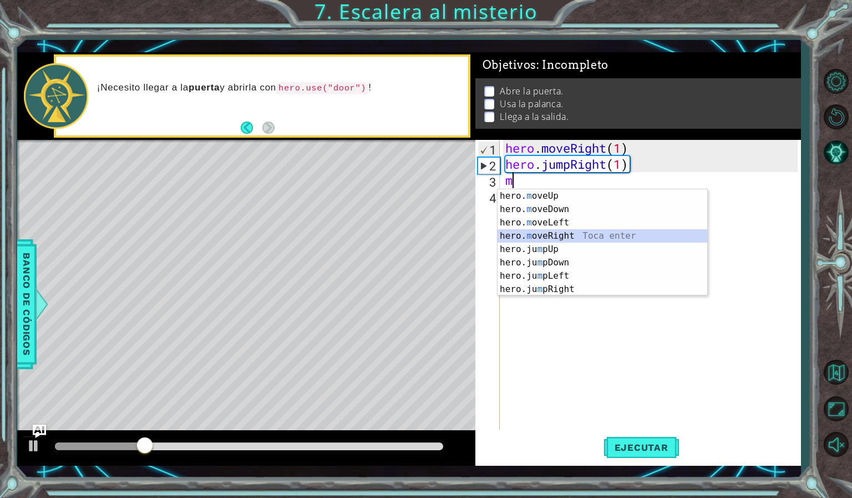
click at [545, 230] on div "hero. m oveUp Toca enter hero. m oveDown Toca enter hero. m oveLeft Toca enter …" at bounding box center [603, 255] width 210 height 133
type textarea "hero.moveRight(1)"
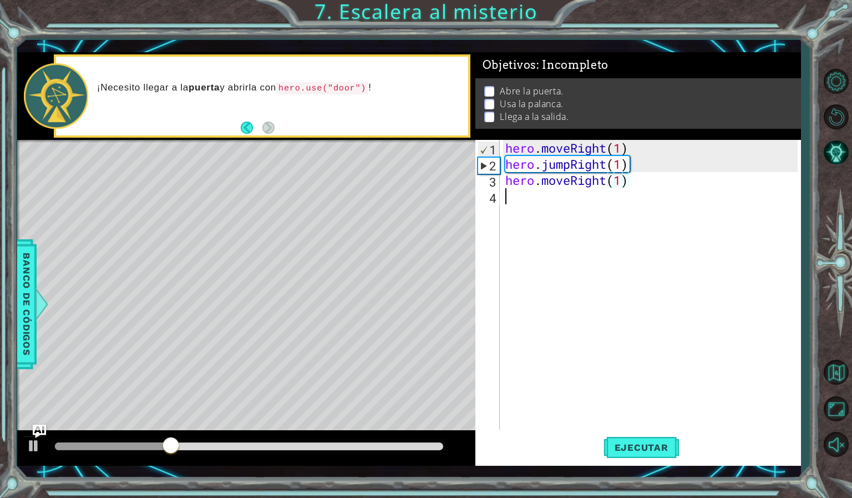
click at [512, 197] on div "hero . moveRight ( 1 ) hero . jumpRight ( 1 ) hero . moveRight ( 1 )" at bounding box center [653, 301] width 300 height 322
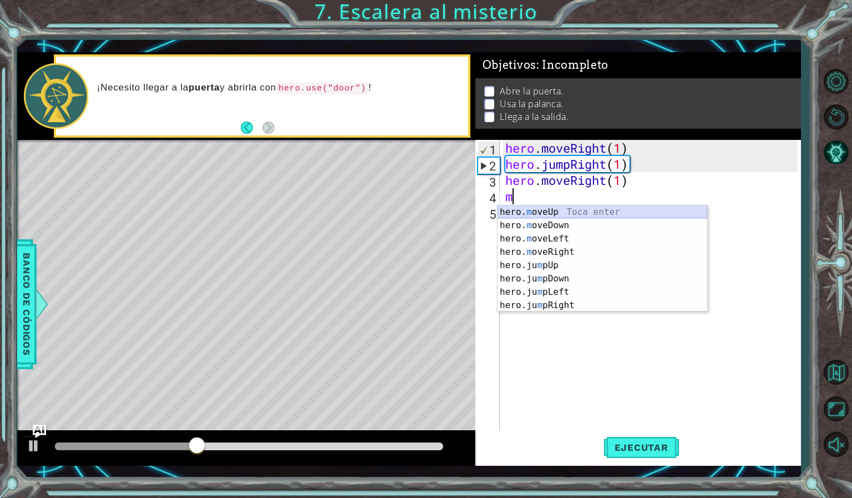
click at [558, 209] on div "hero. m oveUp Toca enter hero. m oveDown Toca enter hero. m oveLeft Toca enter …" at bounding box center [603, 271] width 210 height 133
type textarea "hero.moveUp(1)"
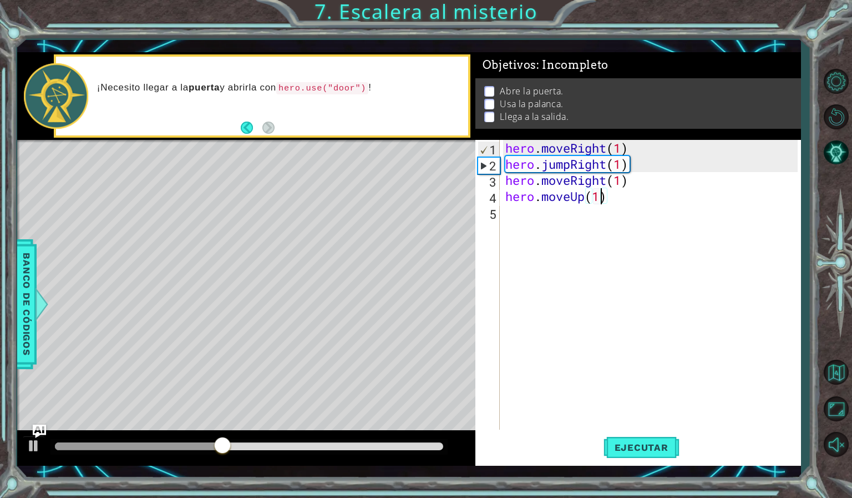
scroll to position [0, 4]
click at [551, 209] on div "hero . moveRight ( 1 ) hero . jumpRight ( 1 ) hero . moveRight ( 1 ) hero . mov…" at bounding box center [653, 301] width 300 height 322
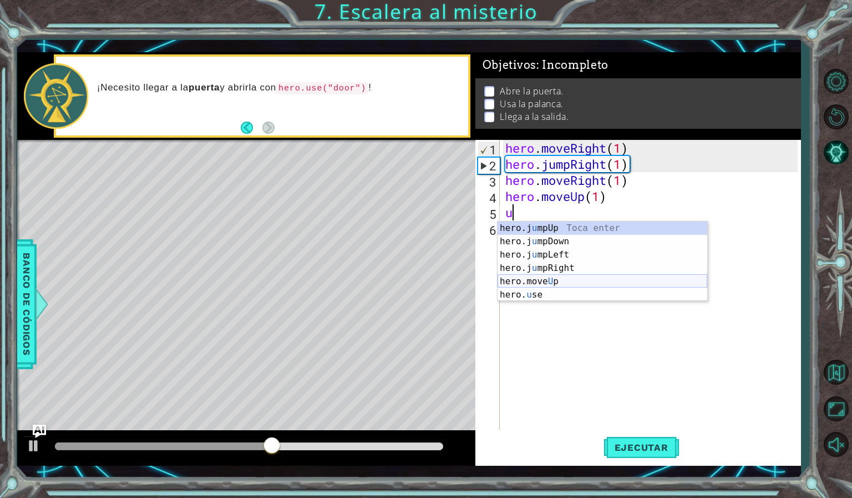
click at [545, 287] on div "hero.j u mpUp Toca enter hero.j u [GEOGRAPHIC_DATA] Toca enter hero.j u mpLeft …" at bounding box center [603, 274] width 210 height 107
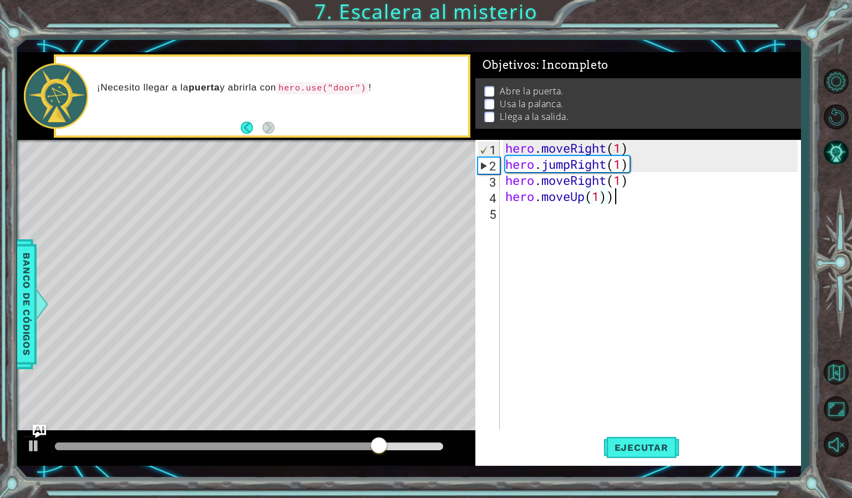
click at [624, 193] on div "hero . moveRight ( 1 ) hero . jumpRight ( 1 ) hero . moveRight ( 1 ) hero . mov…" at bounding box center [653, 301] width 300 height 322
type textarea "hero.moveUp(1)"
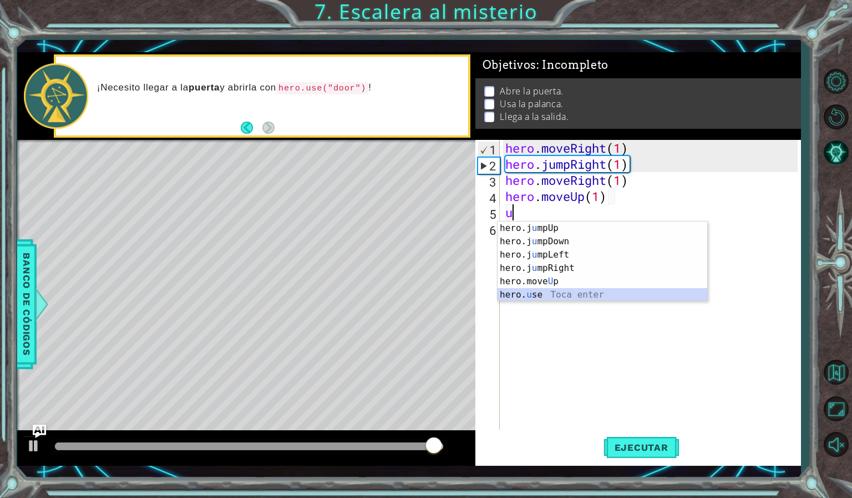
click at [542, 292] on div "hero.j u mpUp Toca enter hero.j u [GEOGRAPHIC_DATA] Toca enter hero.j u mpLeft …" at bounding box center [603, 274] width 210 height 107
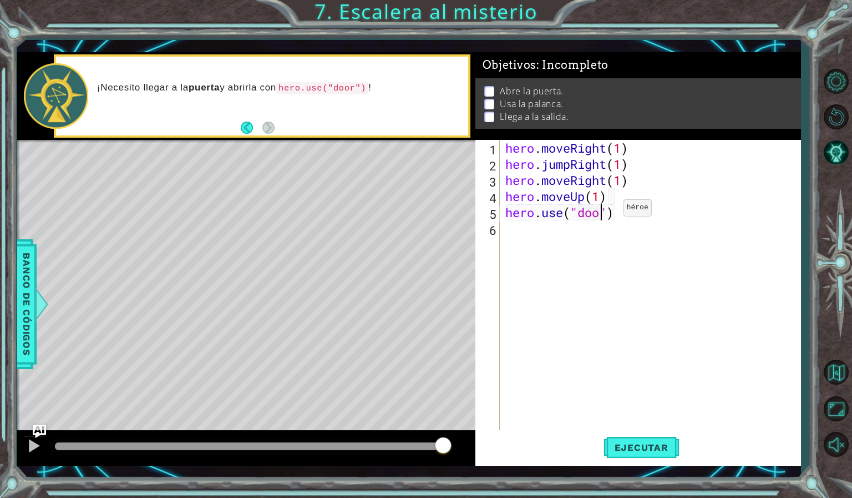
type textarea "hero.use("door")"
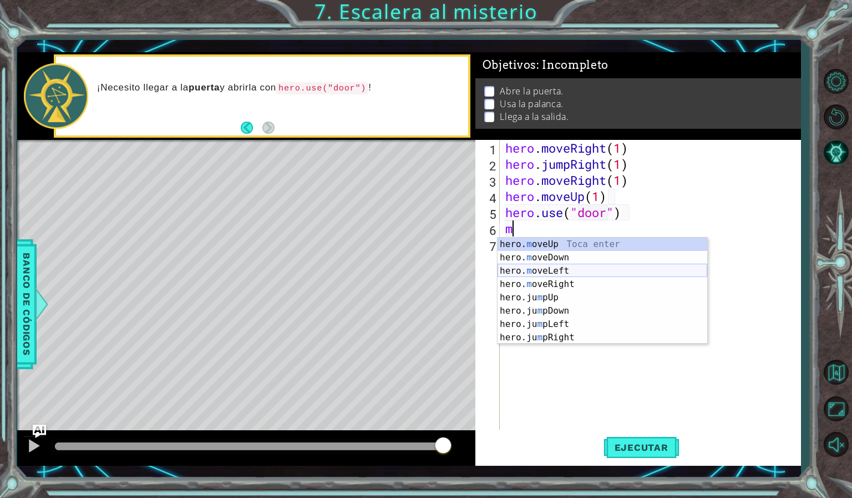
click at [557, 271] on div "hero. m oveUp Toca enter hero. m oveDown Toca enter hero. m oveLeft Toca enter …" at bounding box center [603, 303] width 210 height 133
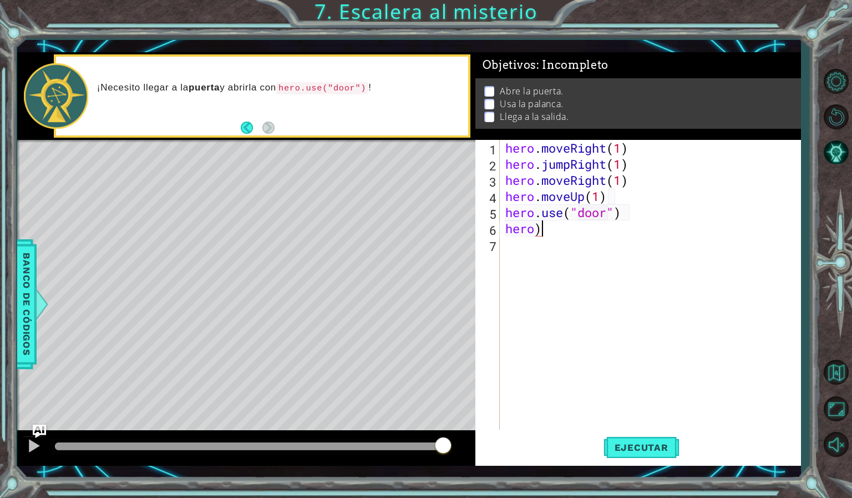
click at [558, 223] on div "hero . moveRight ( 1 ) hero . jumpRight ( 1 ) hero . moveRight ( 1 ) hero . mov…" at bounding box center [653, 301] width 300 height 322
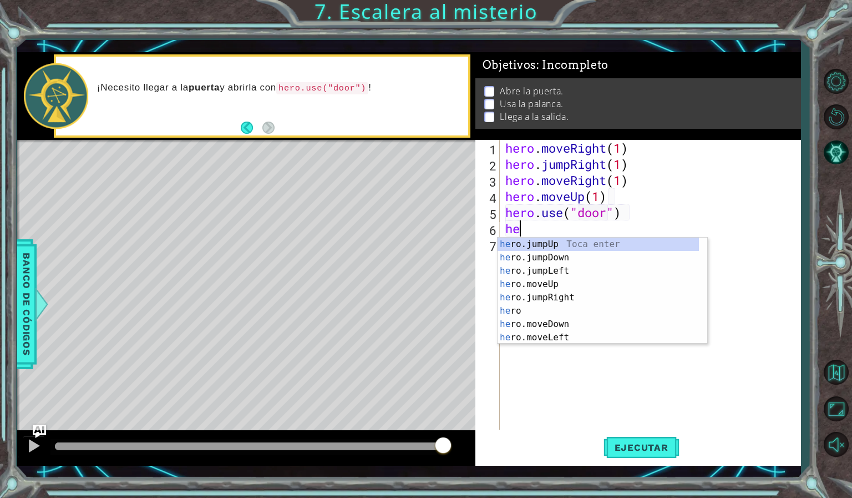
type textarea "h"
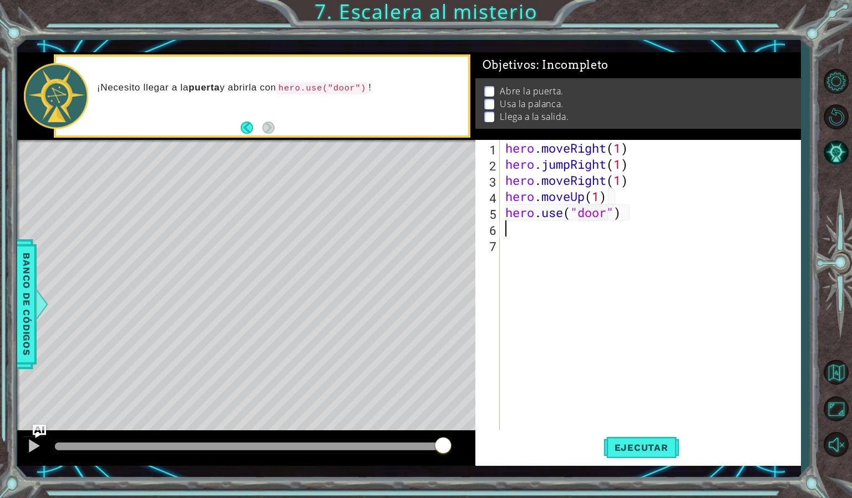
type textarea "m"
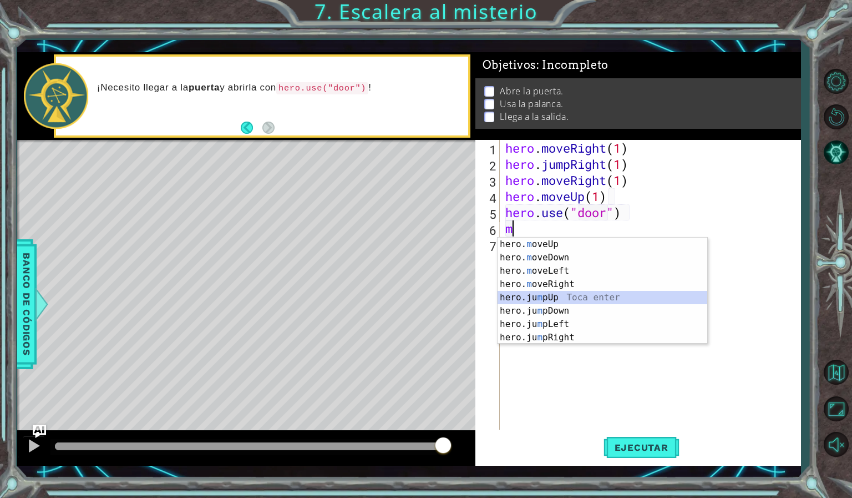
click at [548, 293] on div "hero. m oveUp Toca enter hero. m oveDown Toca enter hero. m oveLeft Toca enter …" at bounding box center [603, 303] width 210 height 133
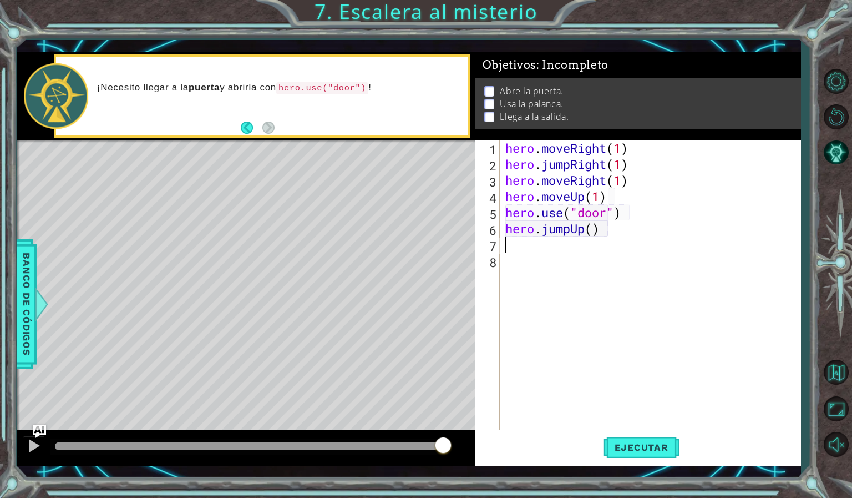
type textarea "1"
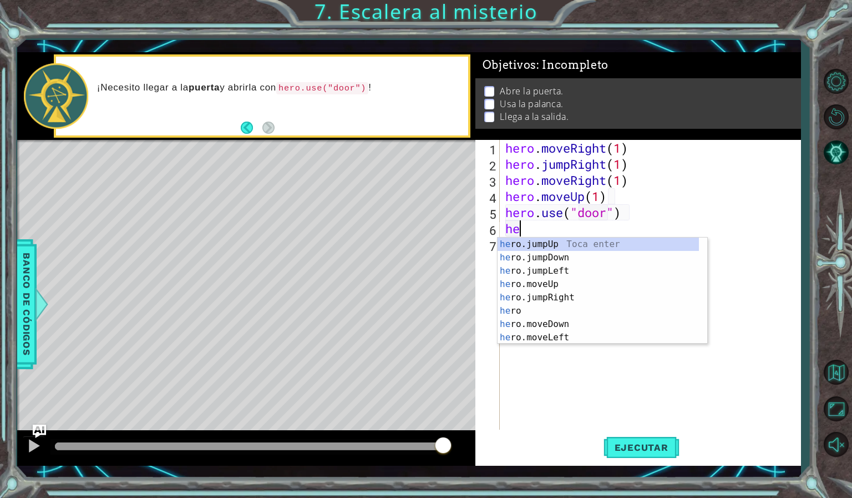
type textarea "h"
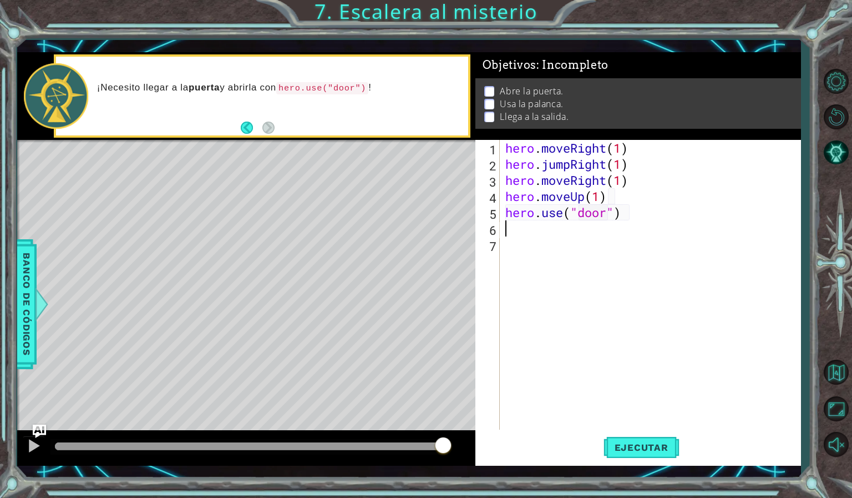
type textarea "hero.use("door")"
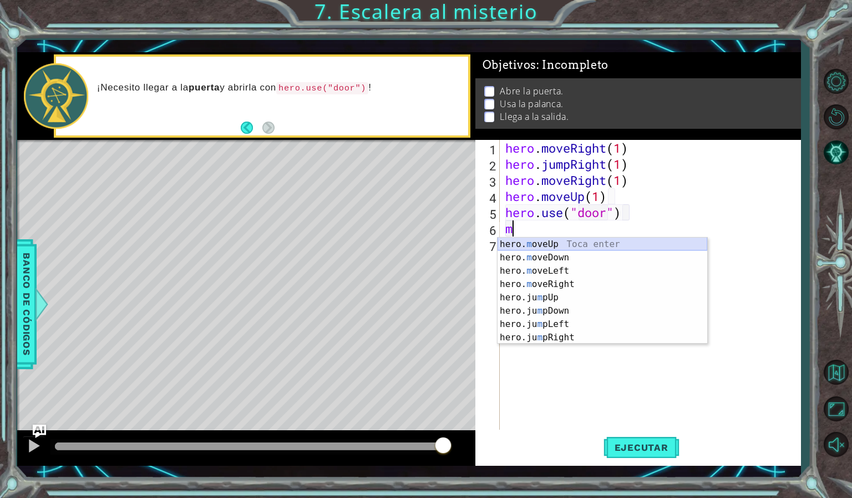
click at [591, 241] on div "hero. m oveUp Toca enter hero. m oveDown Toca enter hero. m oveLeft Toca enter …" at bounding box center [603, 303] width 210 height 133
type textarea "hero.moveUp(1)"
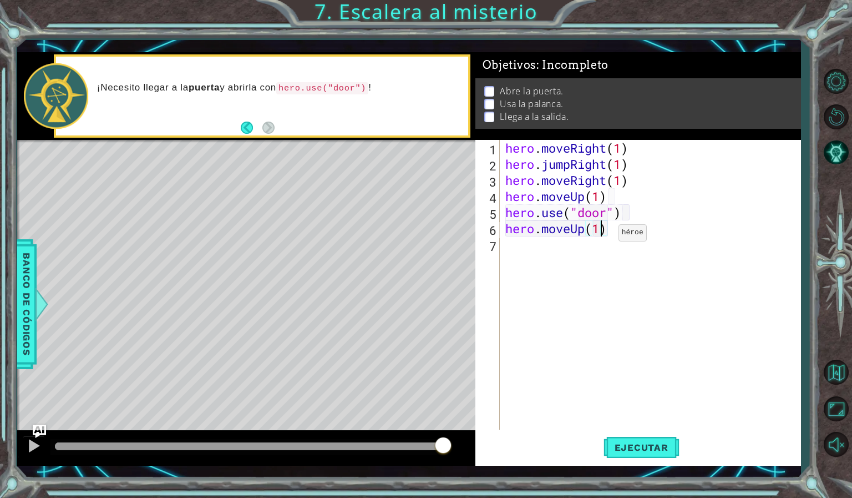
scroll to position [0, 4]
click at [590, 249] on div "hero . moveRight ( 1 ) hero . jumpRight ( 1 ) hero . moveRight ( 1 ) hero . mov…" at bounding box center [653, 301] width 300 height 322
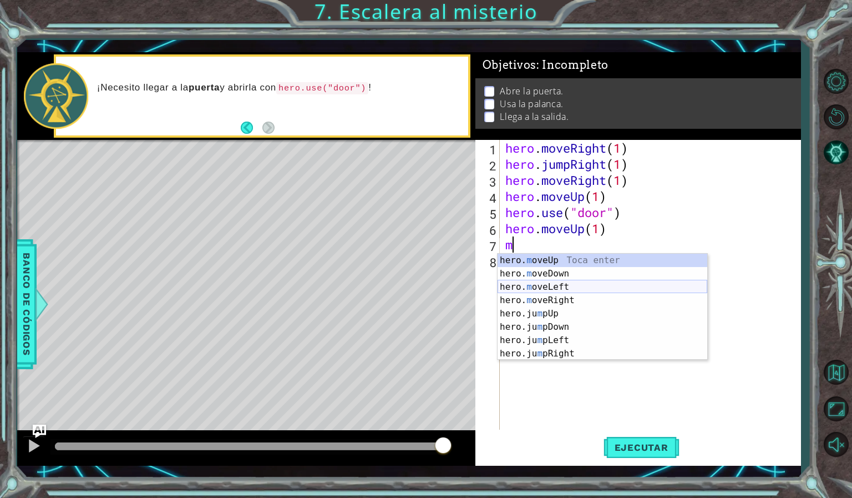
click at [569, 283] on div "hero. m oveUp Toca enter hero. m oveDown Toca enter hero. m oveLeft Toca enter …" at bounding box center [603, 320] width 210 height 133
type textarea "hero.moveLeft(1)"
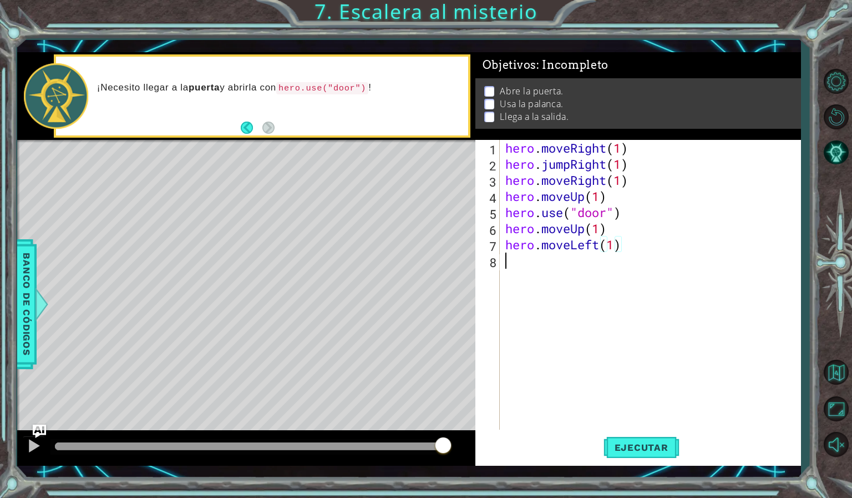
click at [546, 269] on div "hero . moveRight ( 1 ) hero . jumpRight ( 1 ) hero . moveRight ( 1 ) hero . mov…" at bounding box center [653, 301] width 300 height 322
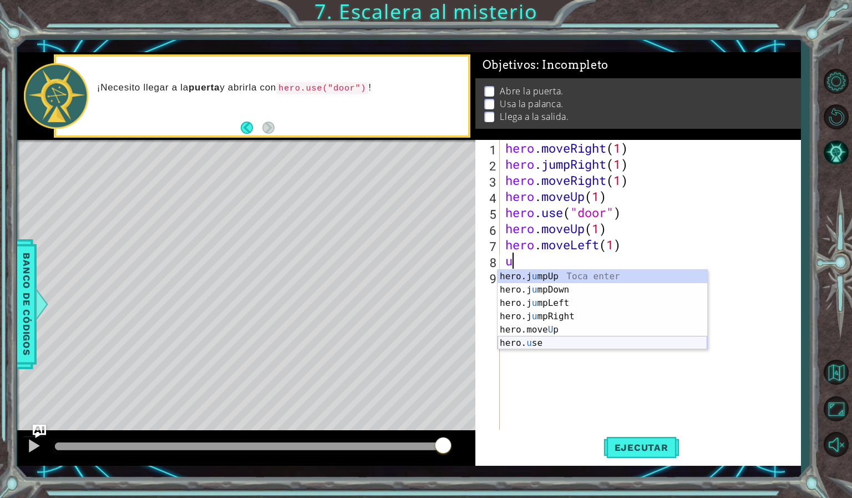
click at [548, 341] on div "hero.j u mpUp Toca enter hero.j u [GEOGRAPHIC_DATA] Toca enter hero.j u mpLeft …" at bounding box center [603, 323] width 210 height 107
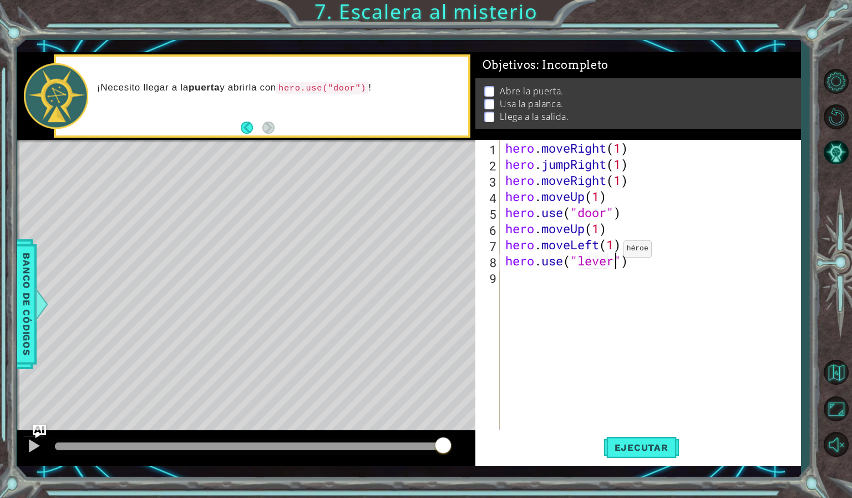
scroll to position [0, 5]
click at [667, 460] on button "Ejecutar" at bounding box center [642, 447] width 76 height 33
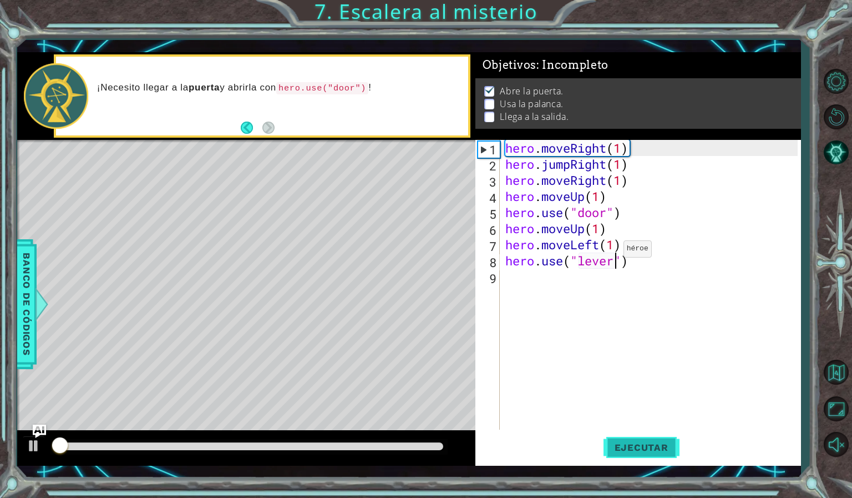
scroll to position [2, 0]
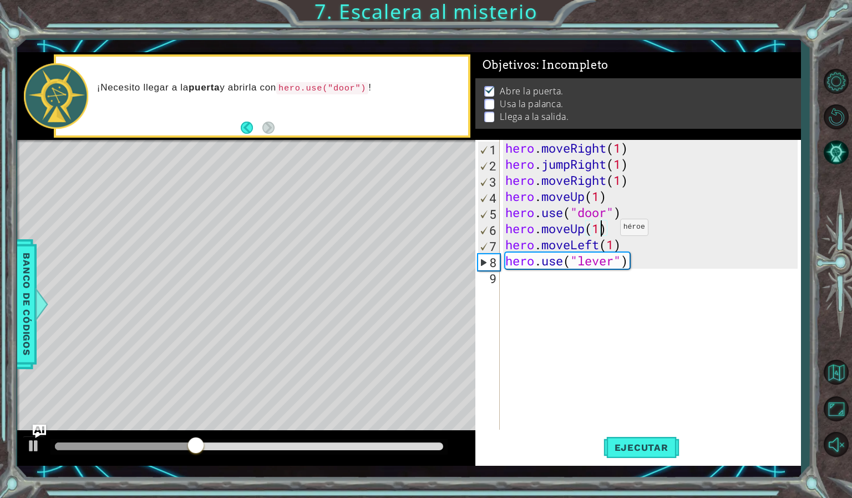
click at [604, 230] on div "hero . moveRight ( 1 ) hero . jumpRight ( 1 ) hero . moveRight ( 1 ) hero . mov…" at bounding box center [653, 301] width 300 height 322
type textarea "hero.moveUp(2)"
click at [659, 442] on span "Ejecutar" at bounding box center [642, 447] width 76 height 11
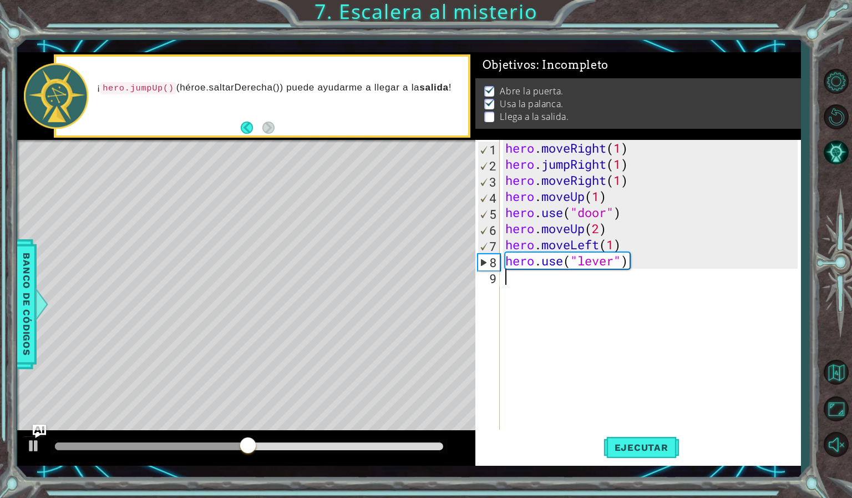
click at [551, 282] on div "hero . moveRight ( 1 ) hero . jumpRight ( 1 ) hero . moveRight ( 1 ) hero . mov…" at bounding box center [653, 301] width 300 height 322
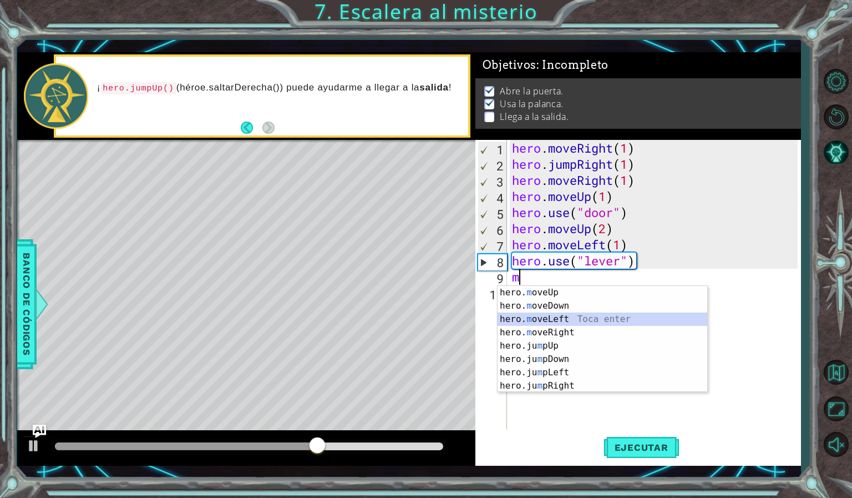
click at [558, 316] on div "hero. m oveUp Toca enter hero. m oveDown Toca enter hero. m oveLeft Toca enter …" at bounding box center [603, 352] width 210 height 133
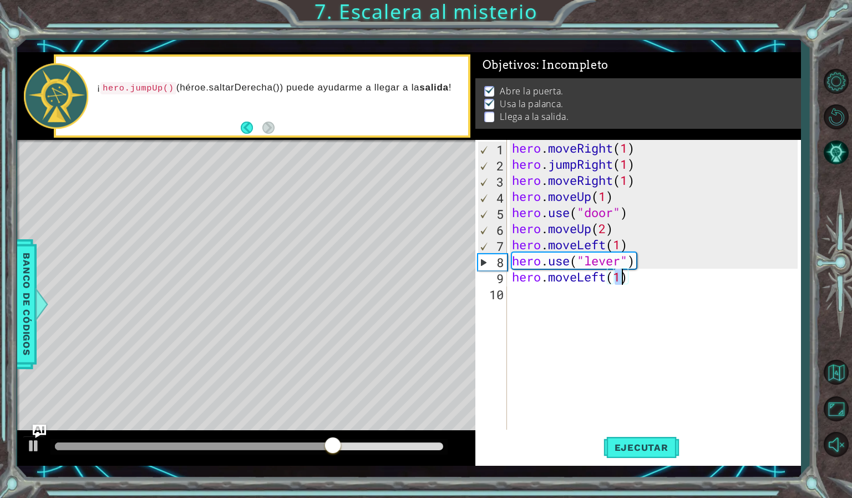
type textarea "hero.moveLeft(2)"
click at [541, 303] on div "hero . moveRight ( 1 ) hero . jumpRight ( 1 ) hero . moveRight ( 1 ) hero . mov…" at bounding box center [656, 301] width 293 height 322
type textarea "j"
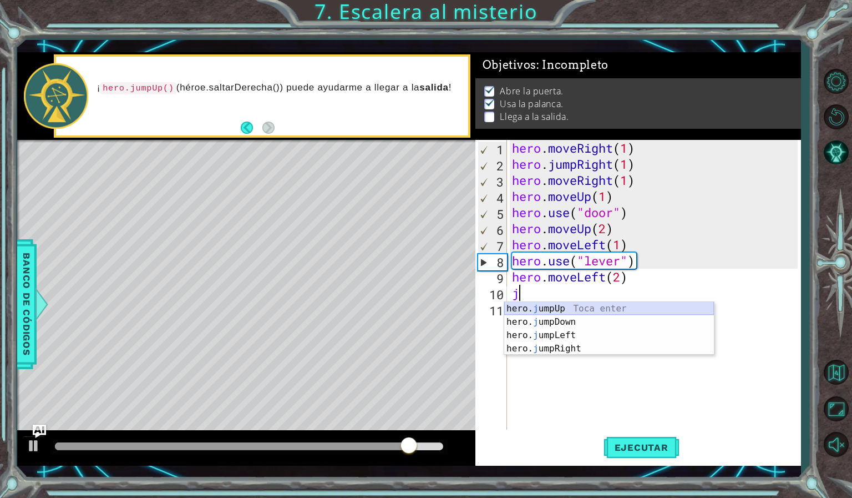
click at [548, 306] on div "hero. j umpUp Toca enter hero. j umpDown Toca enter hero. j umpLeft Toca enter …" at bounding box center [609, 342] width 210 height 80
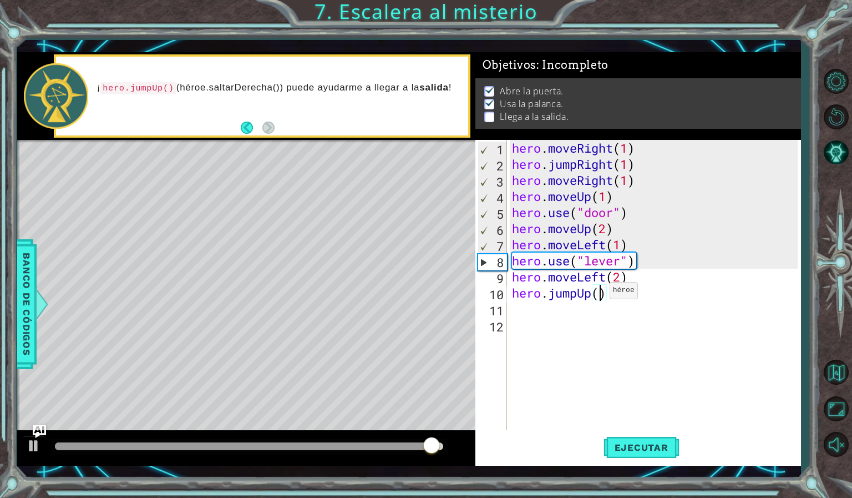
click at [600, 293] on div "hero . moveRight ( 1 ) hero . jumpRight ( 1 ) hero . moveRight ( 1 ) hero . mov…" at bounding box center [656, 301] width 293 height 322
type textarea "hero.jumpUp(1)"
click at [510, 309] on div "hero . moveRight ( 1 ) hero . jumpRight ( 1 ) hero . moveRight ( 1 ) hero . mov…" at bounding box center [656, 301] width 293 height 322
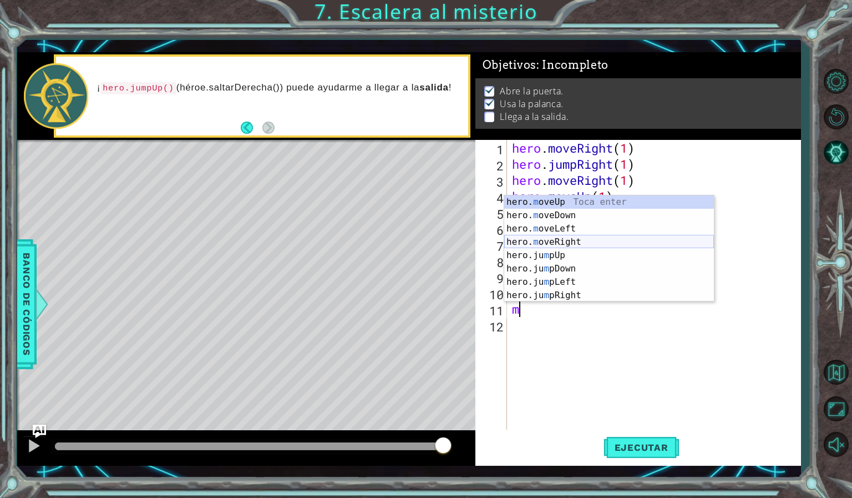
click at [570, 237] on div "hero. m oveUp Toca enter hero. m oveDown Toca enter hero. m oveLeft Toca enter …" at bounding box center [609, 261] width 210 height 133
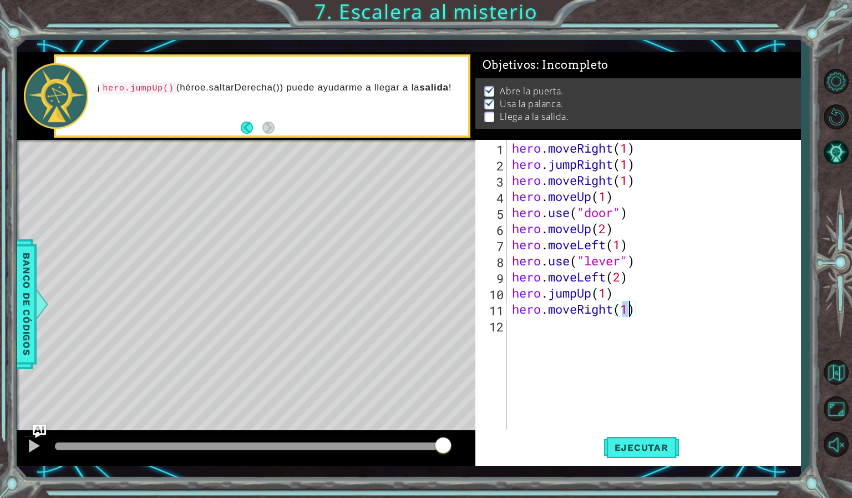
type textarea "hero.moveRight(2)"
click at [537, 331] on div "hero . moveRight ( 1 ) hero . jumpRight ( 1 ) hero . moveRight ( 1 ) hero . mov…" at bounding box center [656, 301] width 293 height 322
click at [619, 442] on span "Ejecutar" at bounding box center [642, 447] width 76 height 11
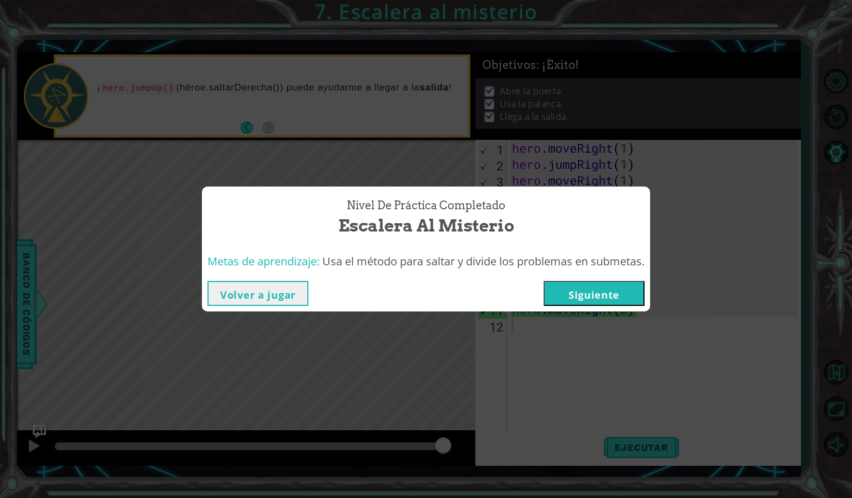
click at [606, 290] on button "Siguiente" at bounding box center [594, 293] width 101 height 25
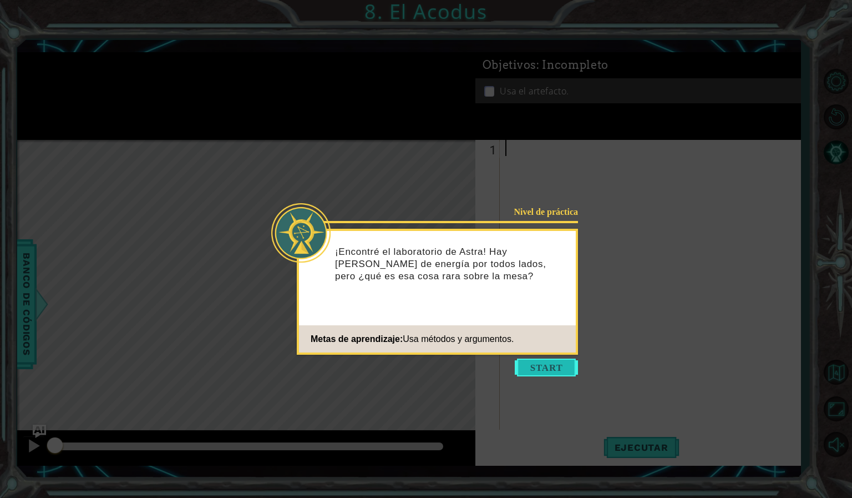
click at [540, 366] on button "Start" at bounding box center [546, 367] width 63 height 18
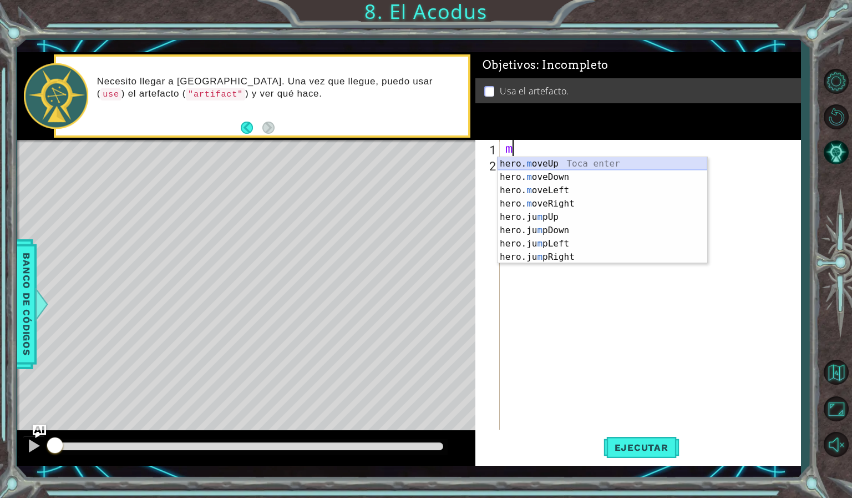
click at [512, 162] on div "hero. m oveUp Toca enter hero. m oveDown Toca enter hero. m oveLeft Toca enter …" at bounding box center [603, 223] width 210 height 133
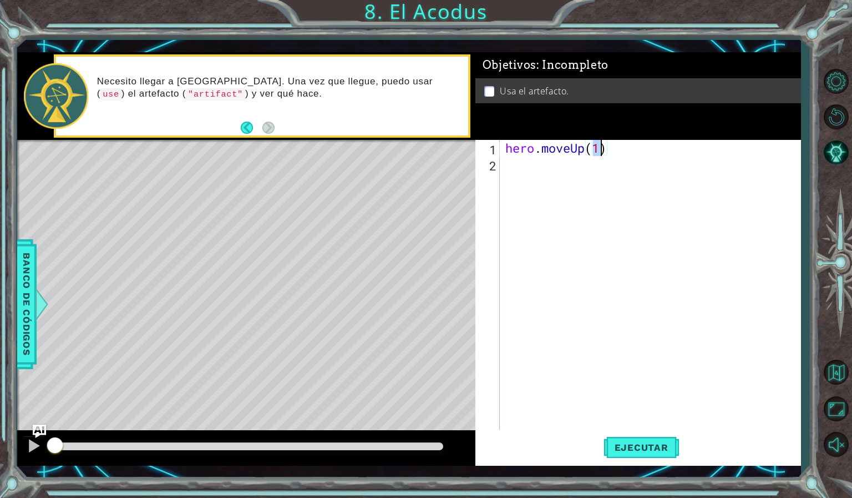
type textarea "hero.moveUp(2)"
click at [512, 162] on div "hero . moveUp ( 2 )" at bounding box center [653, 301] width 300 height 322
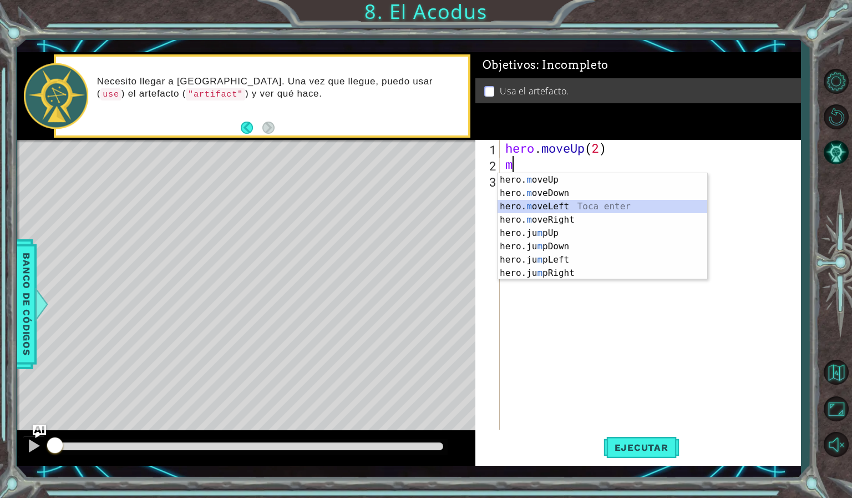
click at [542, 208] on div "hero. m oveUp Toca enter hero. m oveDown Toca enter hero. m oveLeft Toca enter …" at bounding box center [603, 239] width 210 height 133
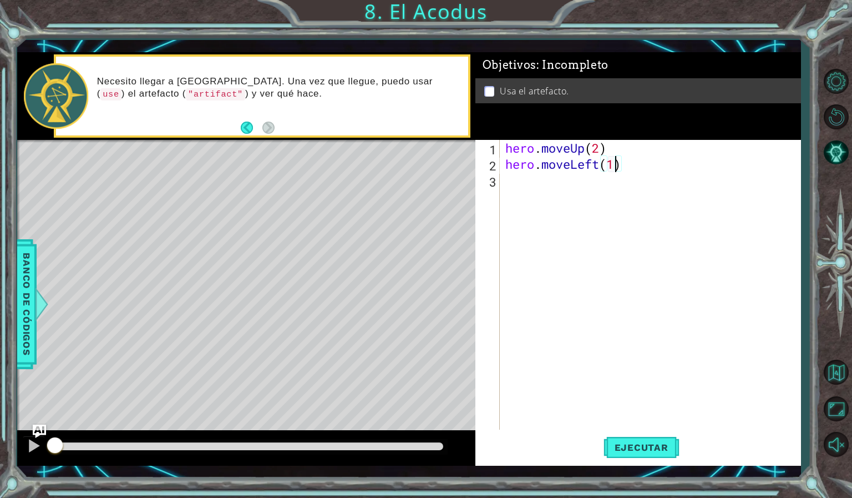
scroll to position [0, 4]
click at [558, 183] on div "hero . moveUp ( 2 ) hero . moveLeft ( 1 )" at bounding box center [653, 301] width 300 height 322
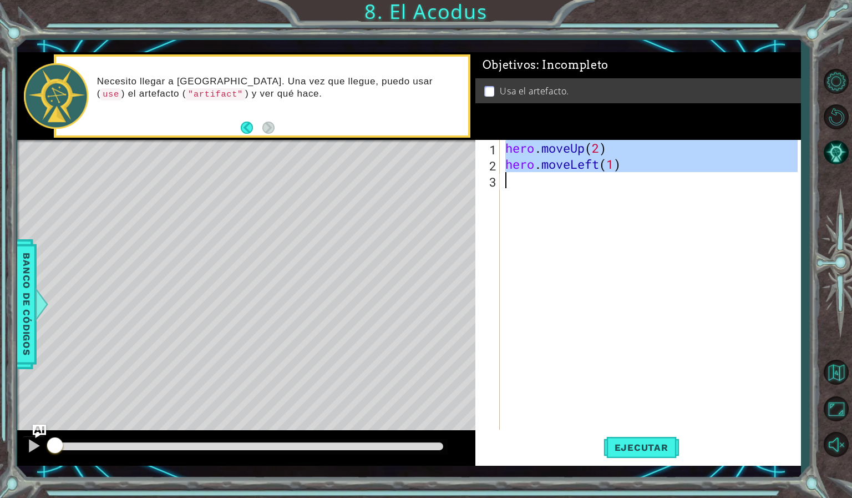
scroll to position [0, 0]
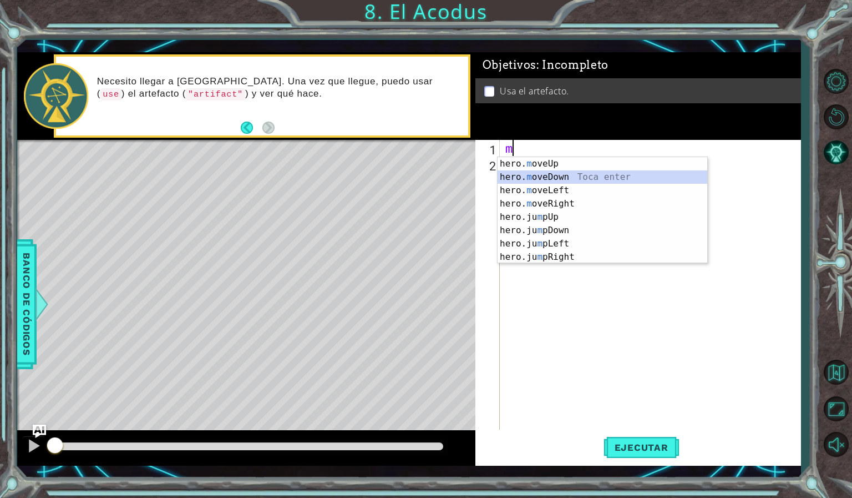
click at [558, 172] on div "hero. m oveUp Toca enter hero. m oveDown Toca enter hero. m oveLeft Toca enter …" at bounding box center [603, 223] width 210 height 133
type textarea "hero.moveDown(1)"
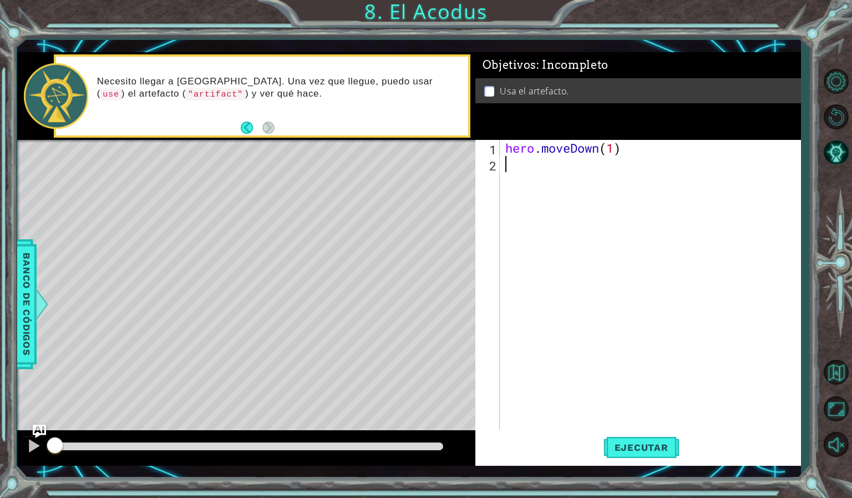
click at [524, 160] on div "hero . moveDown ( 1 )" at bounding box center [653, 301] width 300 height 322
click at [617, 152] on div "hero . moveDown ( 1 )" at bounding box center [653, 301] width 300 height 322
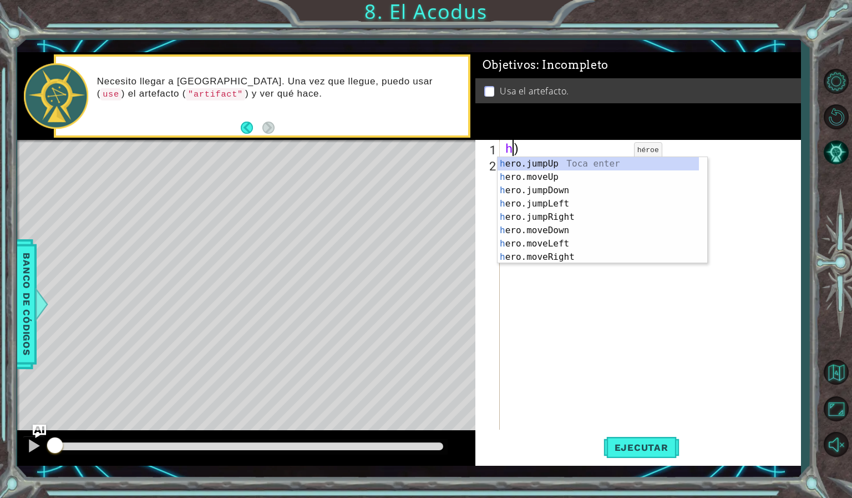
type textarea ")"
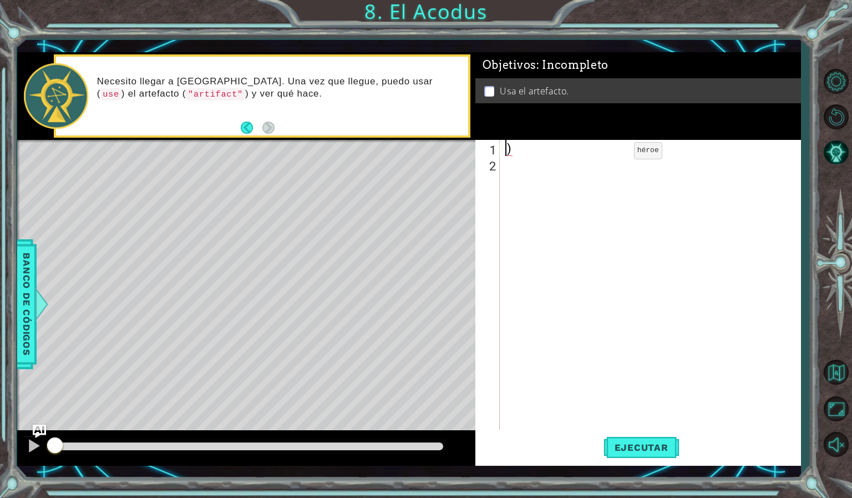
click at [617, 153] on div ")" at bounding box center [653, 301] width 300 height 322
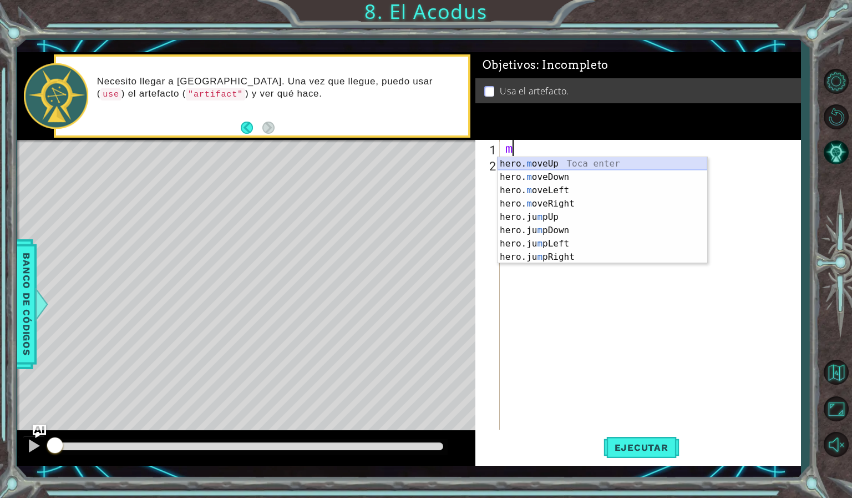
click at [605, 162] on div "hero. m oveUp Toca enter hero. m oveDown Toca enter hero. m oveLeft Toca enter …" at bounding box center [603, 223] width 210 height 133
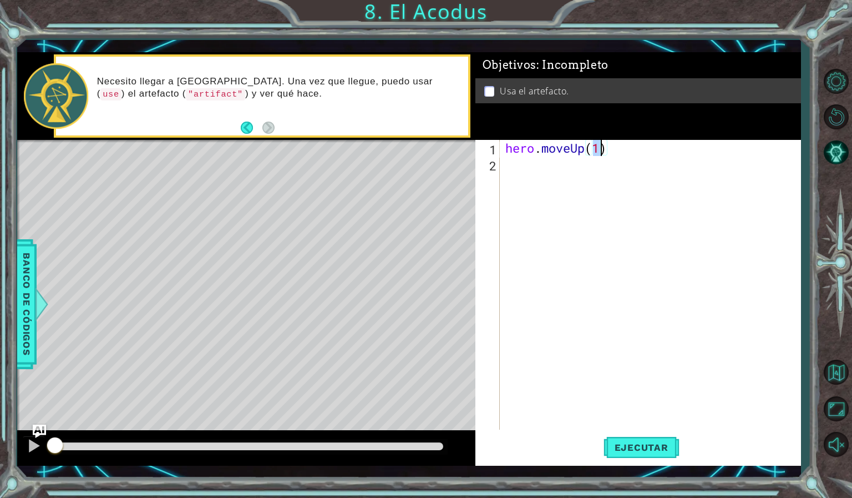
type textarea "hero.moveUp(2)"
click at [550, 167] on div "hero . moveUp ( 2 )" at bounding box center [653, 301] width 300 height 322
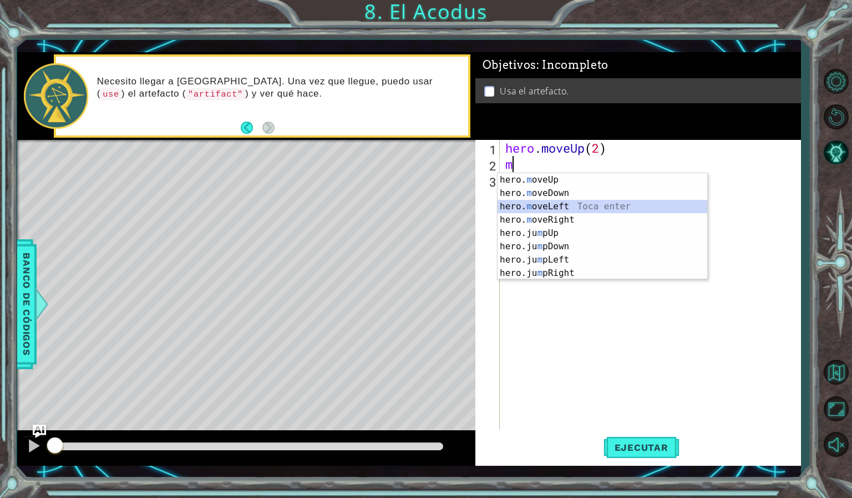
click at [547, 204] on div "hero. m oveUp Toca enter hero. m oveDown Toca enter hero. m oveLeft Toca enter …" at bounding box center [603, 239] width 210 height 133
type textarea "hero.moveLeft(1)"
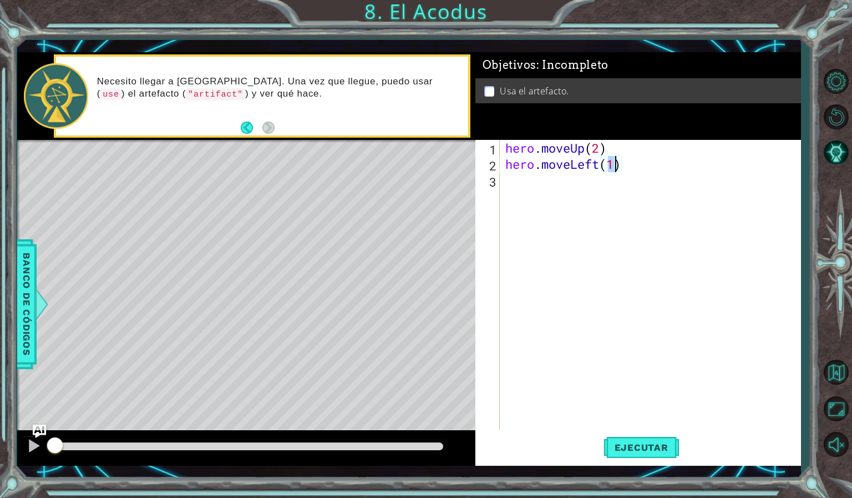
scroll to position [0, 4]
click at [541, 188] on div "hero . moveUp ( 2 ) hero . moveLeft ( 1 )" at bounding box center [653, 301] width 300 height 322
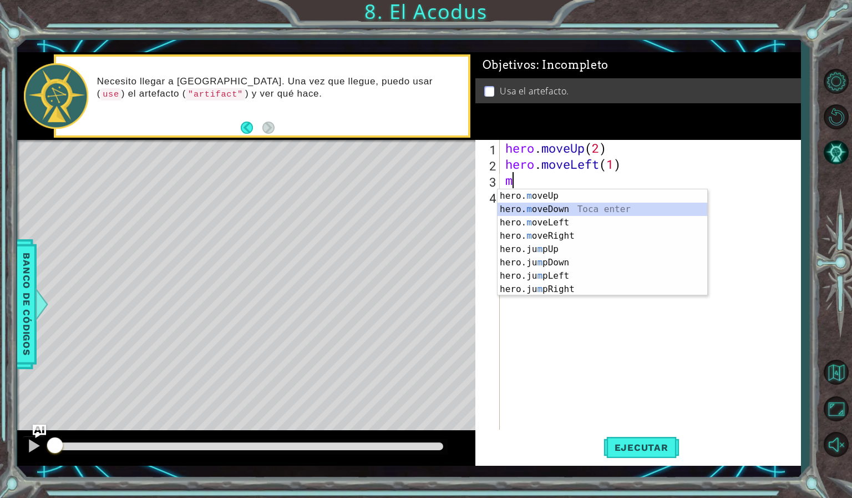
click at [541, 207] on div "hero. m oveUp Toca enter hero. m oveDown Toca enter hero. m oveLeft Toca enter …" at bounding box center [603, 255] width 210 height 133
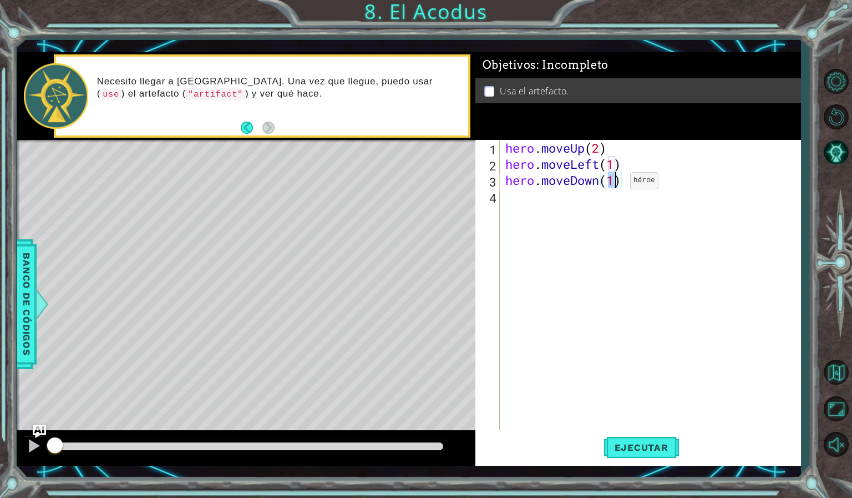
type textarea "hero.moveDown(2)"
click at [534, 195] on div "hero . moveUp ( 2 ) hero . moveLeft ( 1 ) hero . moveDown ( 2 )" at bounding box center [653, 301] width 300 height 322
type textarea "m"
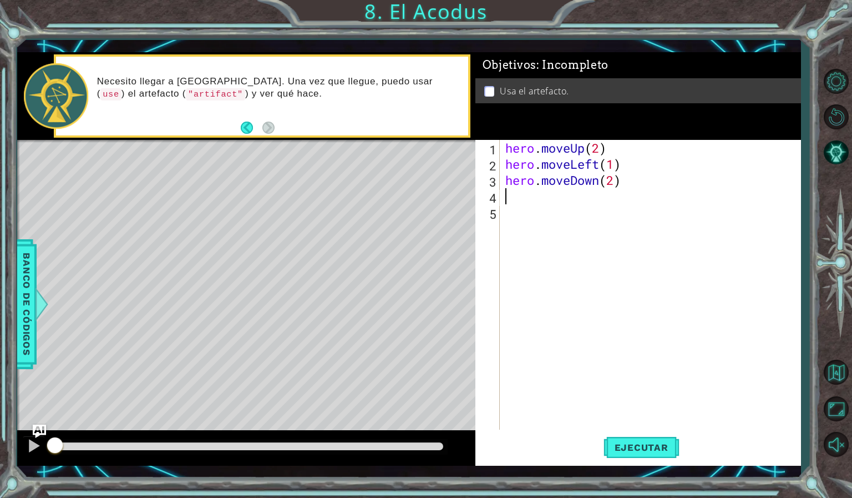
type textarea "j"
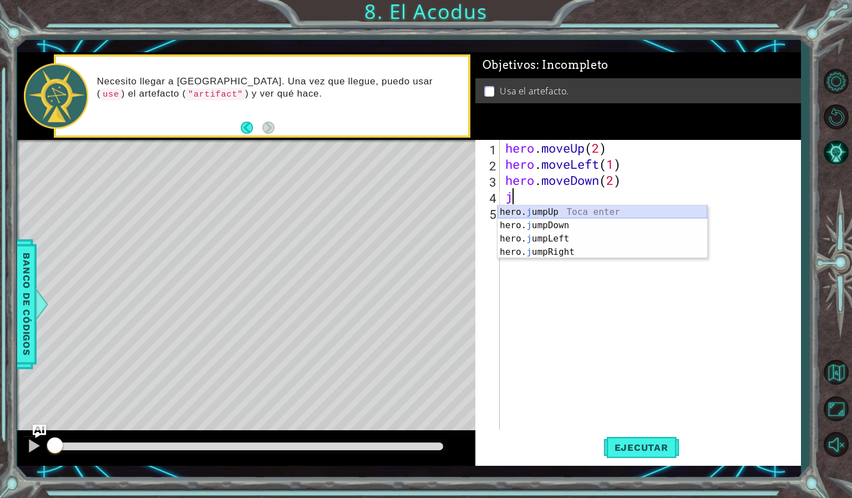
click at [543, 210] on div "hero. j umpUp Toca enter hero. j umpDown Toca enter hero. j umpLeft Toca enter …" at bounding box center [603, 245] width 210 height 80
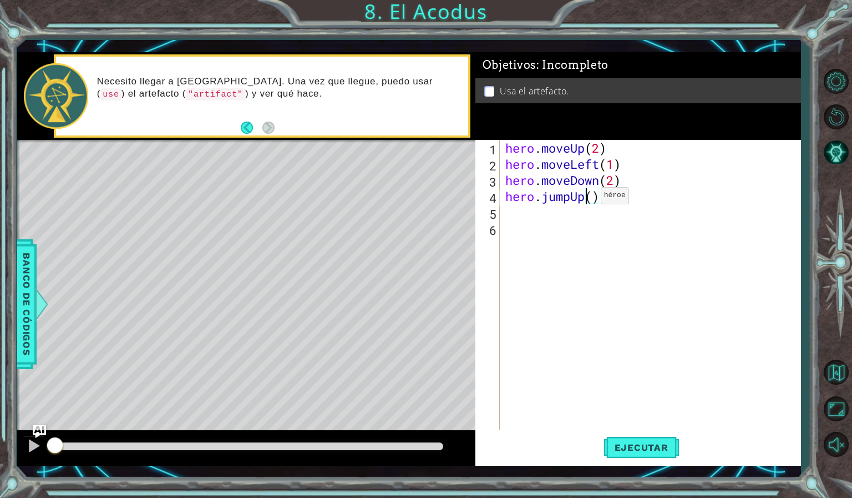
click at [584, 198] on div "hero . moveUp ( 2 ) hero . moveLeft ( 1 ) hero . moveDown ( 2 ) hero . jumpUp (…" at bounding box center [653, 301] width 300 height 322
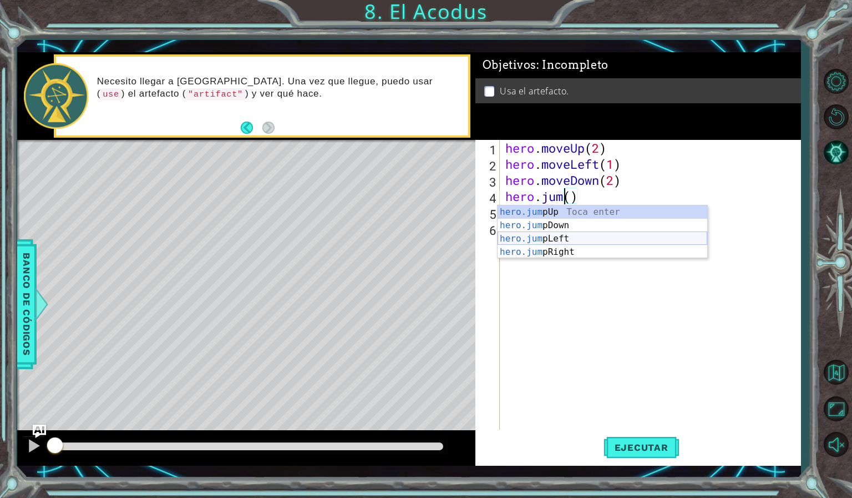
click at [571, 236] on div "hero.jum pUp Toca enter hero.jum pDown Toca enter hero.jum pLeft Toca enter her…" at bounding box center [603, 245] width 210 height 80
type textarea "hero.jumpLeft"
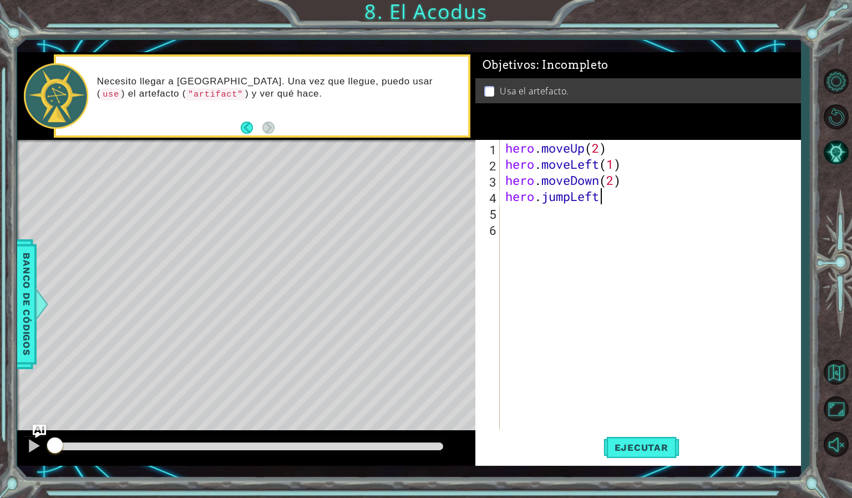
click at [538, 224] on div "hero . moveUp ( 2 ) hero . moveLeft ( 1 ) hero . moveDown ( 2 ) hero . jumpLeft" at bounding box center [653, 301] width 300 height 322
click at [536, 216] on div "hero . moveUp ( 2 ) hero . moveLeft ( 1 ) hero . moveDown ( 2 ) hero . jumpLeft" at bounding box center [653, 301] width 300 height 322
click at [602, 197] on div "hero . moveUp ( 2 ) hero . moveLeft ( 1 ) hero . moveDown ( 2 ) hero . jumpLeft" at bounding box center [653, 301] width 300 height 322
type textarea "hero.jumpLeft"
click at [554, 211] on div "hero . moveUp ( 2 ) hero . moveLeft ( 1 ) hero . moveDown ( 2 ) hero . jumpLeft" at bounding box center [653, 301] width 300 height 322
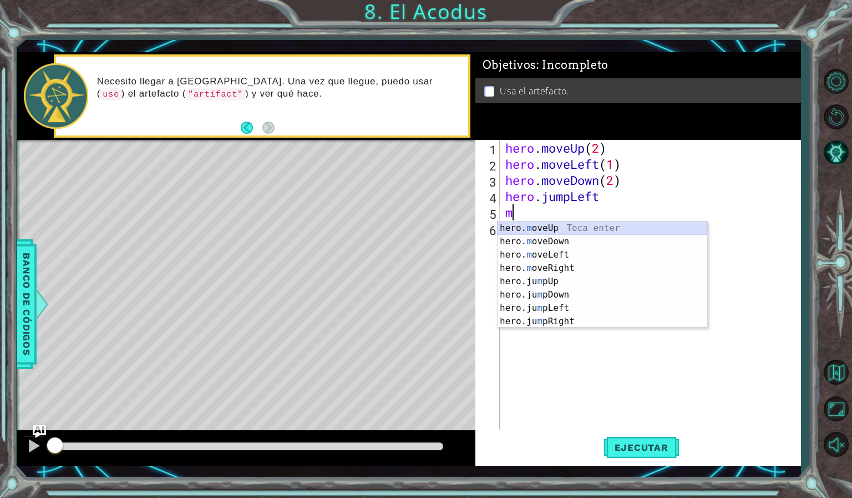
click at [526, 224] on div "hero. m oveUp Toca enter hero. m oveDown Toca enter hero. m oveLeft Toca enter …" at bounding box center [603, 287] width 210 height 133
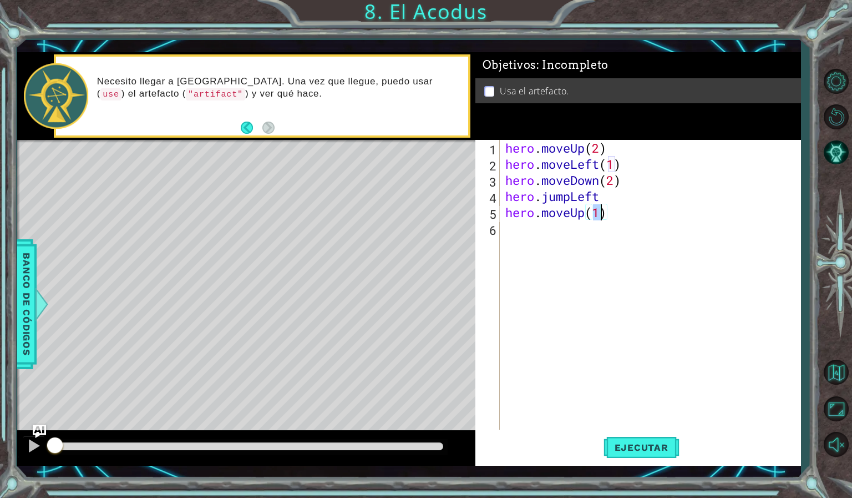
type textarea "hero.moveUp(2)"
click at [521, 231] on div "hero . moveUp ( 2 ) hero . moveLeft ( 1 ) hero . moveDown ( 2 ) hero . jumpLeft…" at bounding box center [653, 301] width 300 height 322
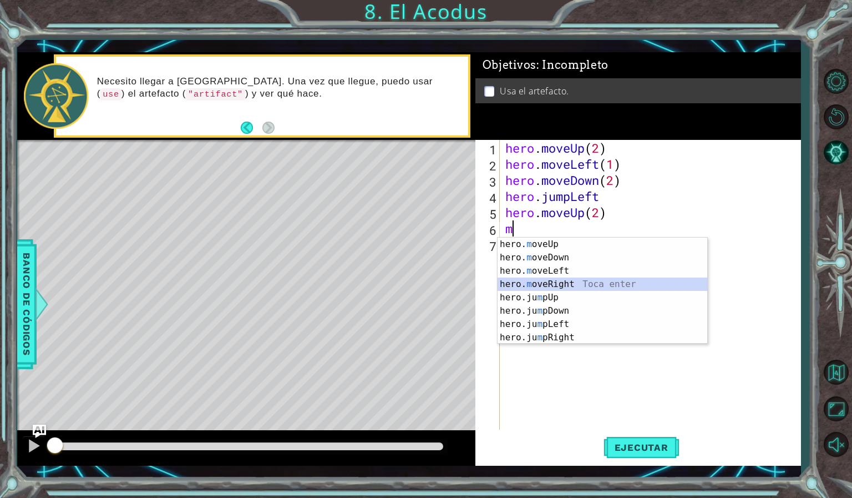
click at [539, 280] on div "hero. m oveUp Toca enter hero. m oveDown Toca enter hero. m oveLeft Toca enter …" at bounding box center [603, 303] width 210 height 133
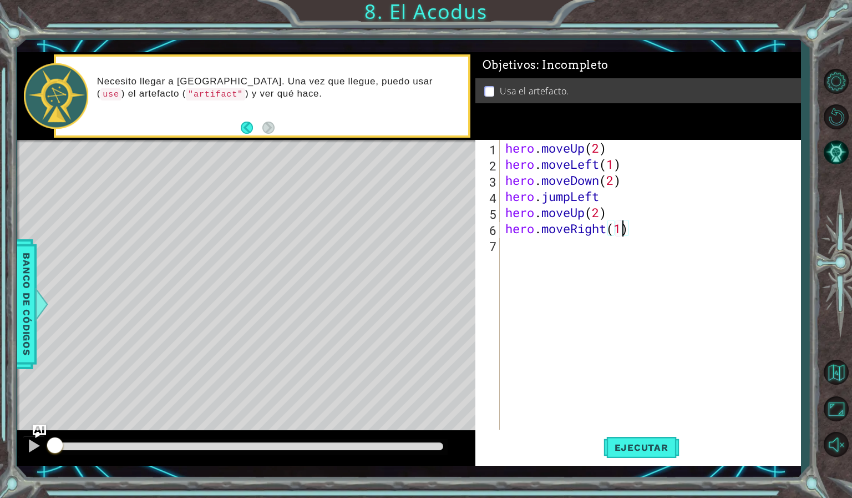
scroll to position [0, 5]
click at [657, 445] on span "Ejecutar" at bounding box center [642, 447] width 76 height 11
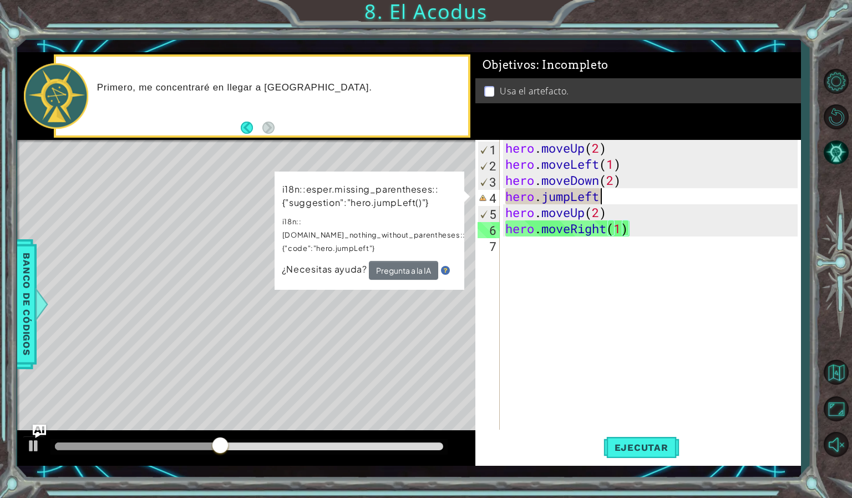
click at [603, 201] on div "hero . moveUp ( 2 ) hero . moveLeft ( 1 ) hero . moveDown ( 2 ) hero . jumpLeft…" at bounding box center [653, 301] width 300 height 322
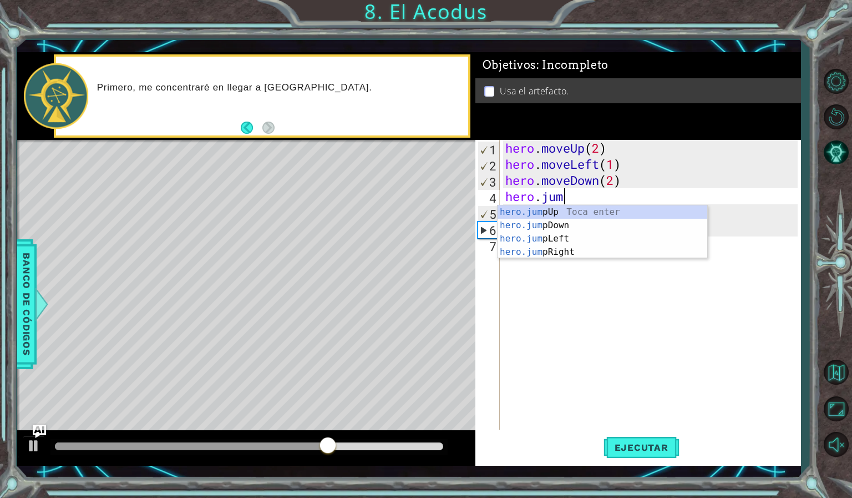
type textarea "hero.ju"
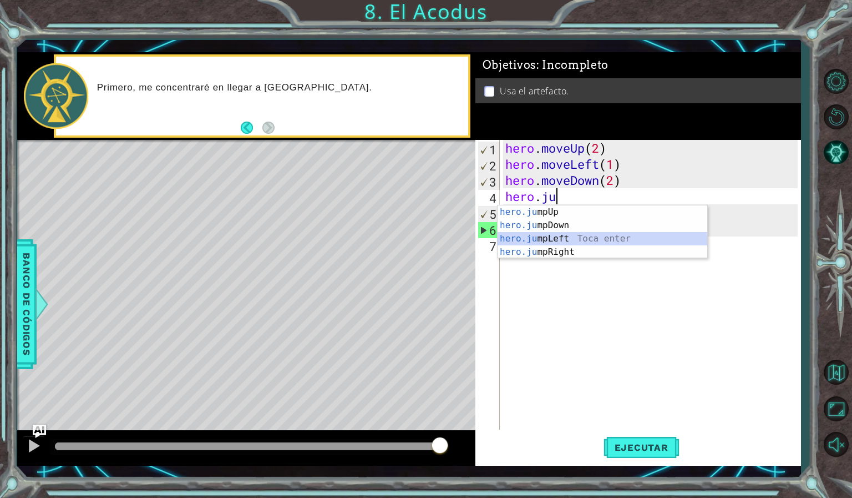
click at [561, 239] on div "hero.ju mpUp Toca enter hero.ju mpDown Toca enter hero.ju mpLeft Toca enter her…" at bounding box center [603, 245] width 210 height 80
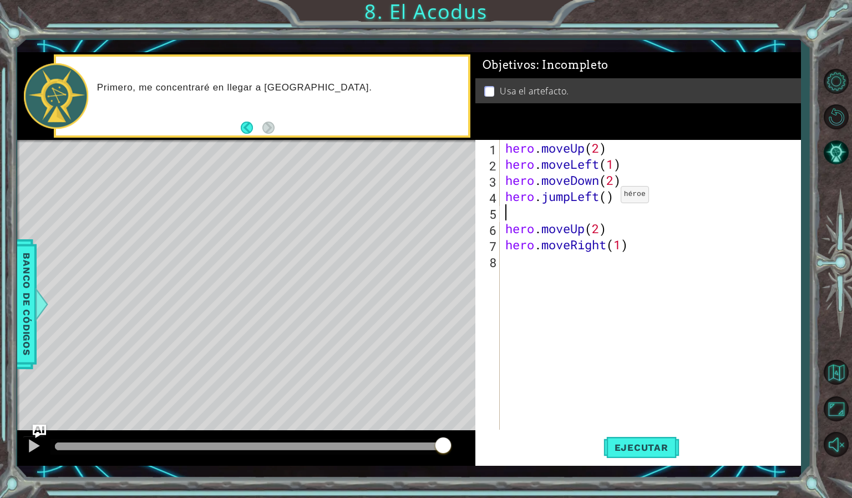
click at [604, 197] on div "hero . moveUp ( 2 ) hero . moveLeft ( 1 ) hero . moveDown ( 2 ) hero . jumpLeft…" at bounding box center [653, 301] width 300 height 322
click at [615, 453] on button "Ejecutar" at bounding box center [642, 447] width 76 height 33
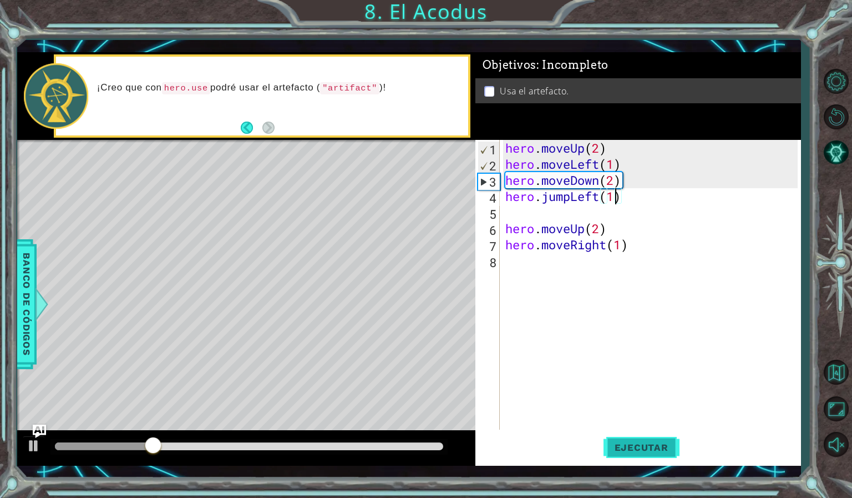
type textarea "hero.jumpLeft(11)"
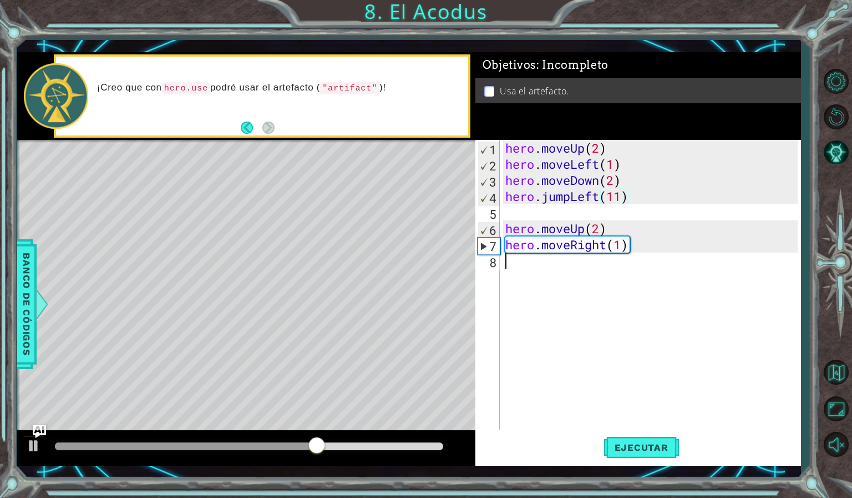
click at [515, 265] on div "hero . moveUp ( 2 ) hero . moveLeft ( 1 ) hero . moveDown ( 2 ) hero . jumpLeft…" at bounding box center [653, 301] width 300 height 322
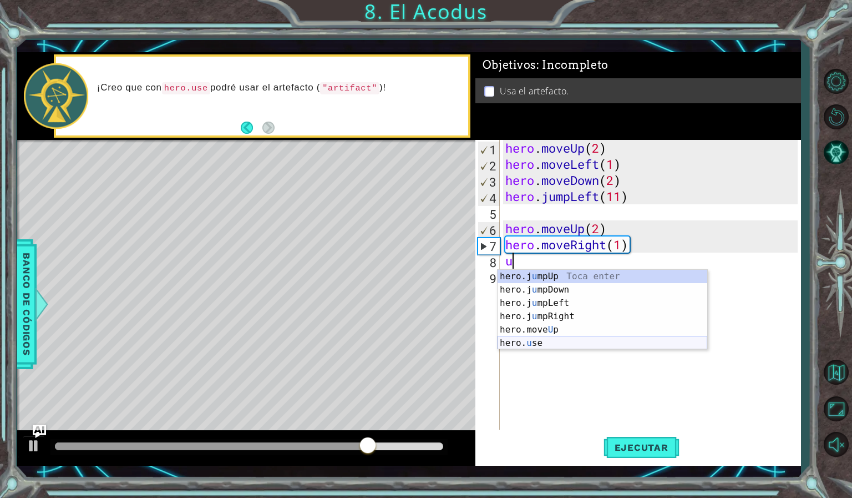
click at [539, 340] on div "hero.j u mpUp Toca enter hero.j u [GEOGRAPHIC_DATA] Toca enter hero.j u mpLeft …" at bounding box center [603, 323] width 210 height 107
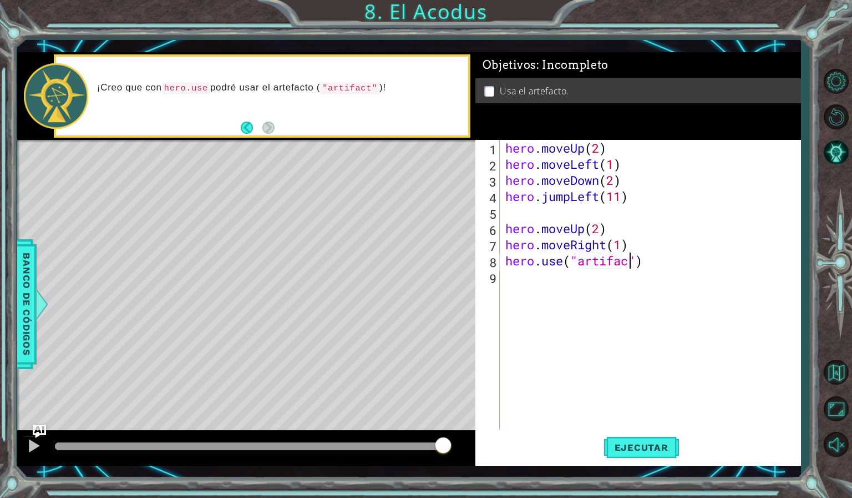
scroll to position [0, 6]
type textarea "hero.use("artifact")"
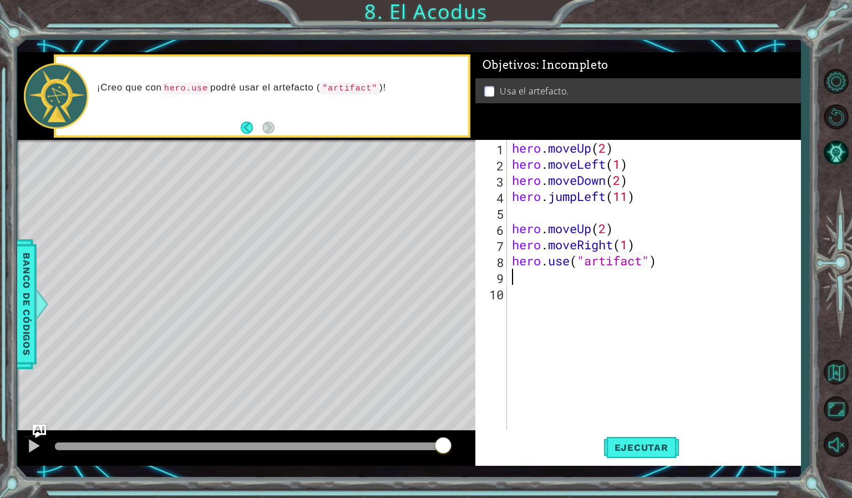
scroll to position [0, 0]
click at [641, 440] on button "Ejecutar" at bounding box center [642, 447] width 76 height 33
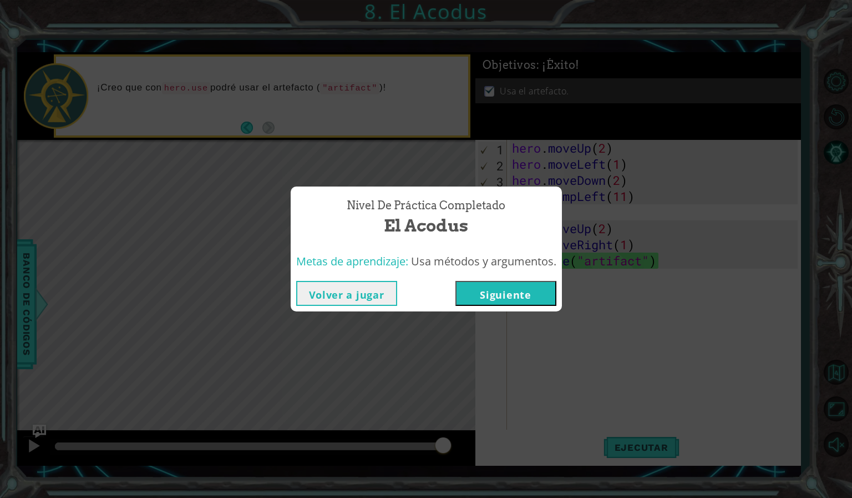
click at [500, 290] on button "Siguiente" at bounding box center [505, 293] width 101 height 25
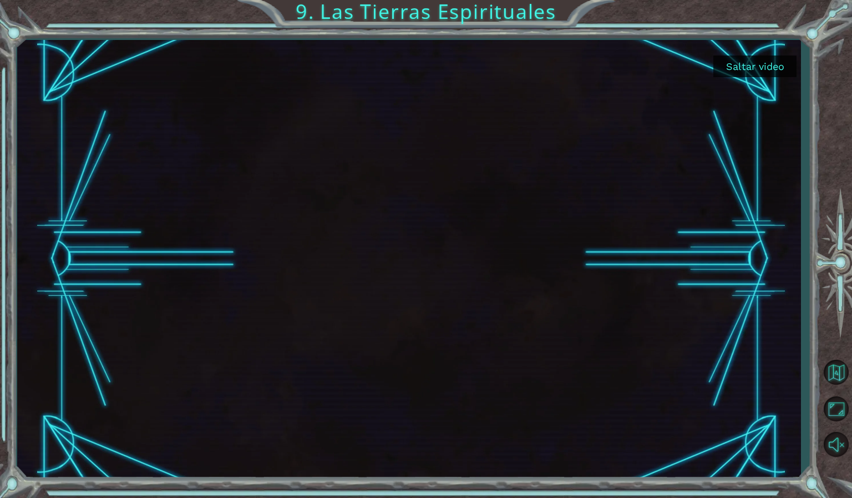
click at [749, 70] on button "Saltar video" at bounding box center [754, 66] width 83 height 22
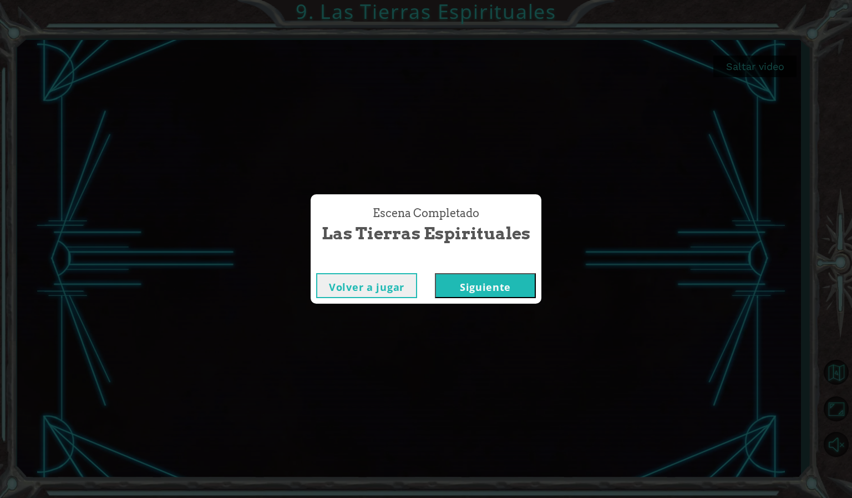
click at [470, 276] on button "Siguiente" at bounding box center [485, 285] width 101 height 25
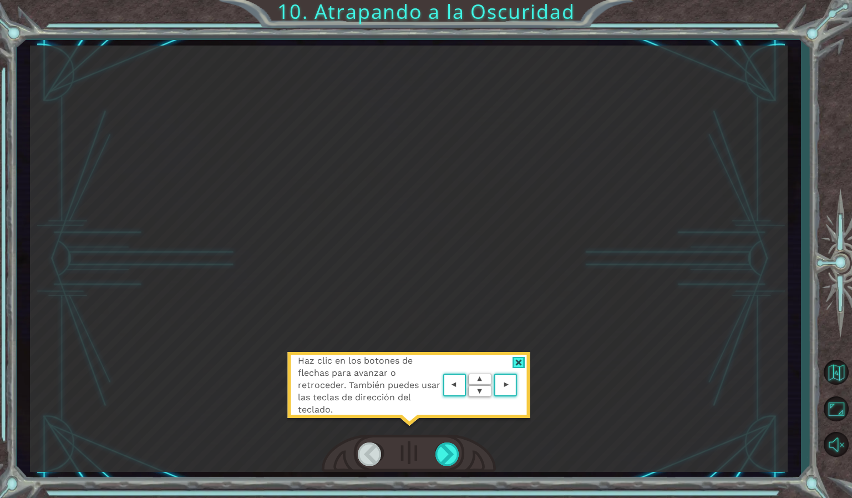
click at [517, 358] on div at bounding box center [519, 363] width 13 height 12
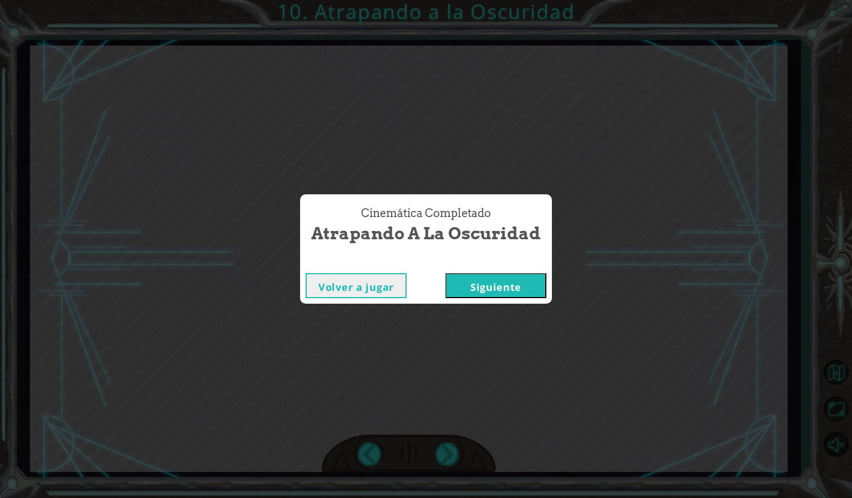
click at [533, 275] on button "Siguiente" at bounding box center [495, 285] width 101 height 25
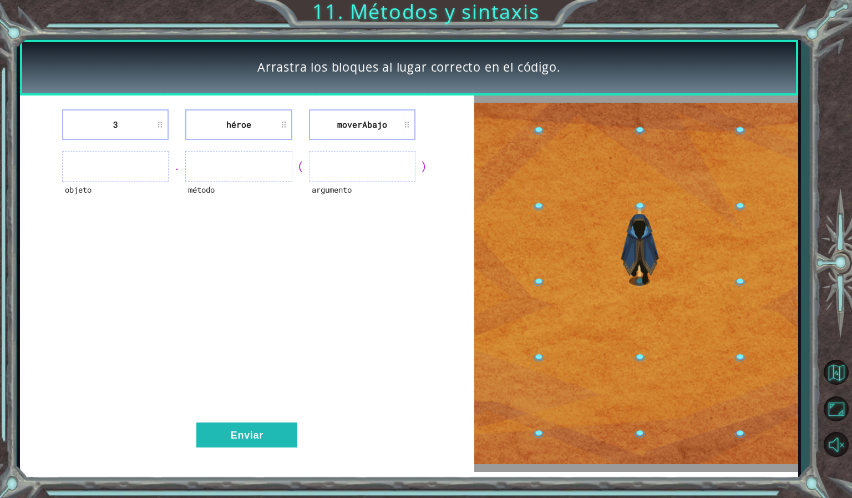
click at [202, 173] on ul at bounding box center [238, 166] width 107 height 31
